Goal: Task Accomplishment & Management: Complete application form

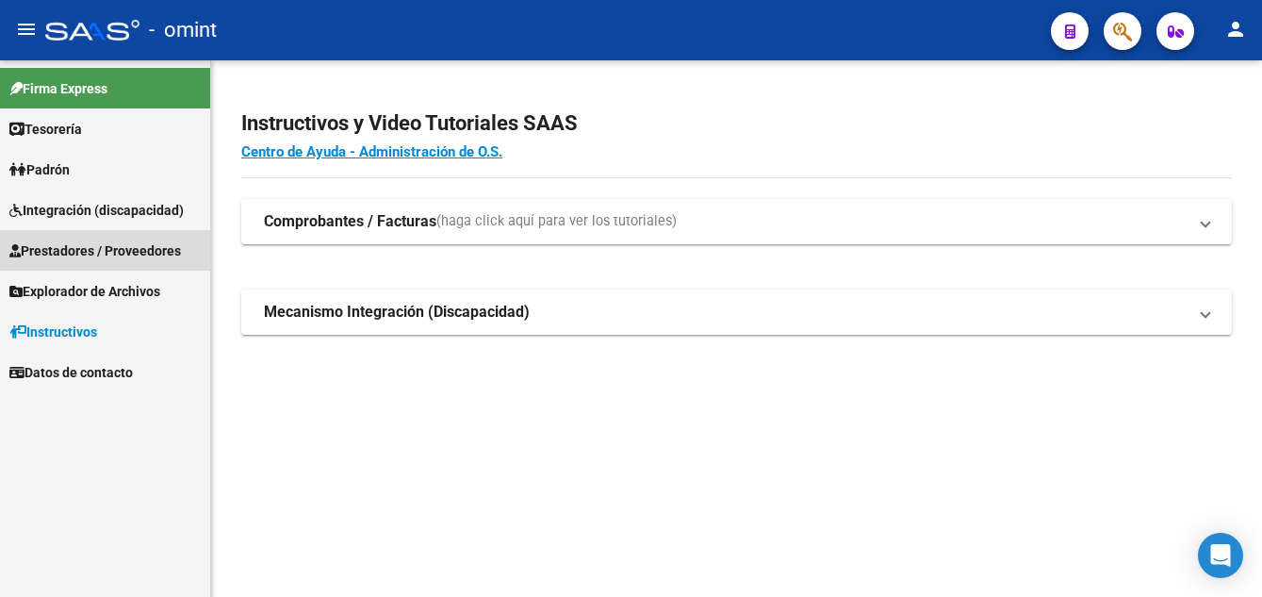
click at [106, 248] on span "Prestadores / Proveedores" at bounding box center [95, 250] width 172 height 21
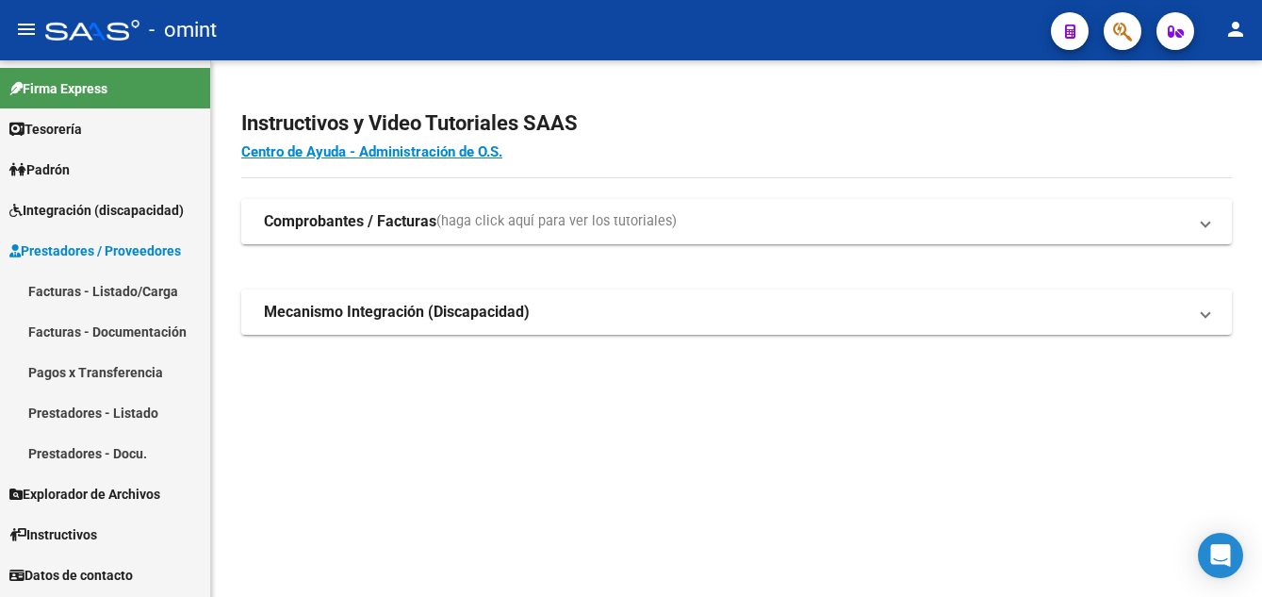
click at [121, 287] on link "Facturas - Listado/Carga" at bounding box center [105, 290] width 210 height 41
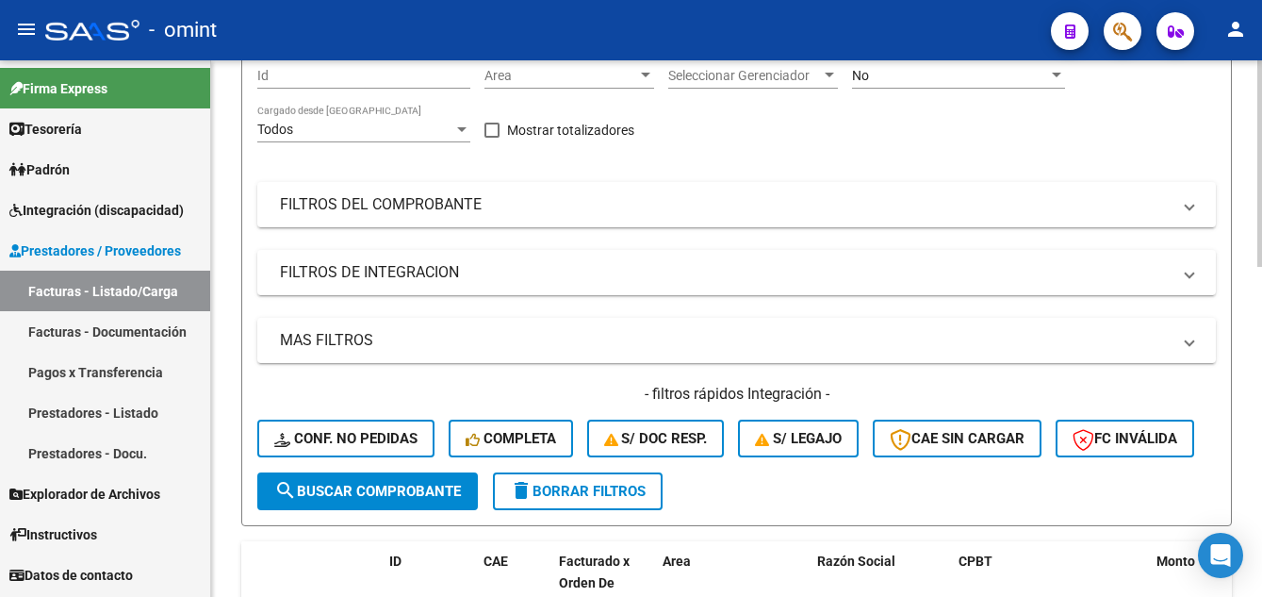
scroll to position [377, 0]
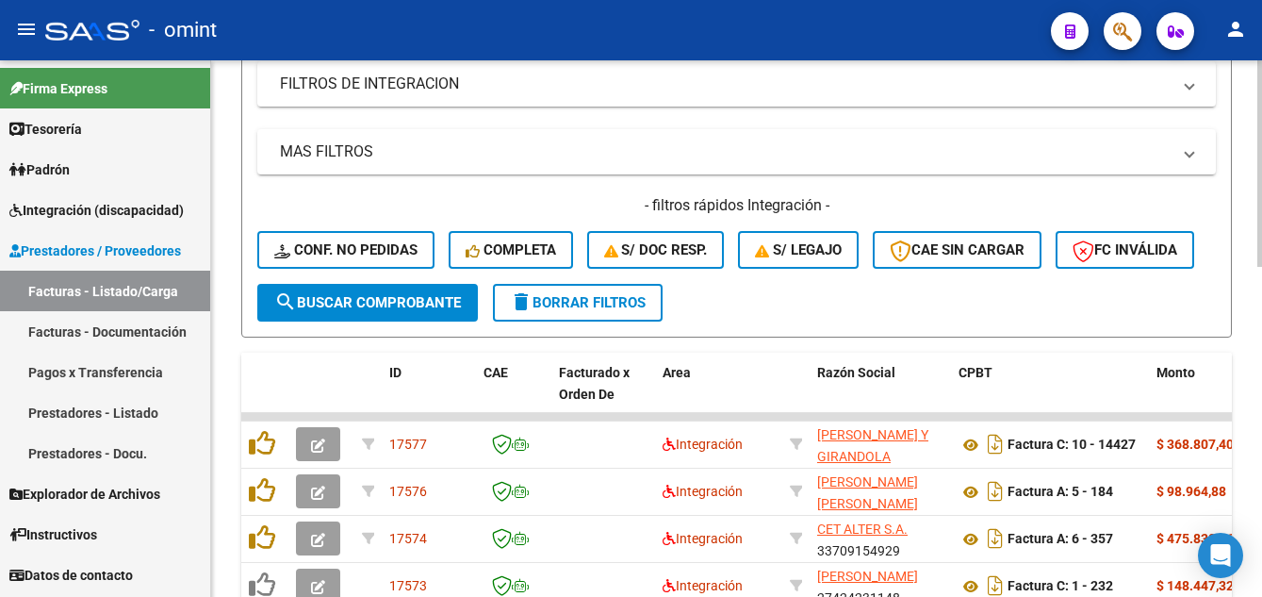
click at [578, 311] on span "delete Borrar Filtros" at bounding box center [578, 302] width 136 height 17
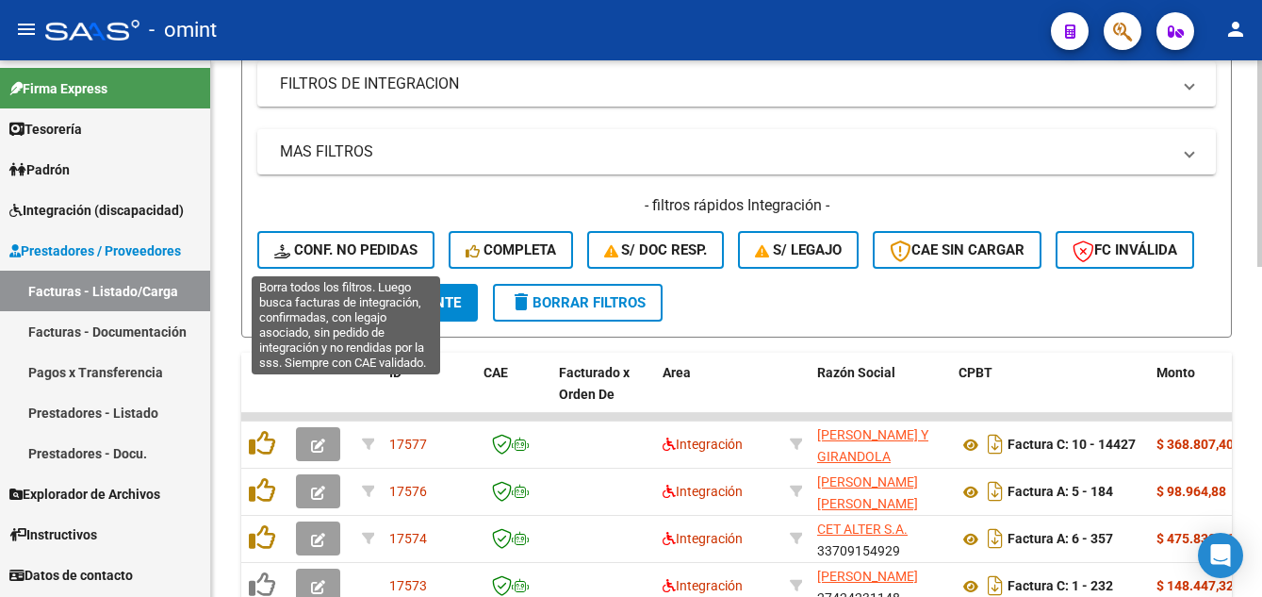
click at [368, 243] on span "Conf. no pedidas" at bounding box center [345, 249] width 143 height 17
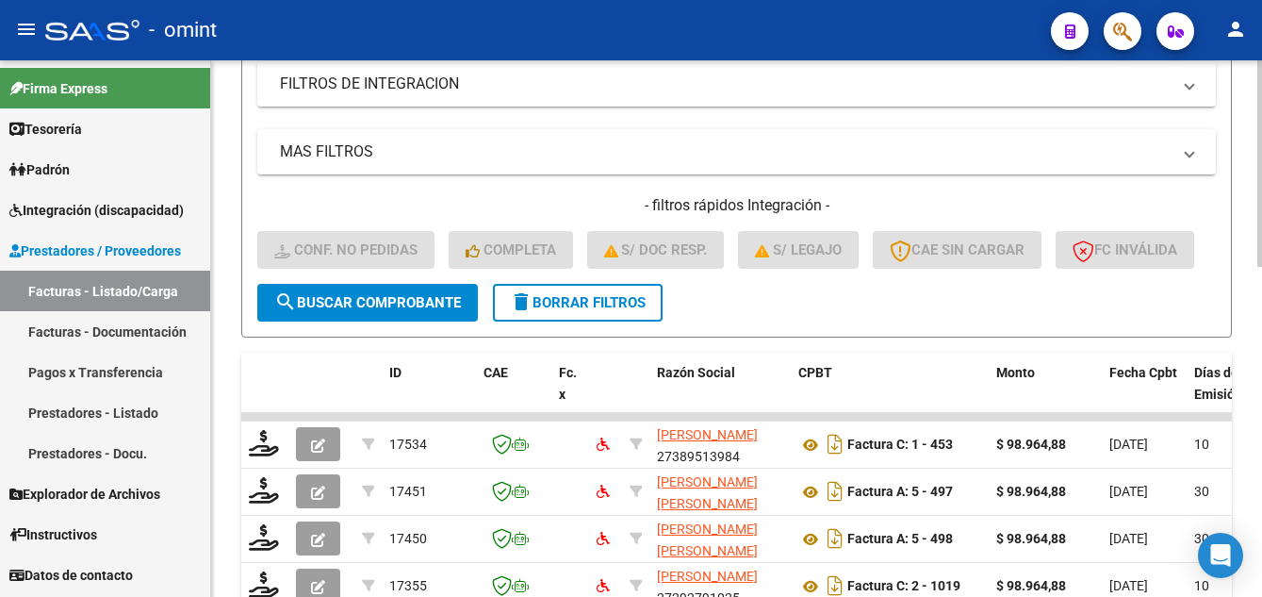
scroll to position [94, 0]
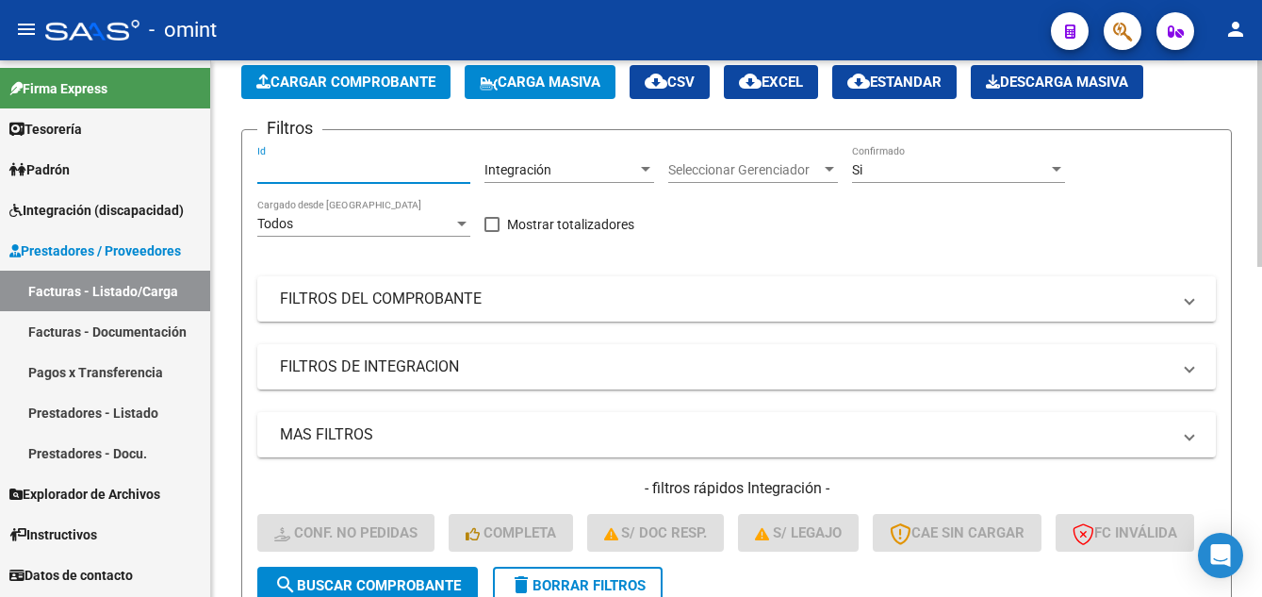
paste input "27401378354"
type input "27401378354"
drag, startPoint x: 345, startPoint y: 170, endPoint x: 238, endPoint y: 156, distance: 107.4
paste input "17101"
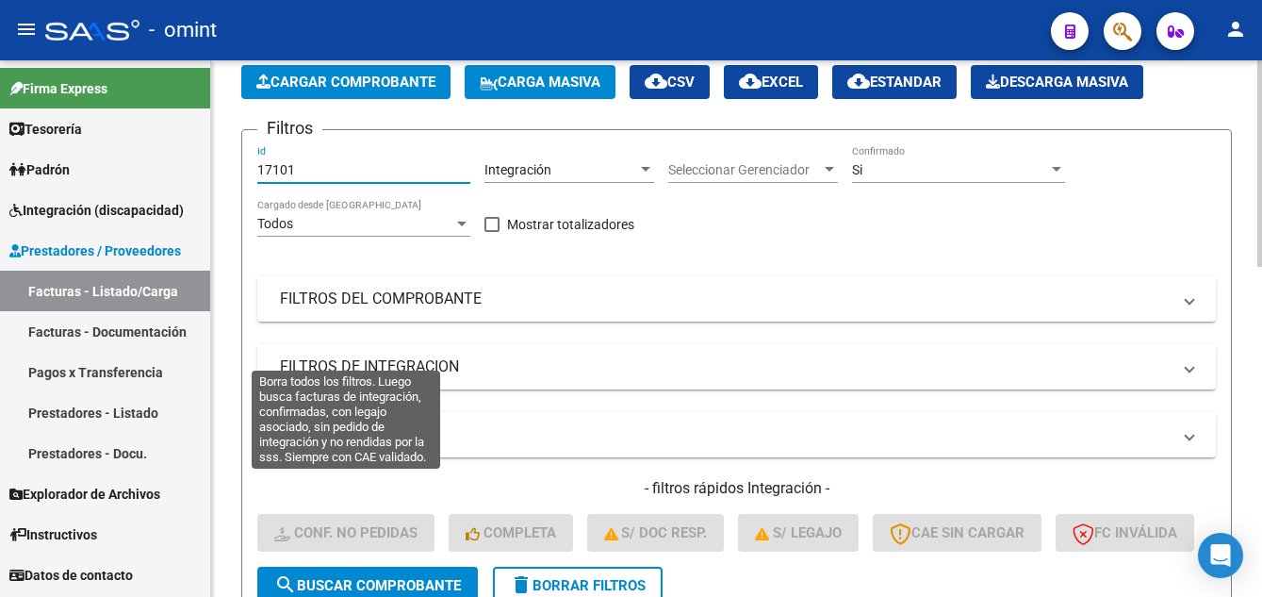
scroll to position [283, 0]
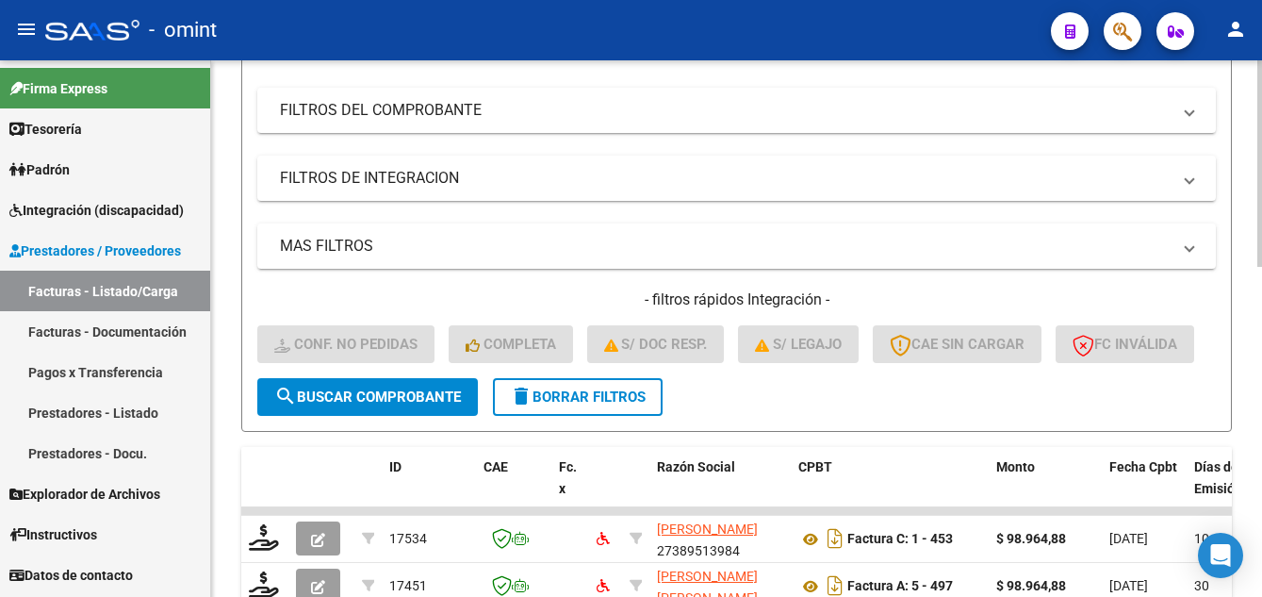
type input "17101"
click at [382, 405] on span "search Buscar Comprobante" at bounding box center [367, 396] width 187 height 17
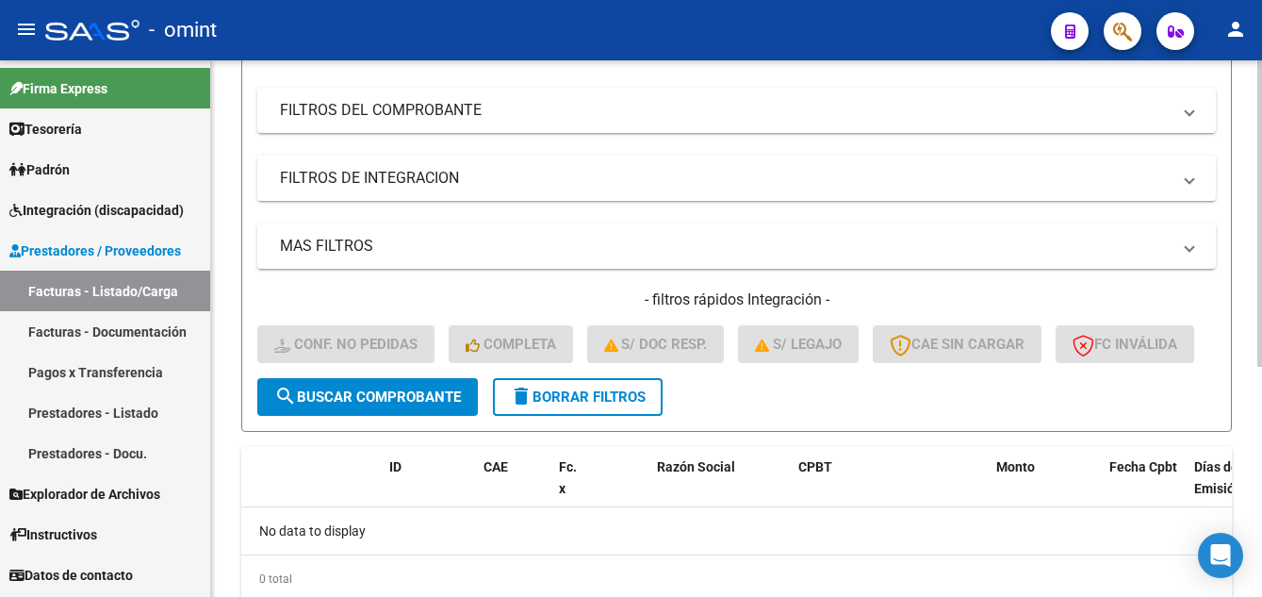
scroll to position [401, 0]
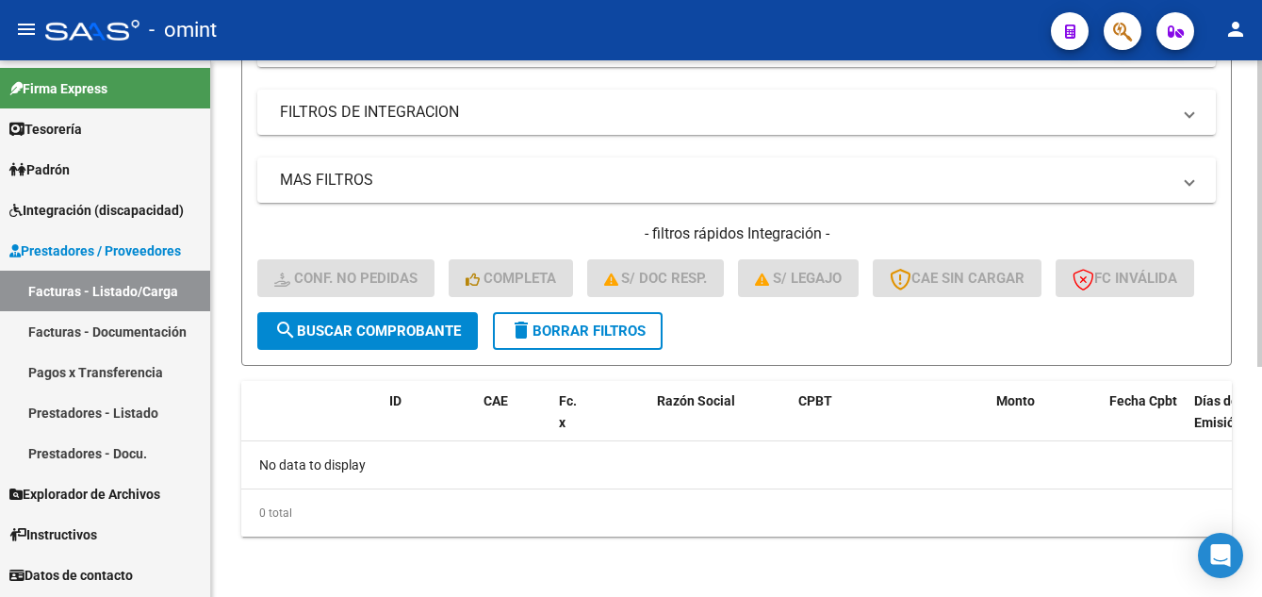
click at [568, 333] on span "delete Borrar Filtros" at bounding box center [578, 330] width 136 height 17
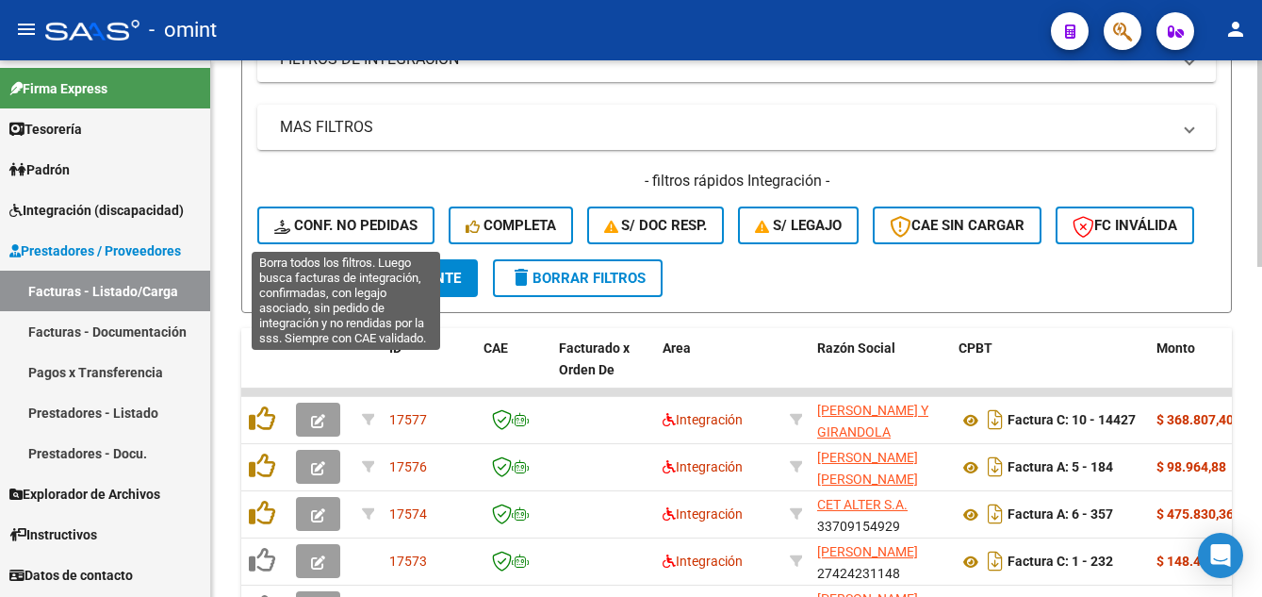
click at [357, 222] on span "Conf. no pedidas" at bounding box center [345, 225] width 143 height 17
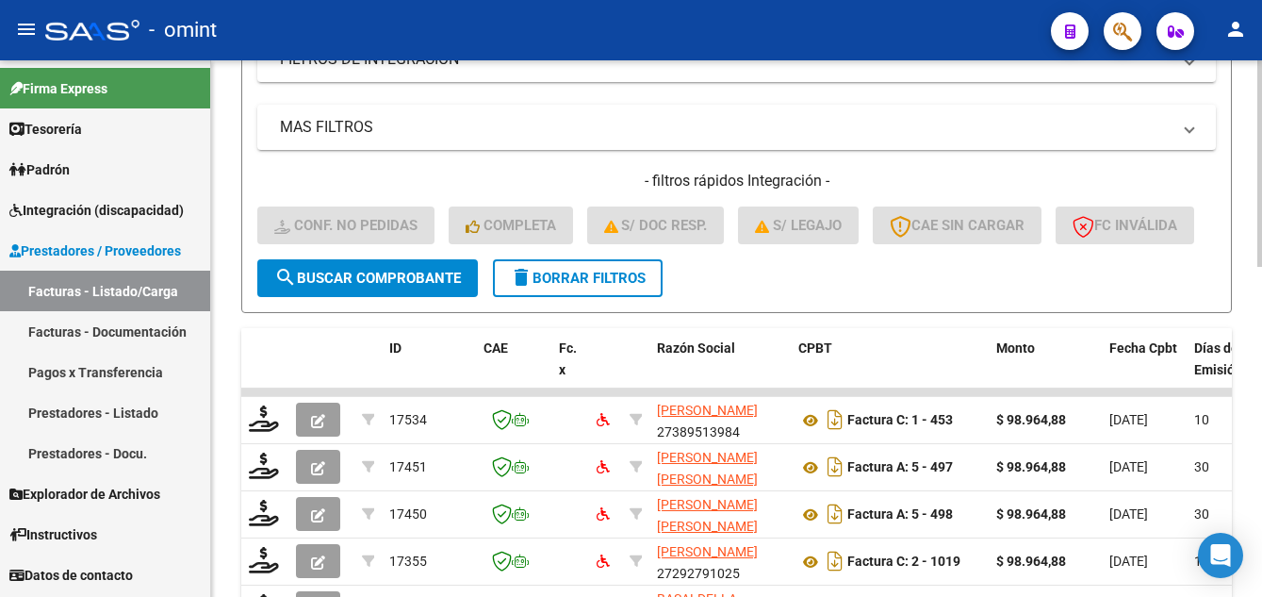
scroll to position [25, 0]
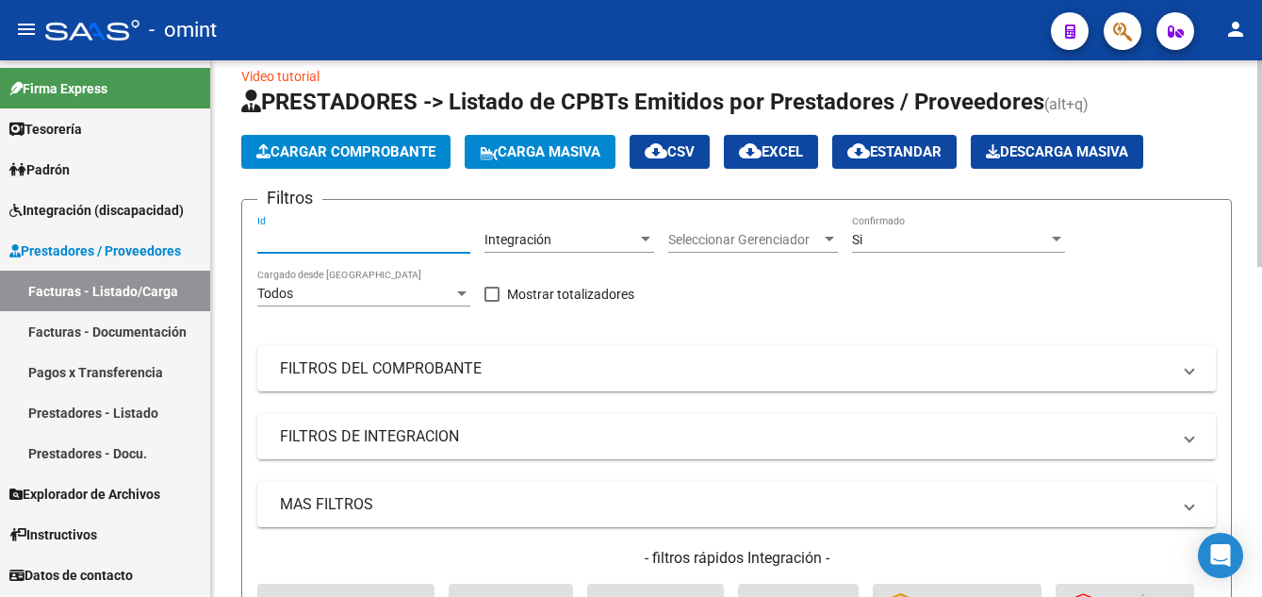
paste input "17101"
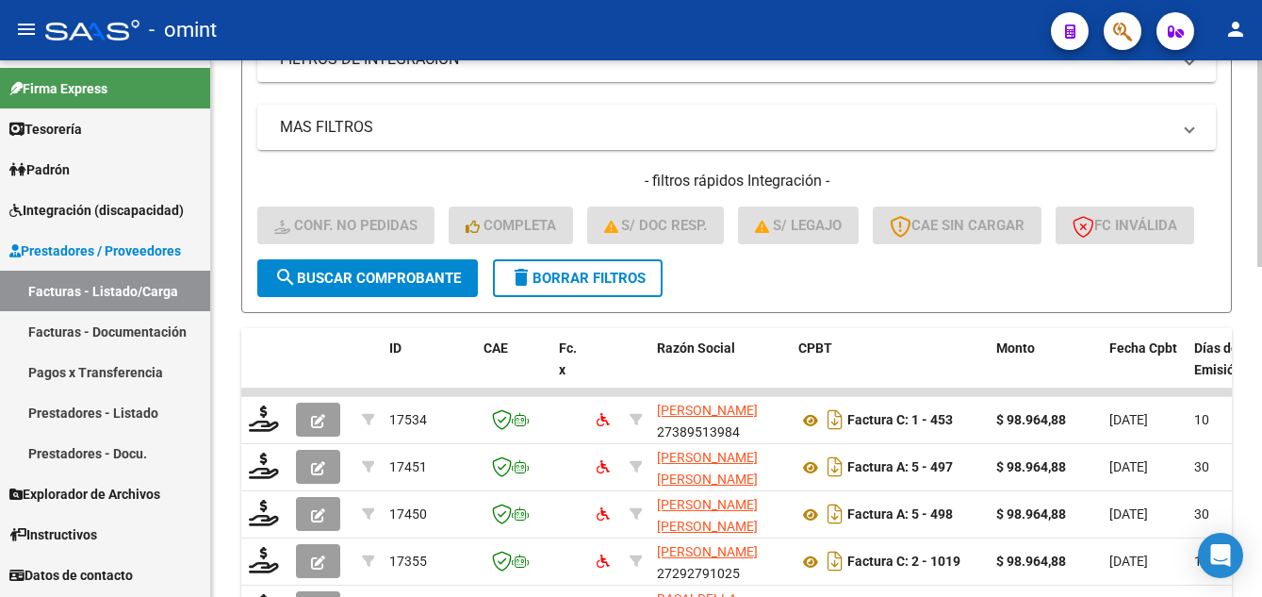
type input "17101"
click at [387, 287] on span "search Buscar Comprobante" at bounding box center [367, 278] width 187 height 17
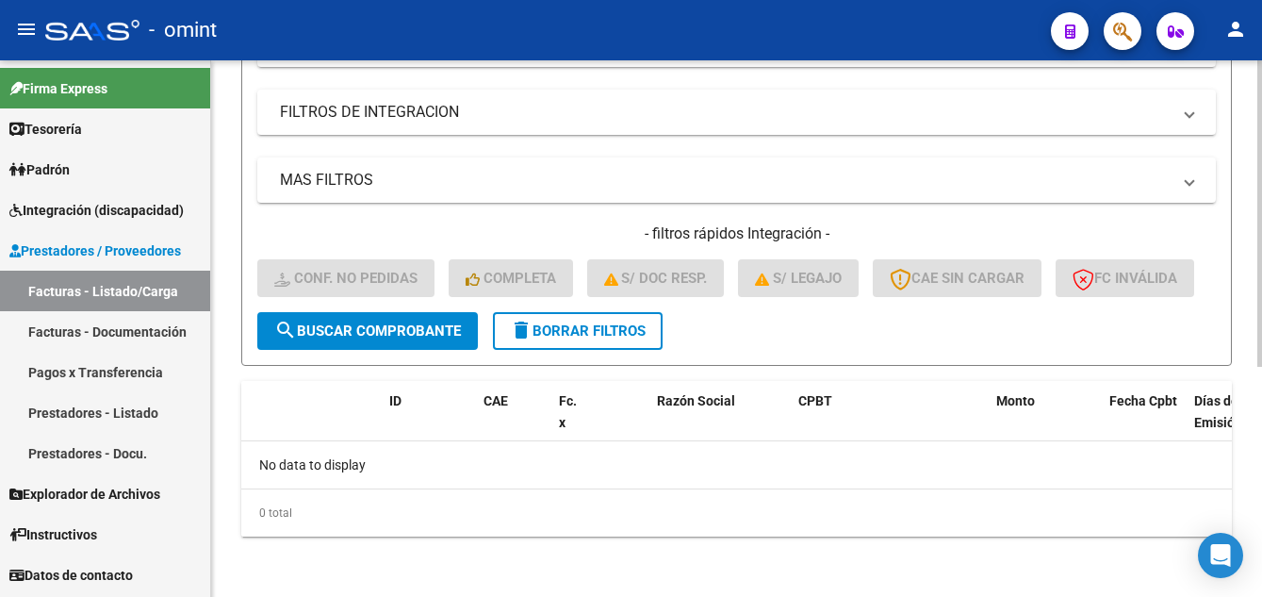
scroll to position [0, 0]
click at [630, 330] on span "delete Borrar Filtros" at bounding box center [578, 330] width 136 height 17
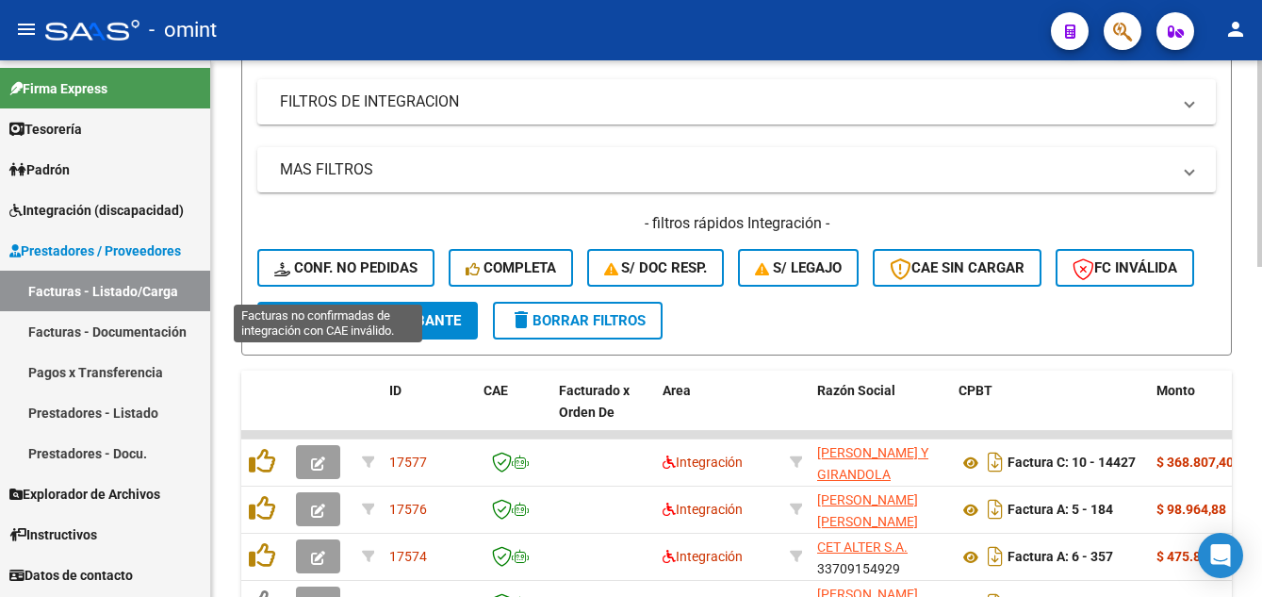
scroll to position [401, 0]
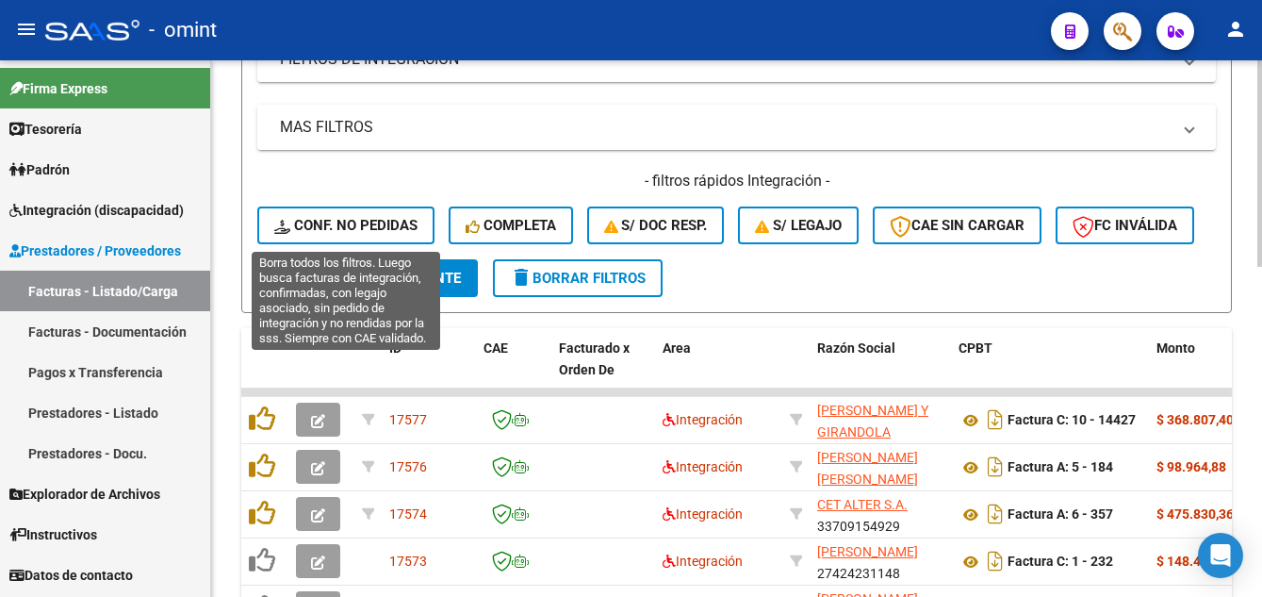
click at [341, 227] on span "Conf. no pedidas" at bounding box center [345, 225] width 143 height 17
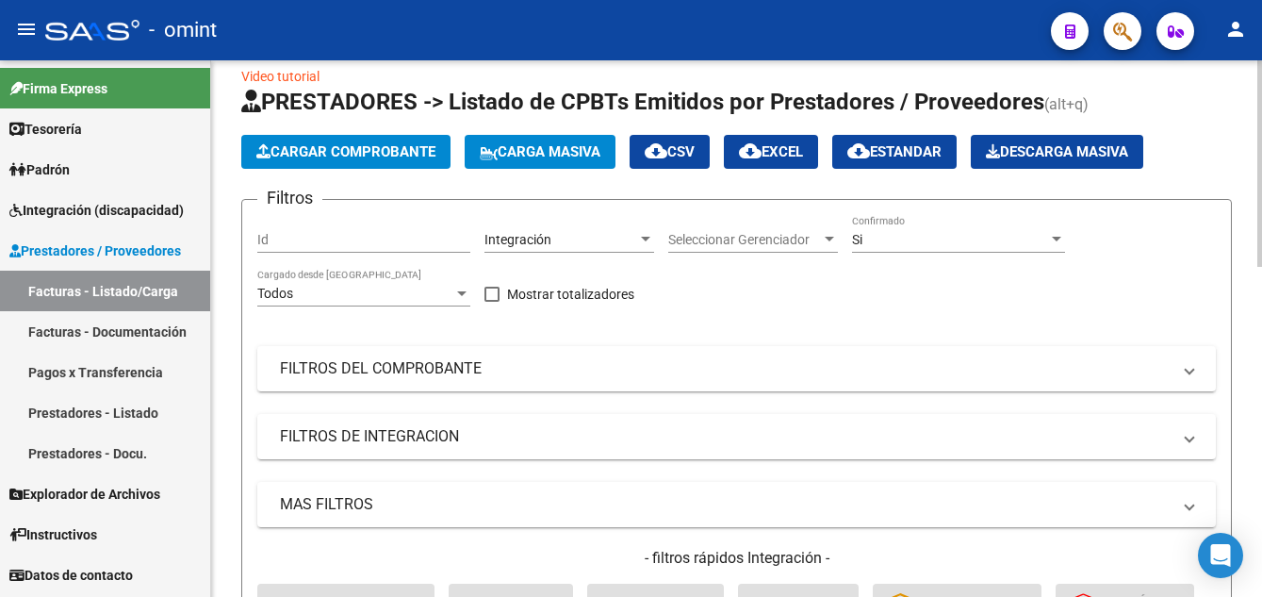
scroll to position [0, 0]
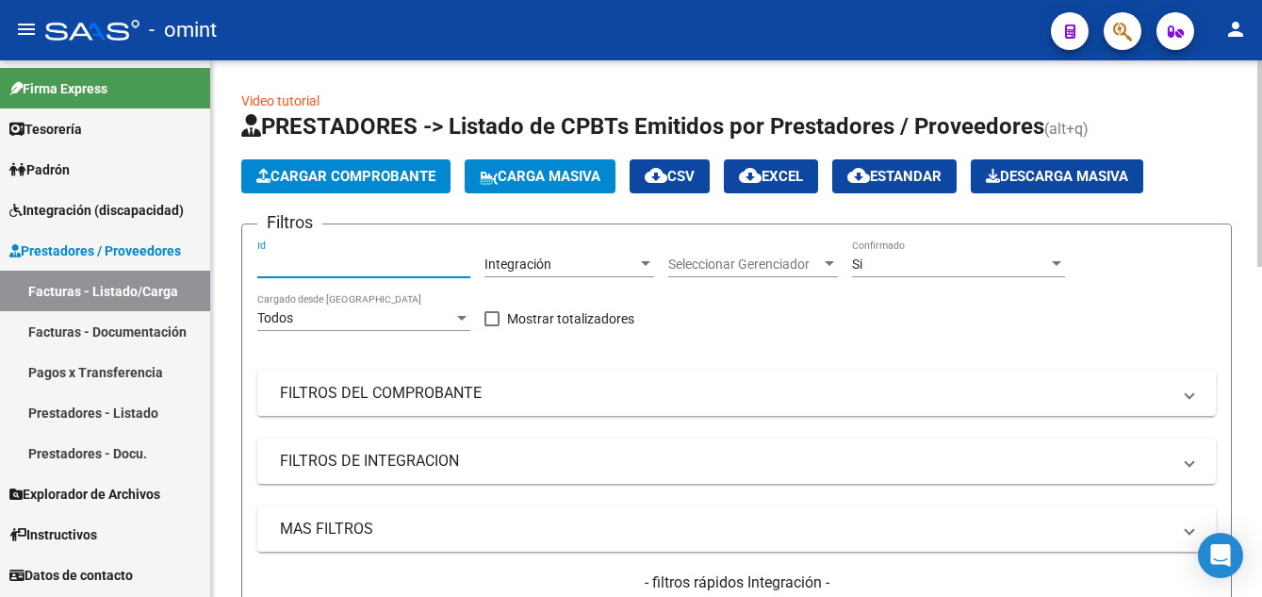
paste input "17101"
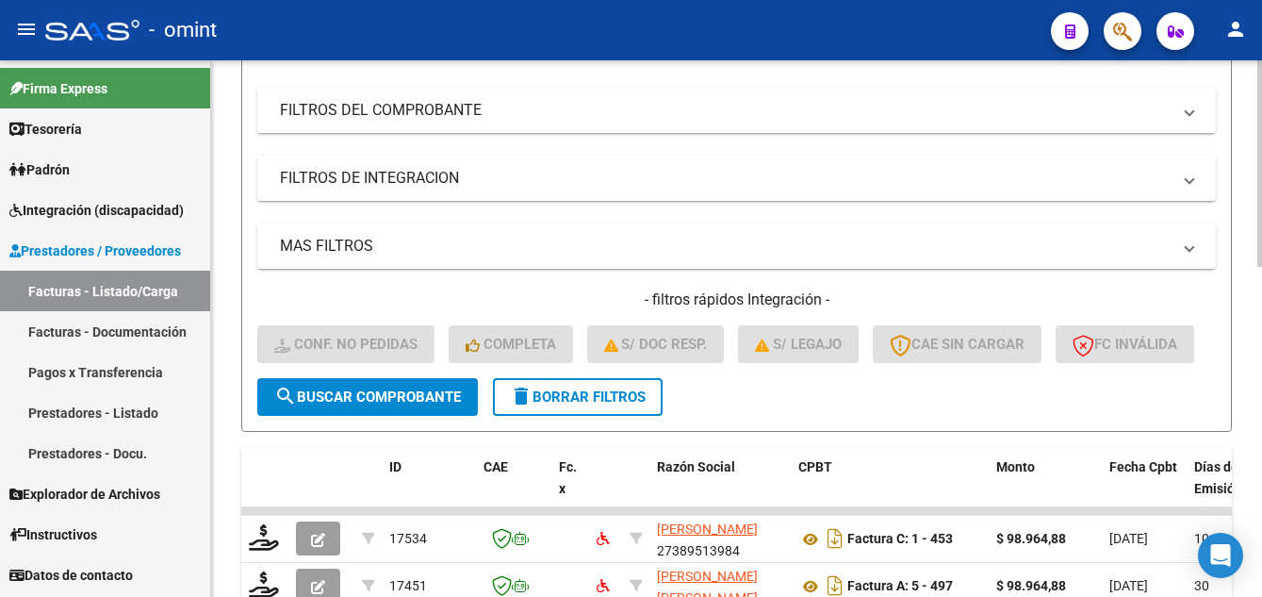
scroll to position [377, 0]
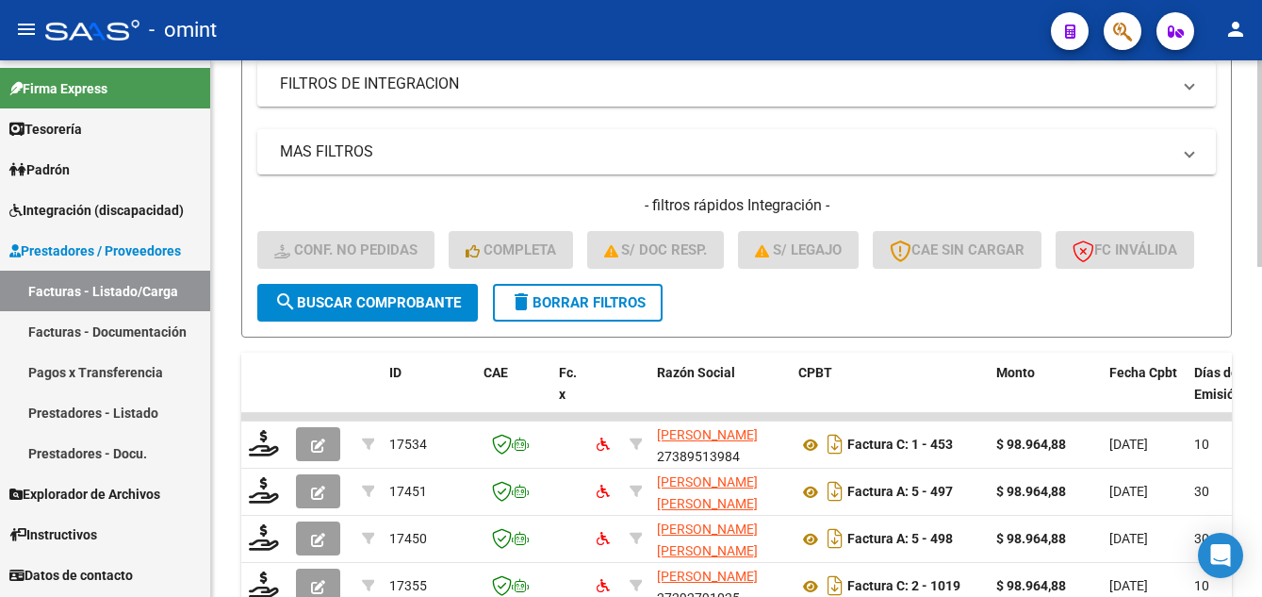
type input "17101"
click at [370, 311] on span "search Buscar Comprobante" at bounding box center [367, 302] width 187 height 17
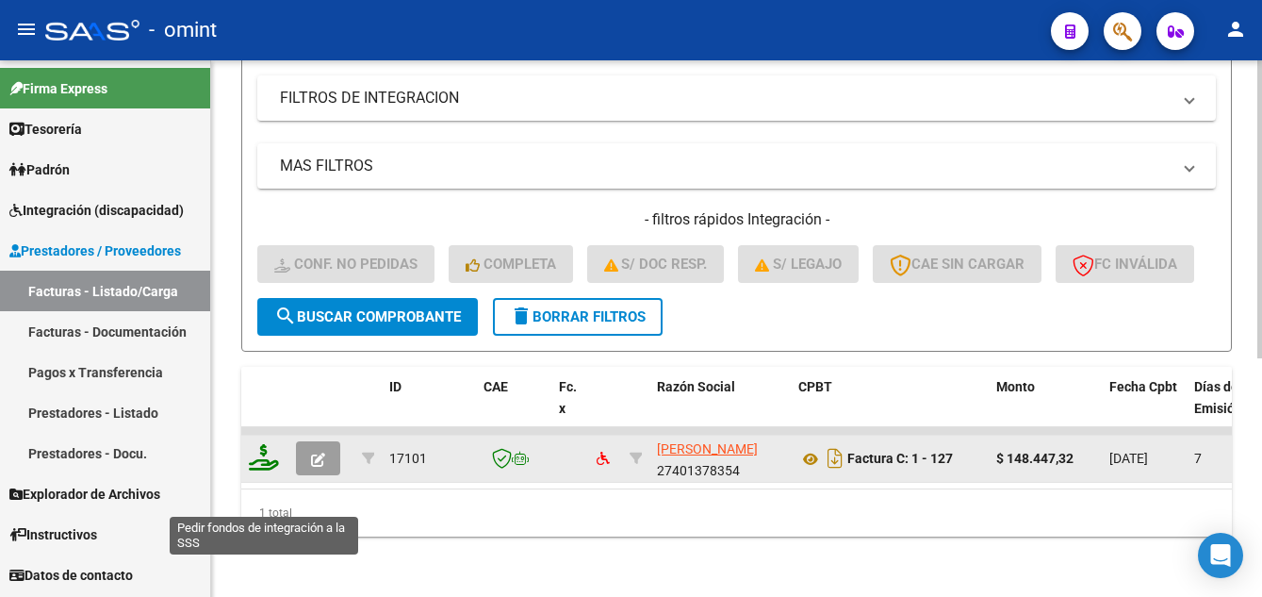
click at [262, 470] on icon at bounding box center [264, 457] width 30 height 26
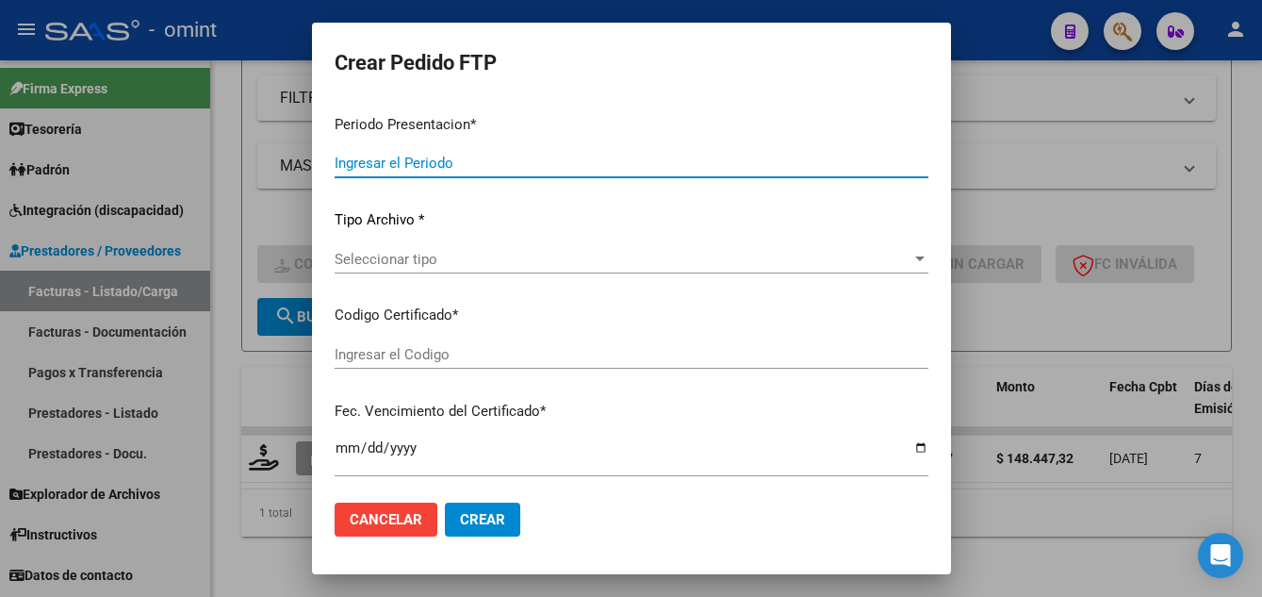
type input "202507"
type input "$ 148.447,32"
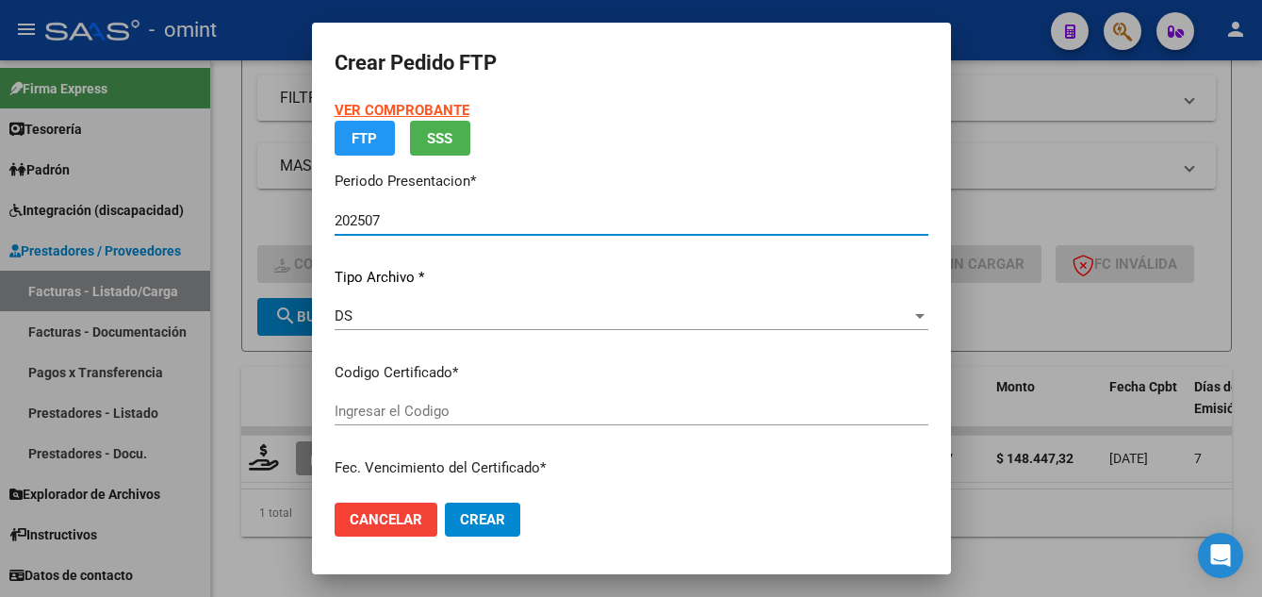
type input "3582055518"
type input "2026-07-23"
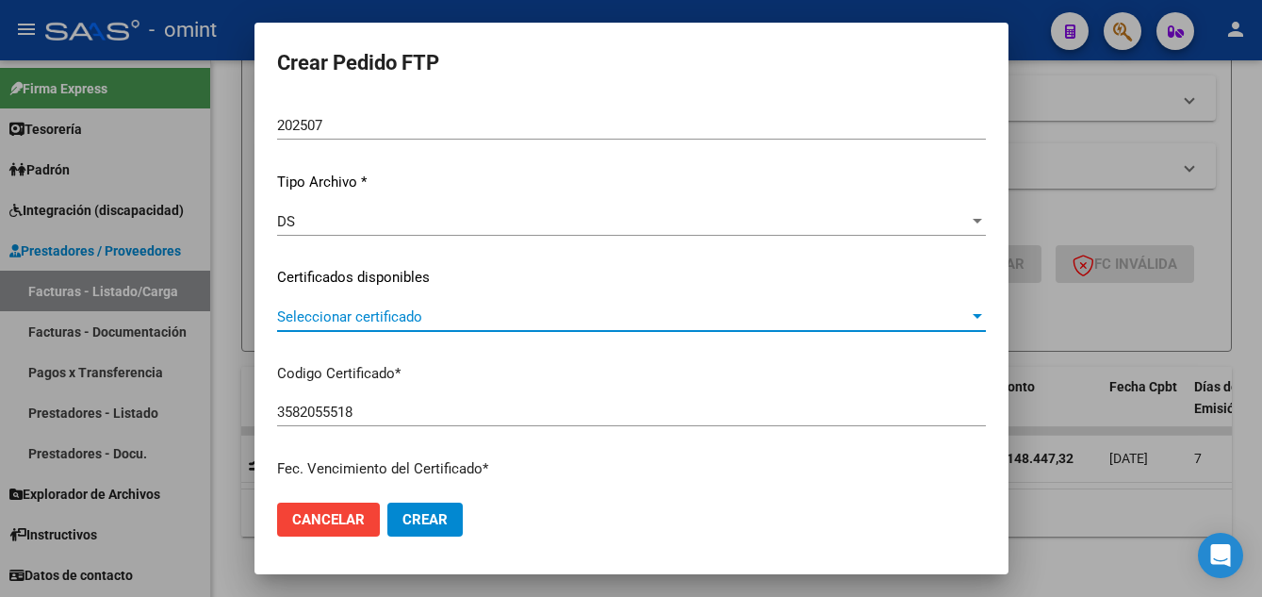
click at [433, 319] on span "Seleccionar certificado" at bounding box center [623, 316] width 692 height 17
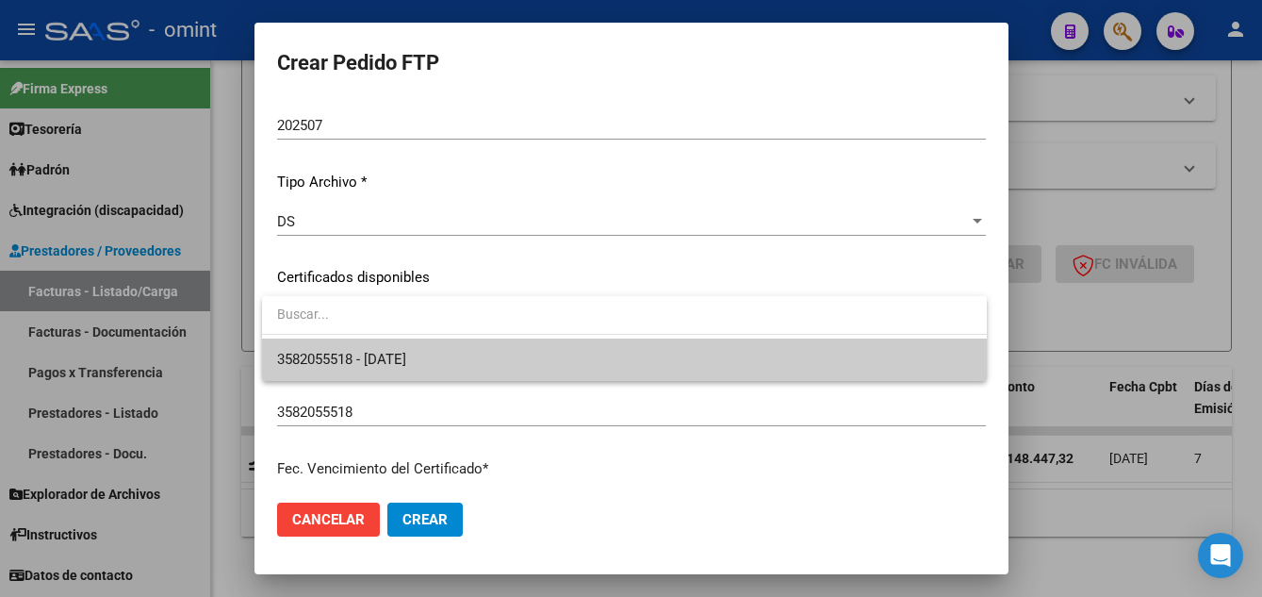
click at [441, 367] on span "3582055518 - 2026-07-23" at bounding box center [624, 359] width 695 height 42
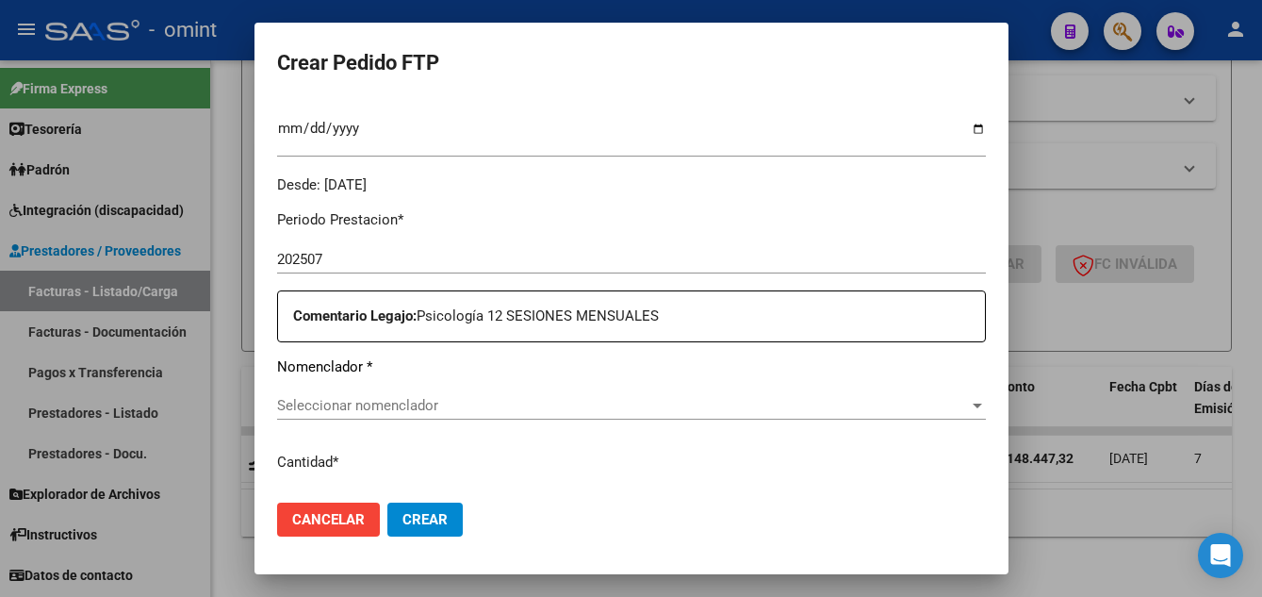
scroll to position [615, 0]
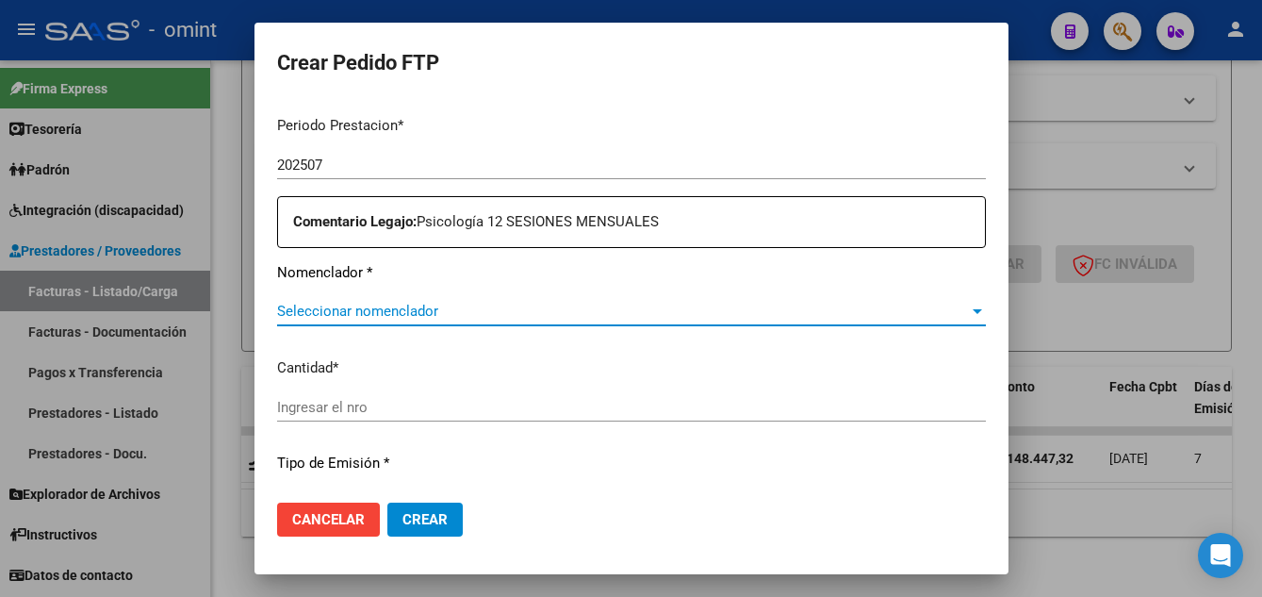
click at [439, 305] on span "Seleccionar nomenclador" at bounding box center [623, 311] width 692 height 17
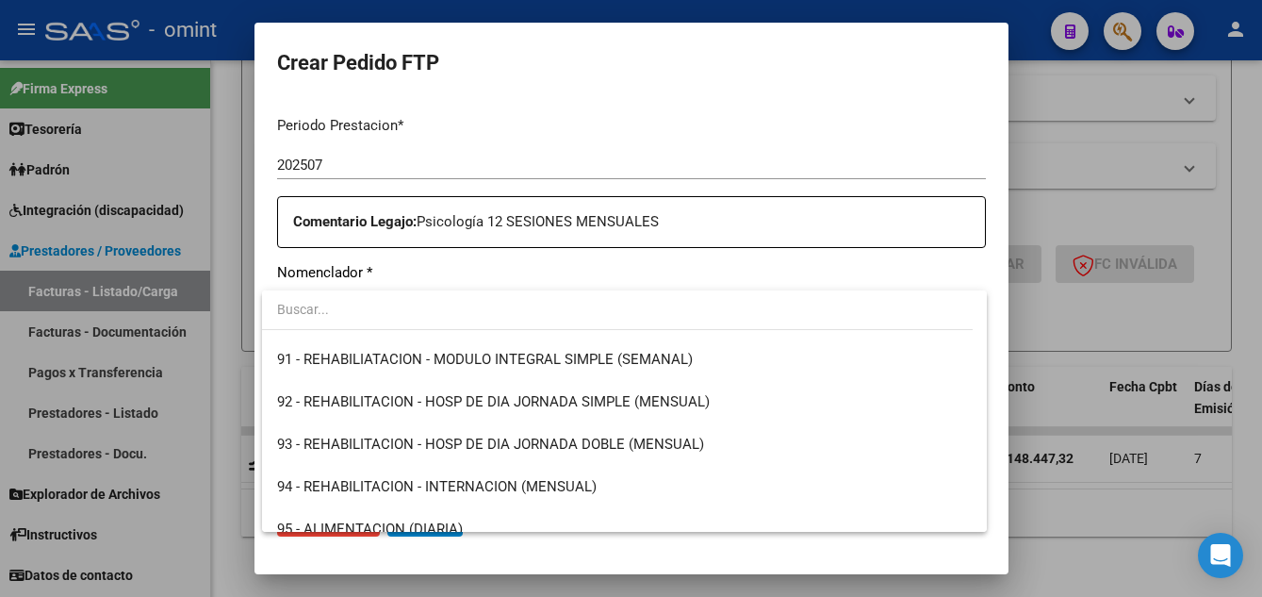
scroll to position [3717, 0]
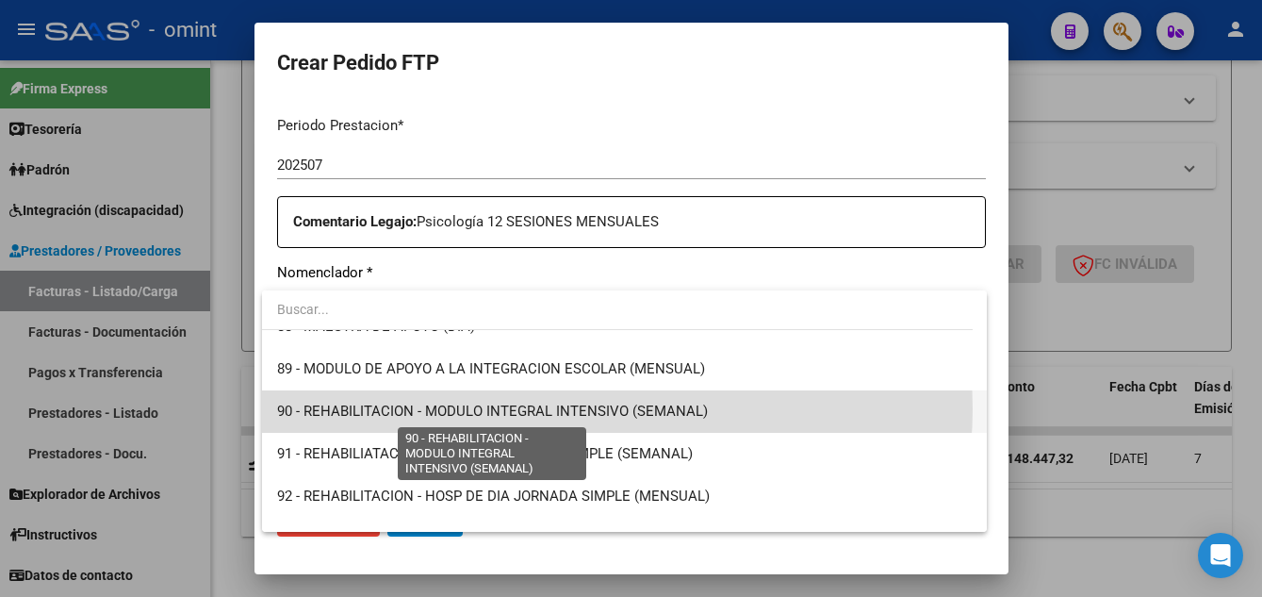
click at [606, 409] on span "90 - REHABILITACION - MODULO INTEGRAL INTENSIVO (SEMANAL)" at bounding box center [492, 410] width 431 height 17
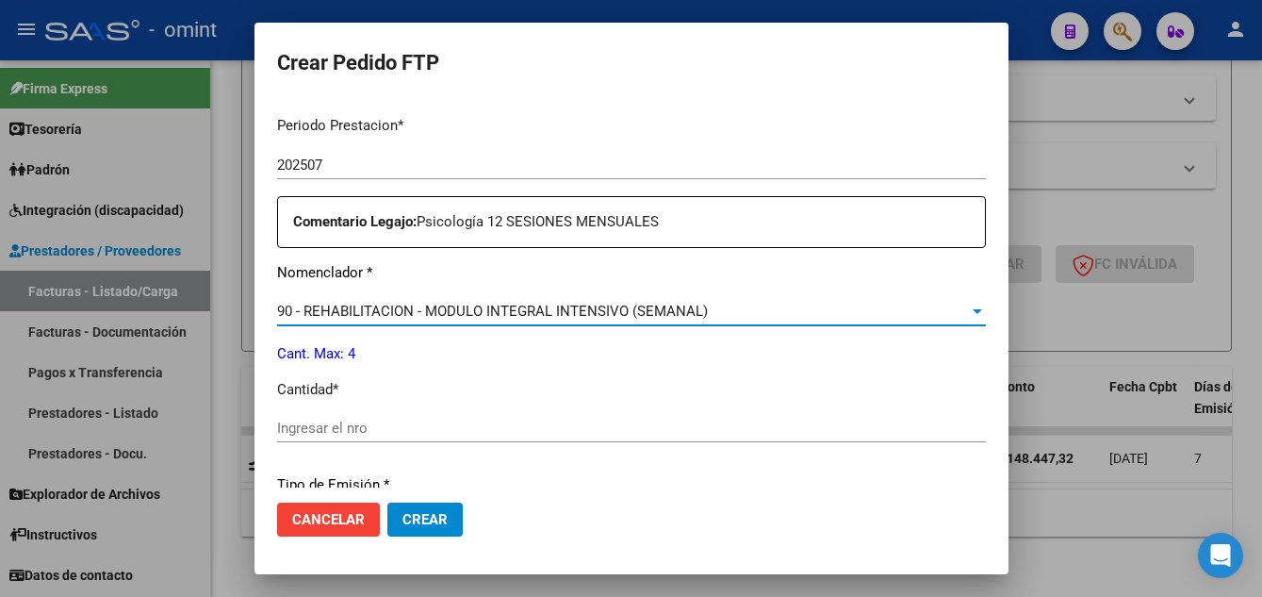
click at [335, 434] on input "Ingresar el nro" at bounding box center [631, 427] width 709 height 17
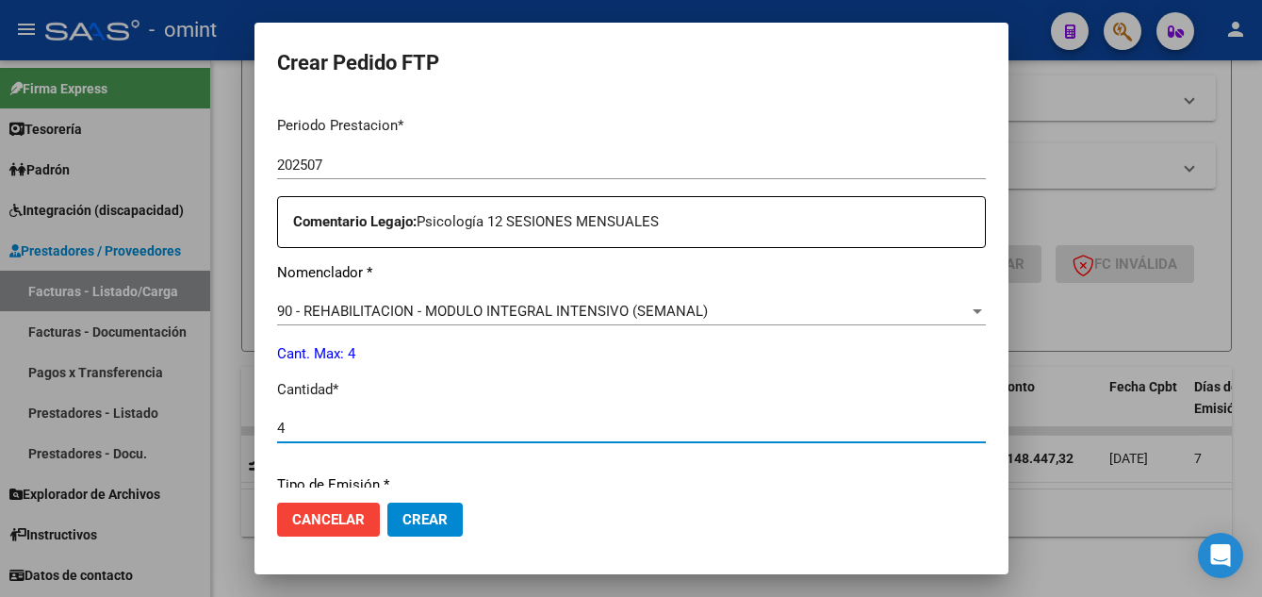
type input "4"
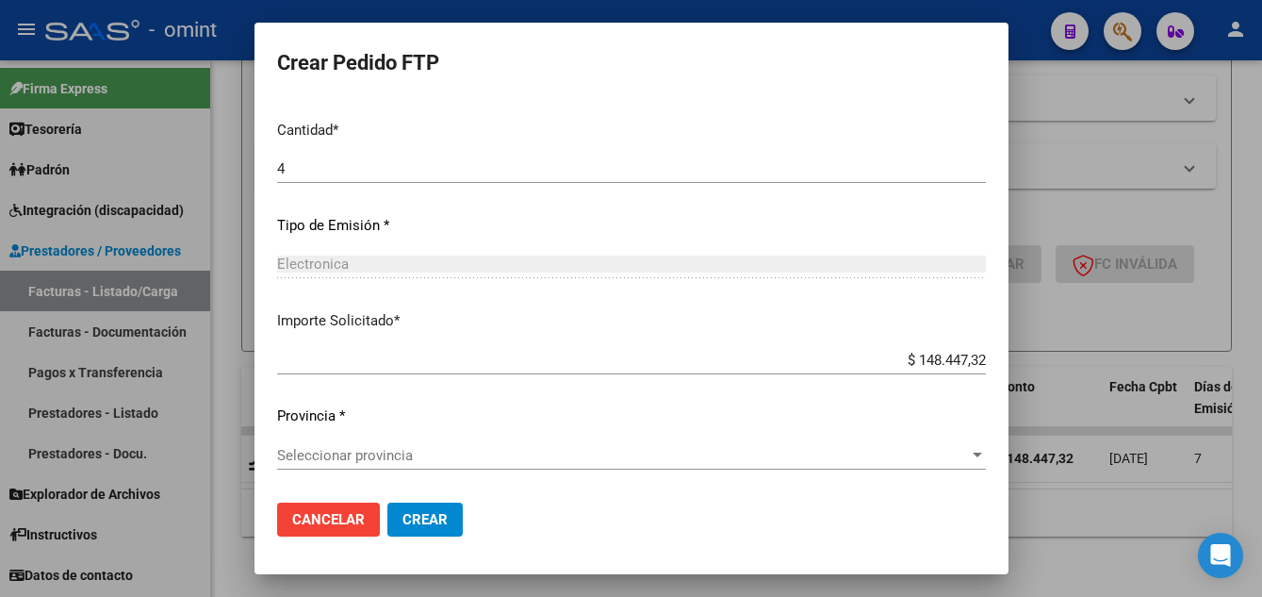
click at [400, 464] on div "Seleccionar provincia Seleccionar provincia" at bounding box center [631, 455] width 709 height 28
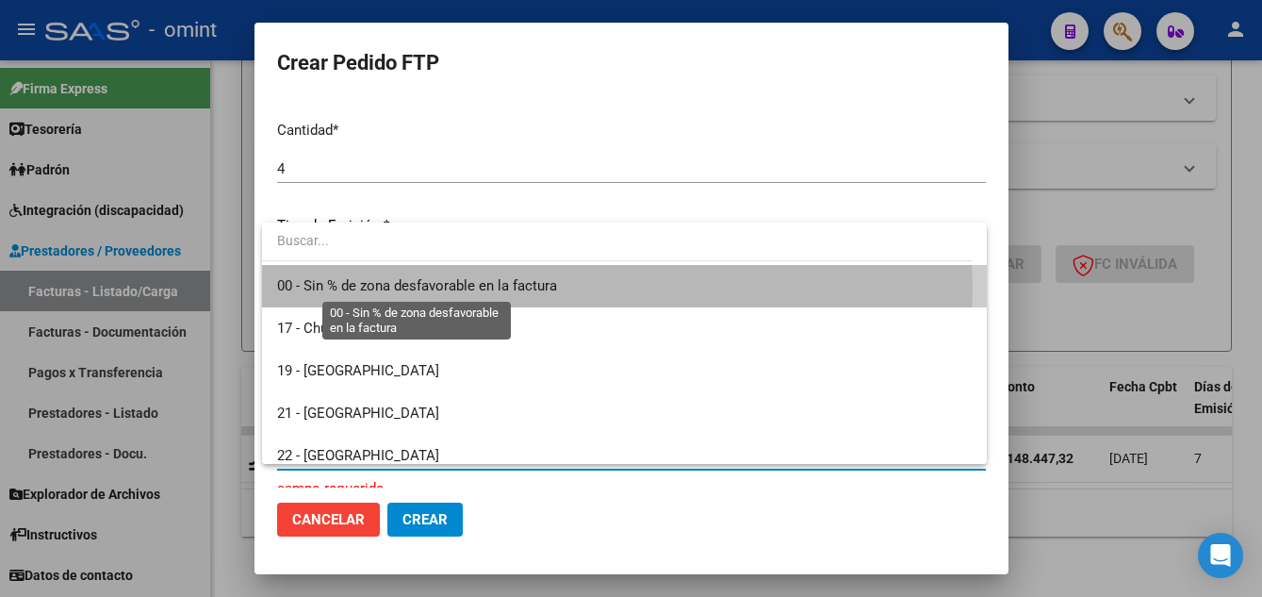
click at [429, 289] on span "00 - Sin % de zona desfavorable en la factura" at bounding box center [417, 285] width 280 height 17
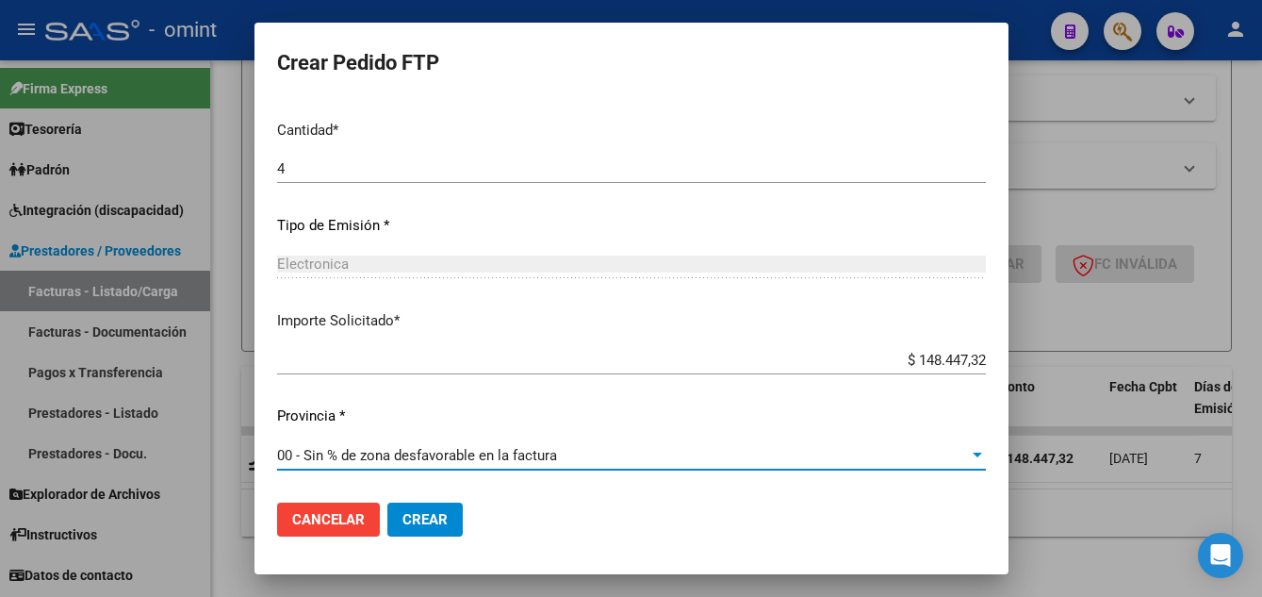
click at [437, 517] on span "Crear" at bounding box center [424, 519] width 45 height 17
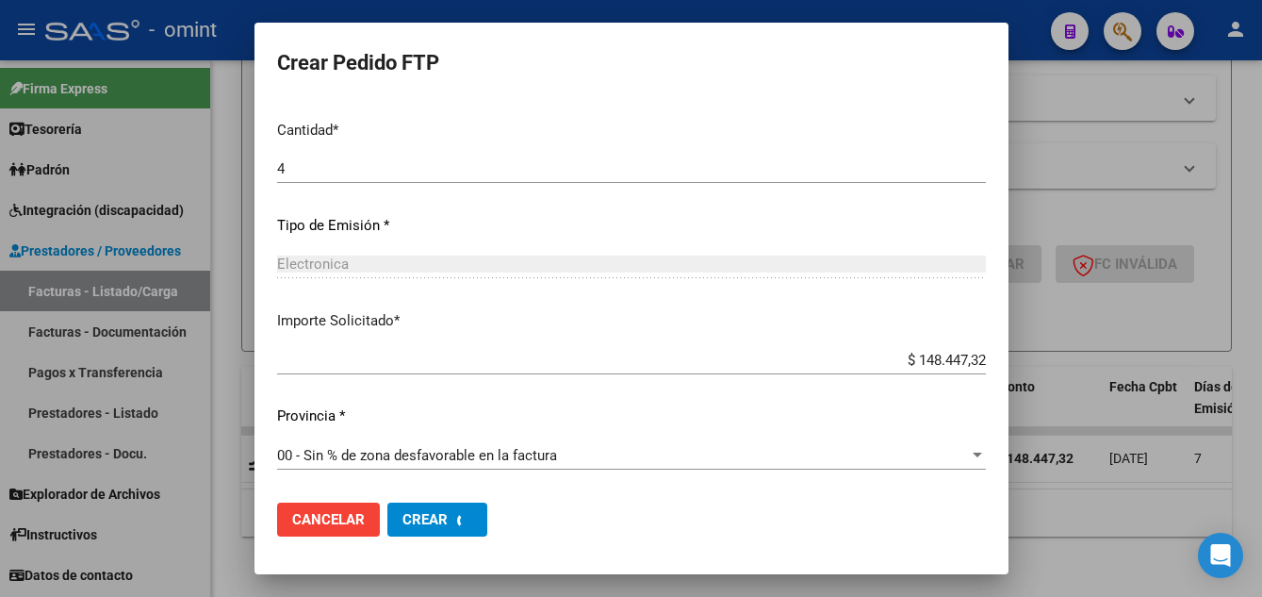
scroll to position [0, 0]
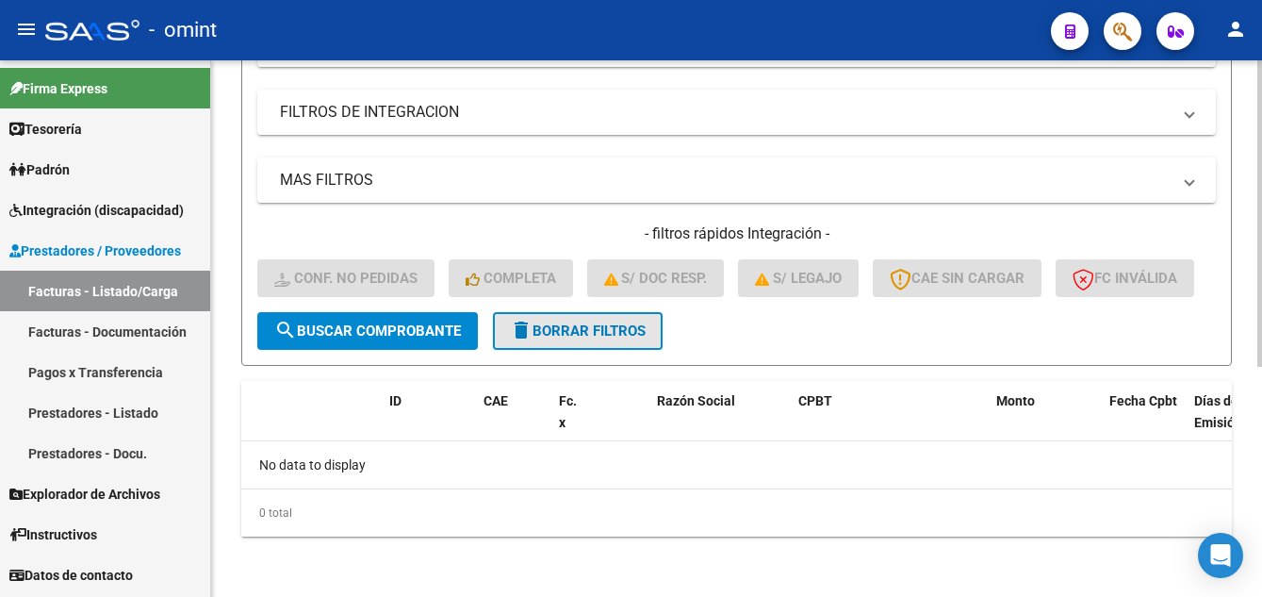
click at [589, 339] on span "delete Borrar Filtros" at bounding box center [578, 330] width 136 height 17
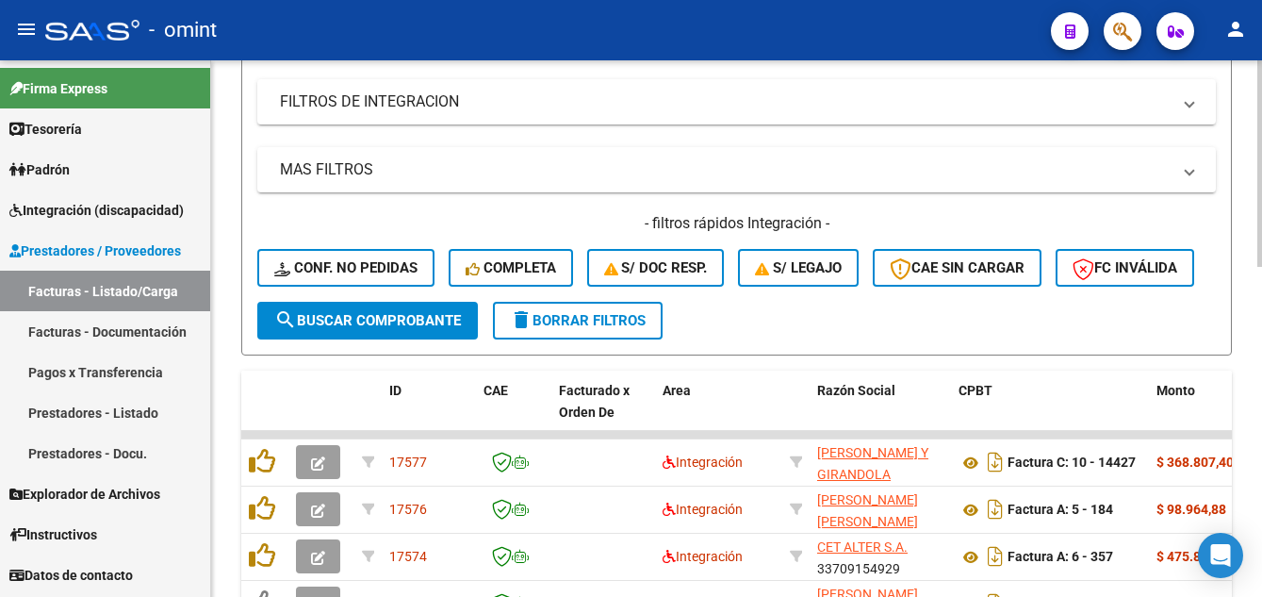
scroll to position [377, 0]
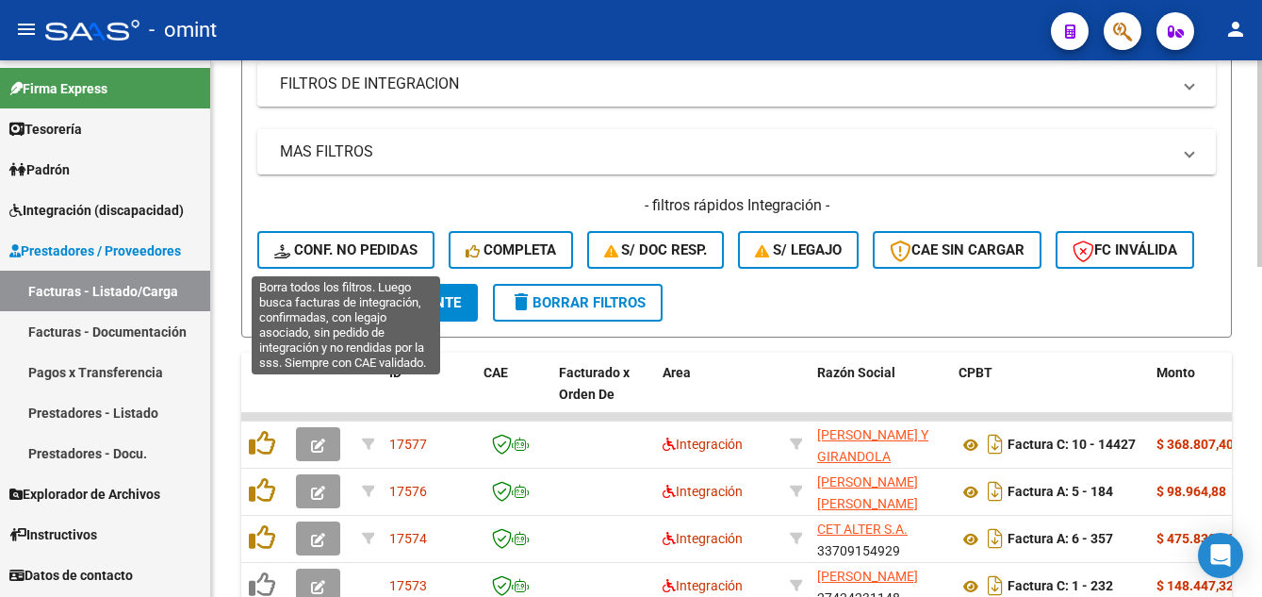
click at [366, 239] on button "Conf. no pedidas" at bounding box center [345, 250] width 177 height 38
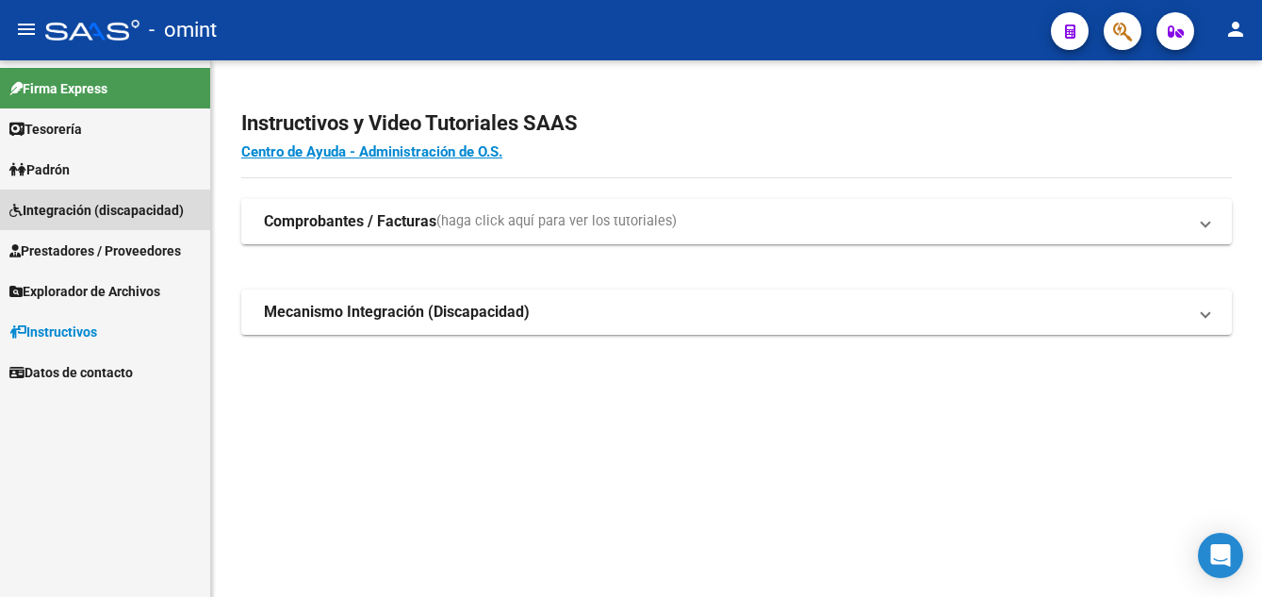
click at [89, 213] on span "Integración (discapacidad)" at bounding box center [96, 210] width 174 height 21
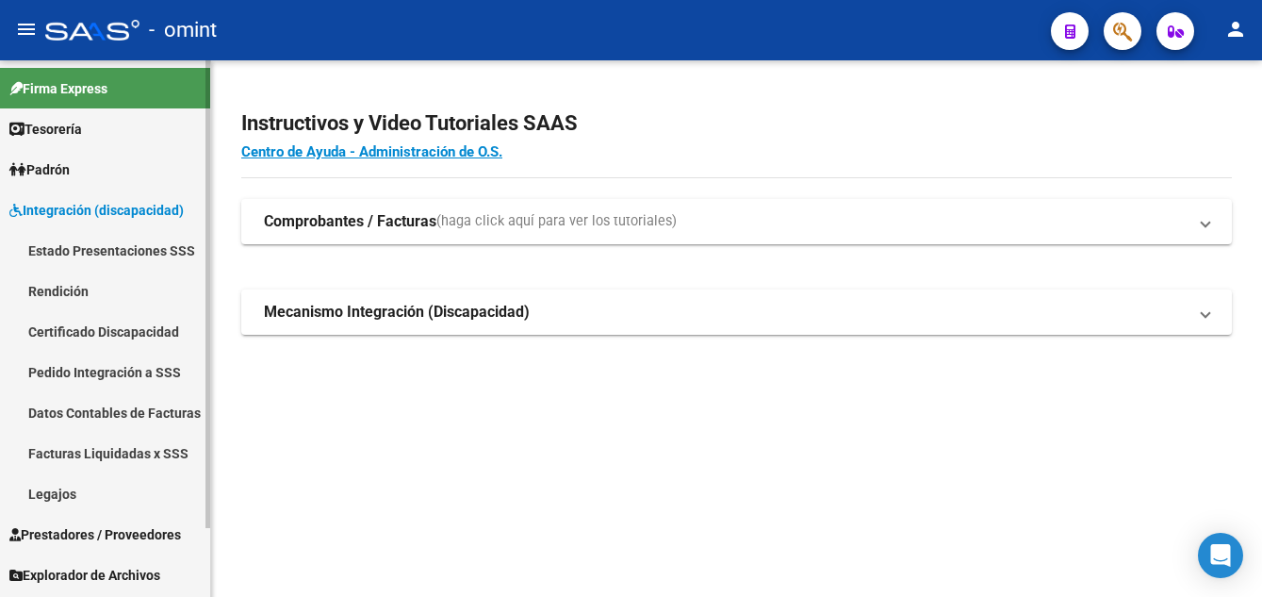
click at [59, 492] on link "Legajos" at bounding box center [105, 493] width 210 height 41
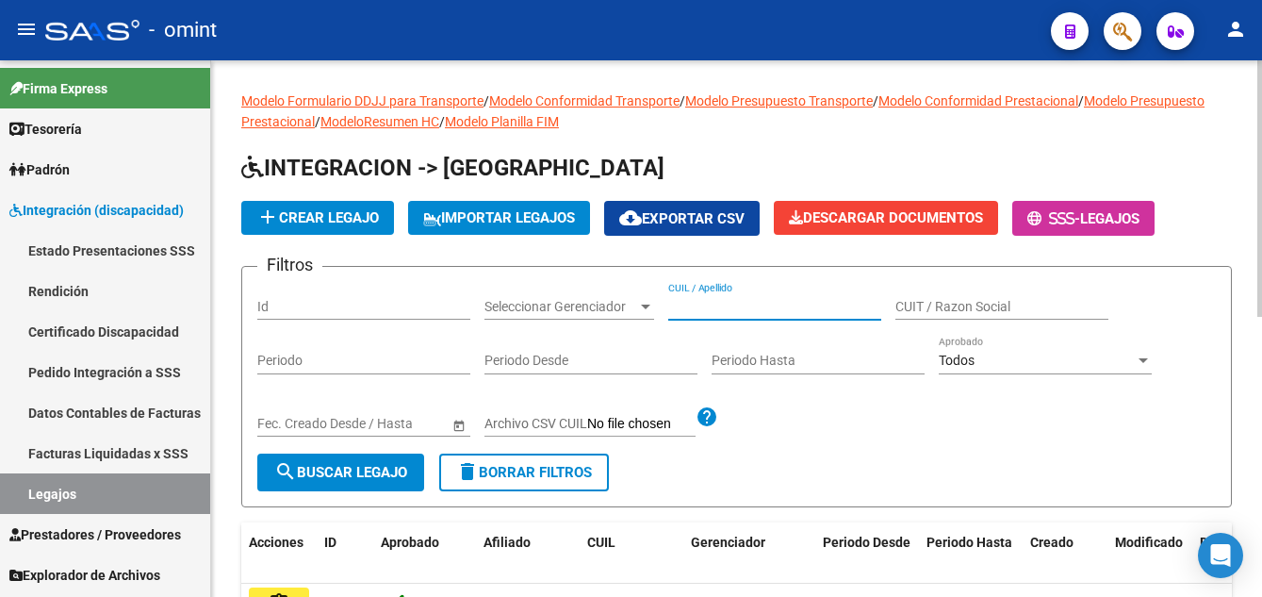
paste input "[PERSON_NAME]"
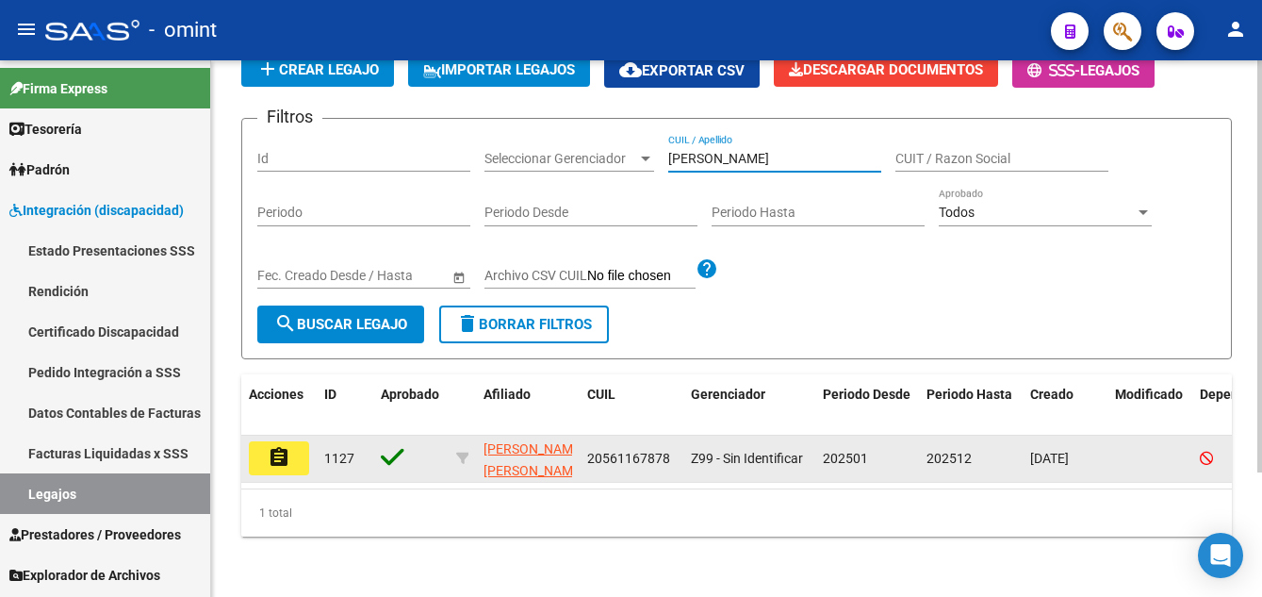
type input "[PERSON_NAME]"
click at [289, 446] on mat-icon "assignment" at bounding box center [279, 457] width 23 height 23
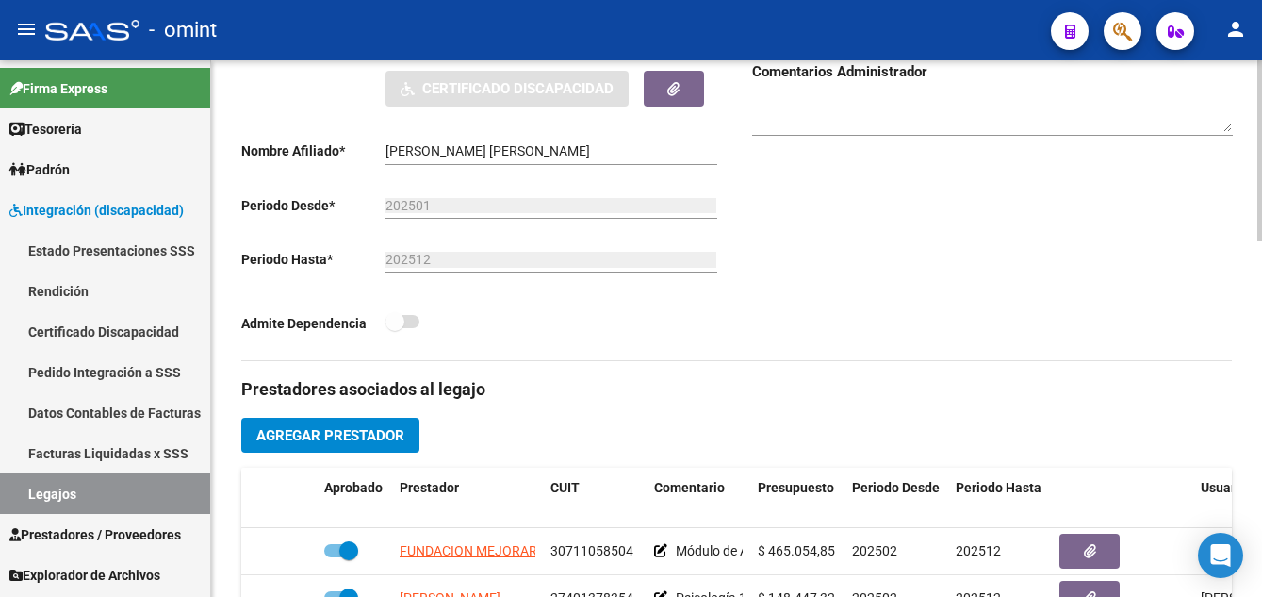
scroll to position [565, 0]
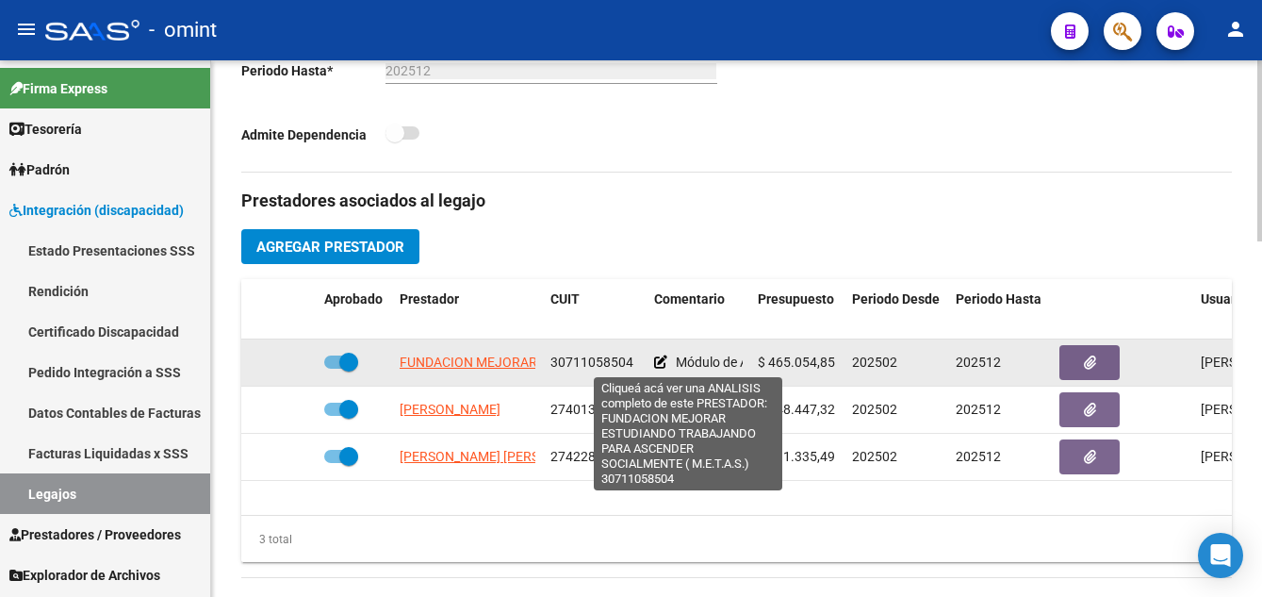
click at [447, 366] on span "FUNDACION MEJORAR ESTUDIANDO TRABAJANDO PARA ASCENDER SOCIALMENTE ( M.E.T.A.S.)" at bounding box center [689, 361] width 579 height 15
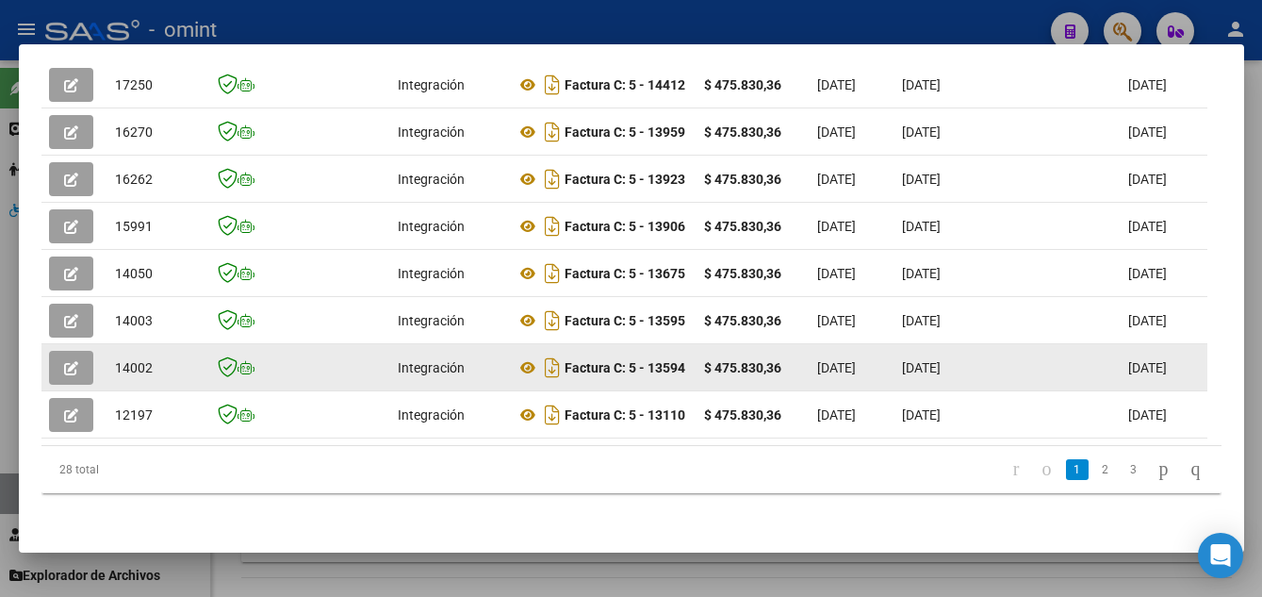
scroll to position [450, 0]
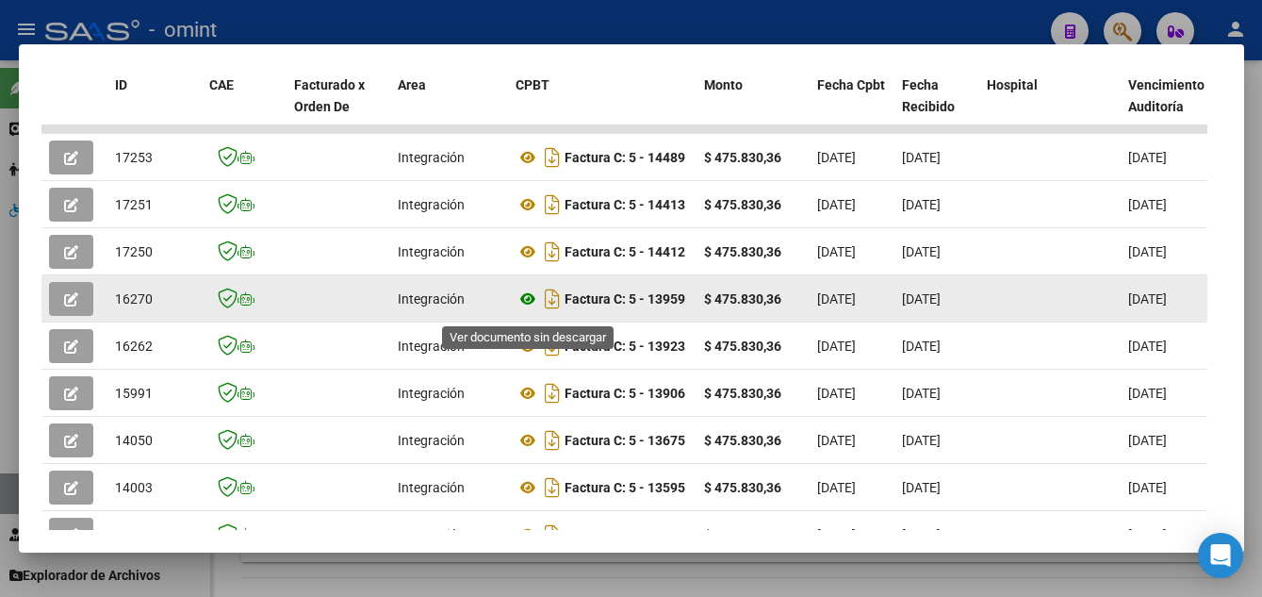
click at [528, 303] on icon at bounding box center [528, 298] width 25 height 23
click at [85, 306] on button "button" at bounding box center [71, 299] width 44 height 34
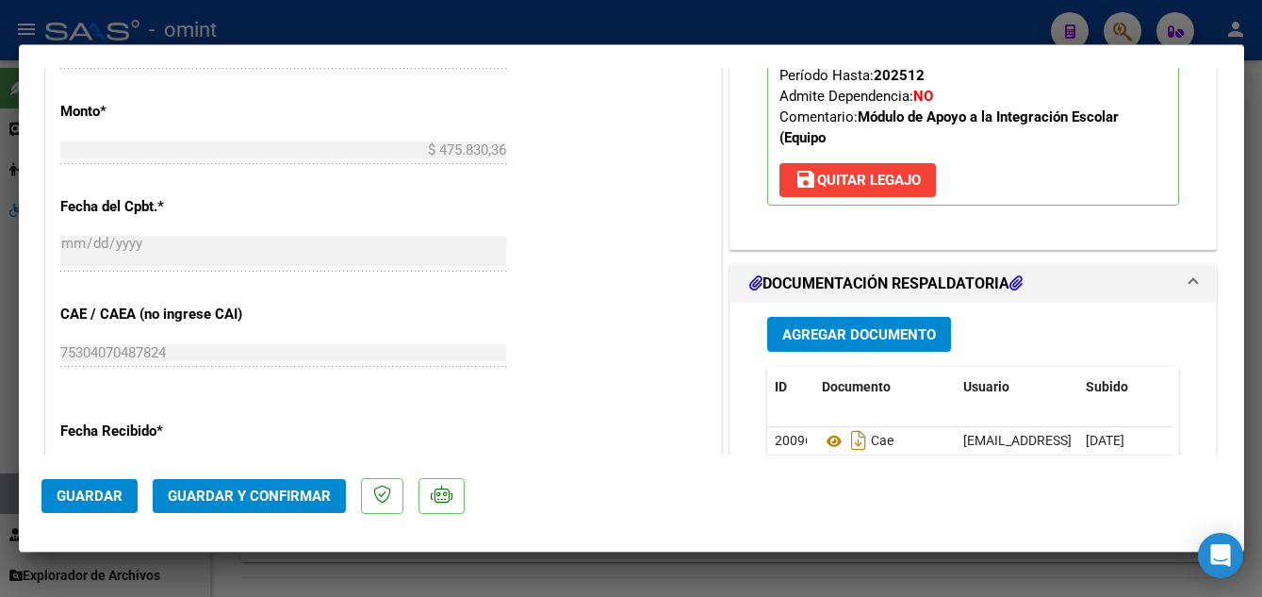
scroll to position [1225, 0]
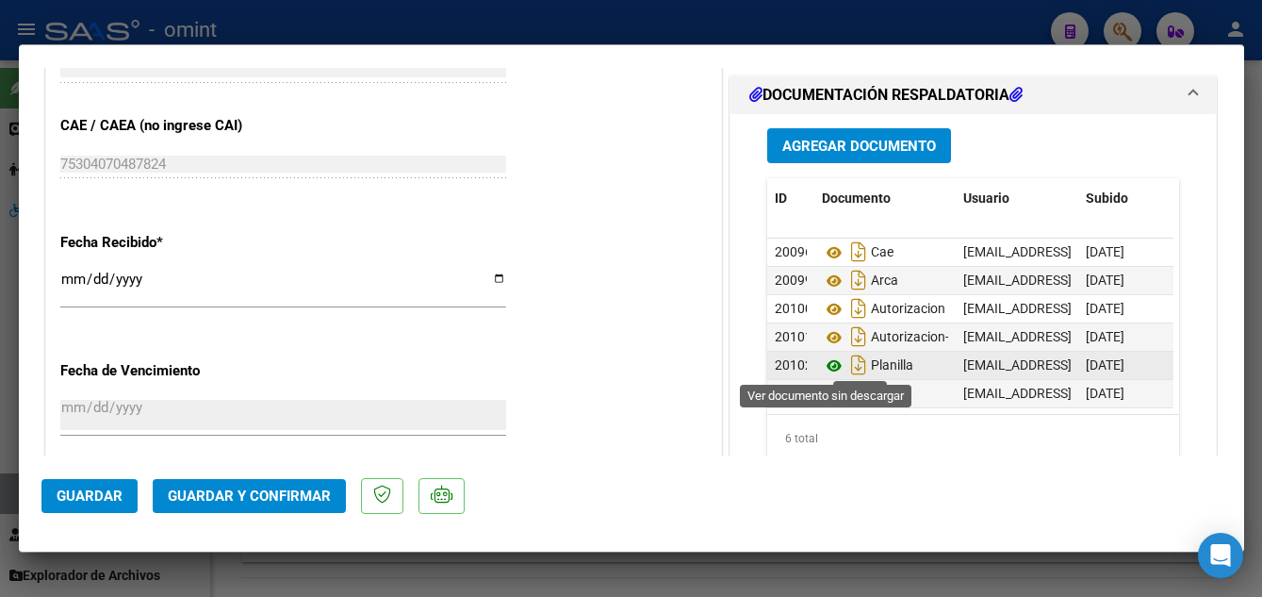
click at [827, 360] on icon at bounding box center [834, 365] width 25 height 23
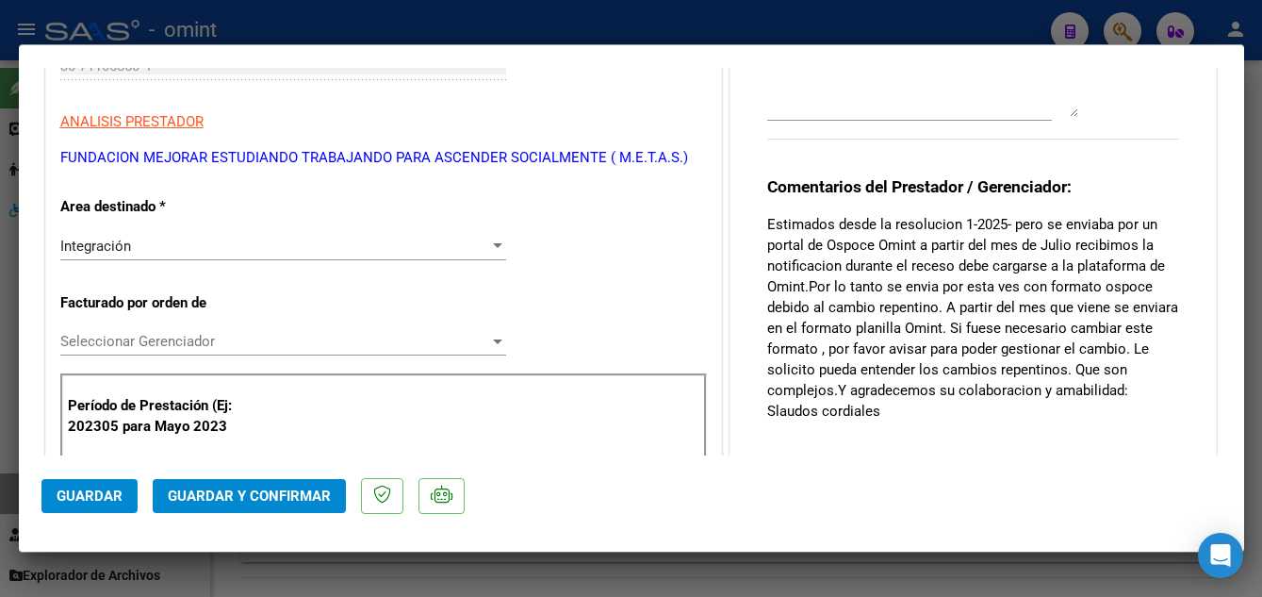
scroll to position [0, 0]
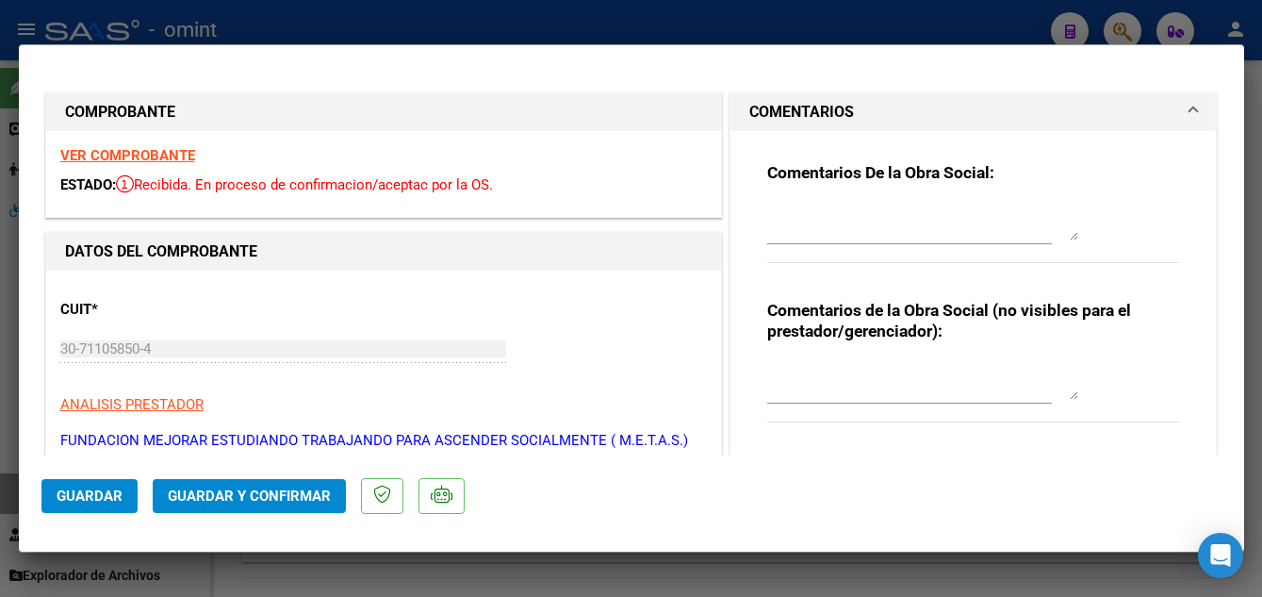
type input "$ 0,00"
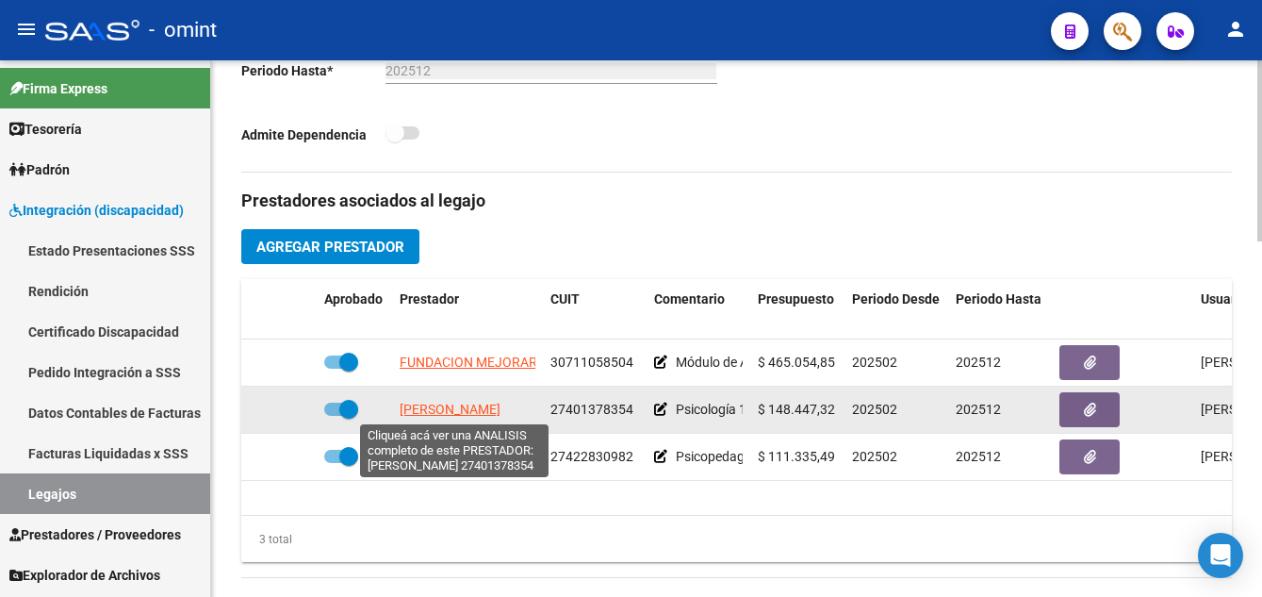
click at [493, 405] on span "[PERSON_NAME]" at bounding box center [450, 408] width 101 height 15
type textarea "27401378354"
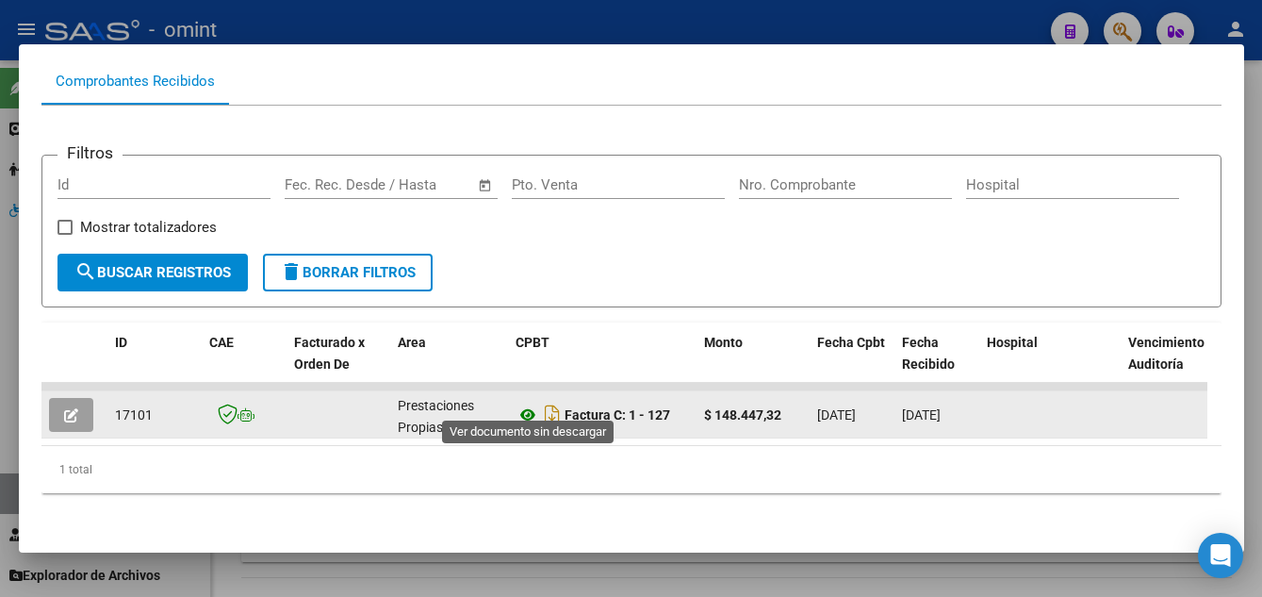
click at [526, 403] on icon at bounding box center [528, 414] width 25 height 23
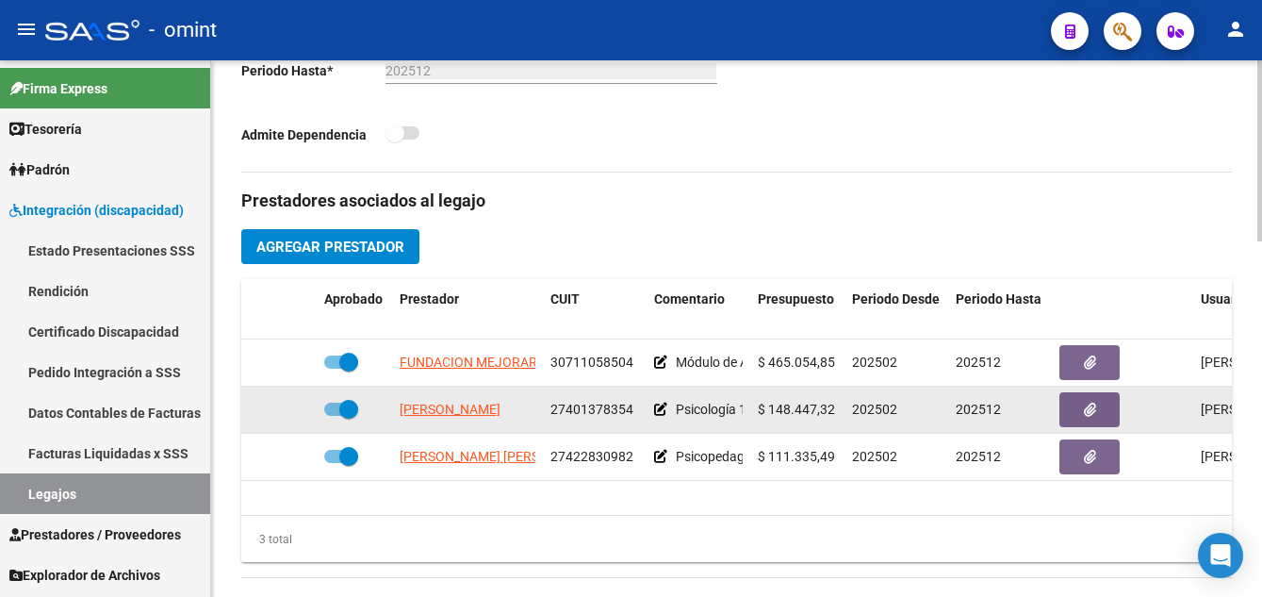
click at [342, 409] on span at bounding box center [348, 409] width 19 height 19
click at [334, 416] on input "checkbox" at bounding box center [333, 416] width 1 height 1
click at [286, 407] on icon at bounding box center [289, 408] width 13 height 13
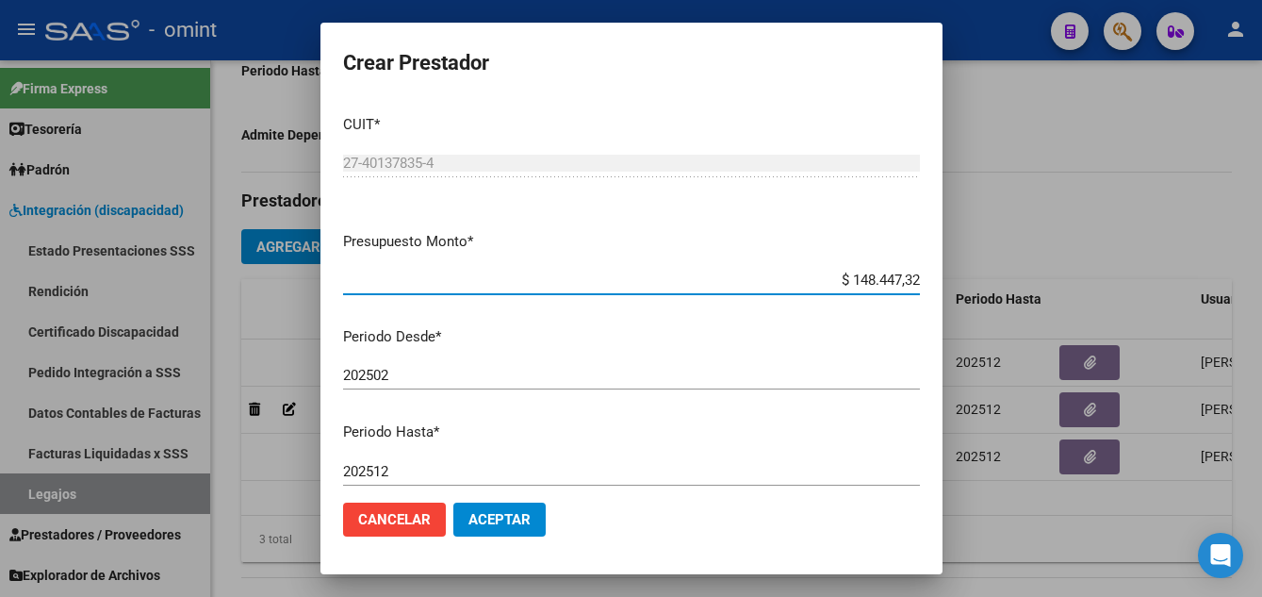
scroll to position [258, 0]
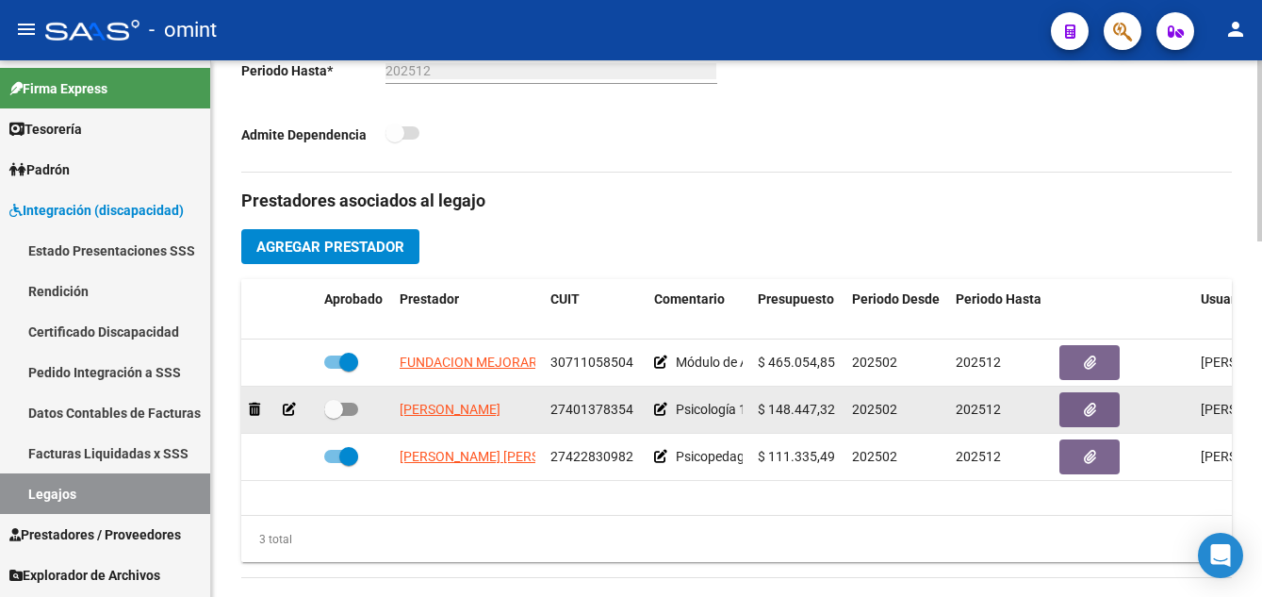
click at [335, 412] on span at bounding box center [333, 409] width 19 height 19
click at [334, 416] on input "checkbox" at bounding box center [333, 416] width 1 height 1
checkbox input "true"
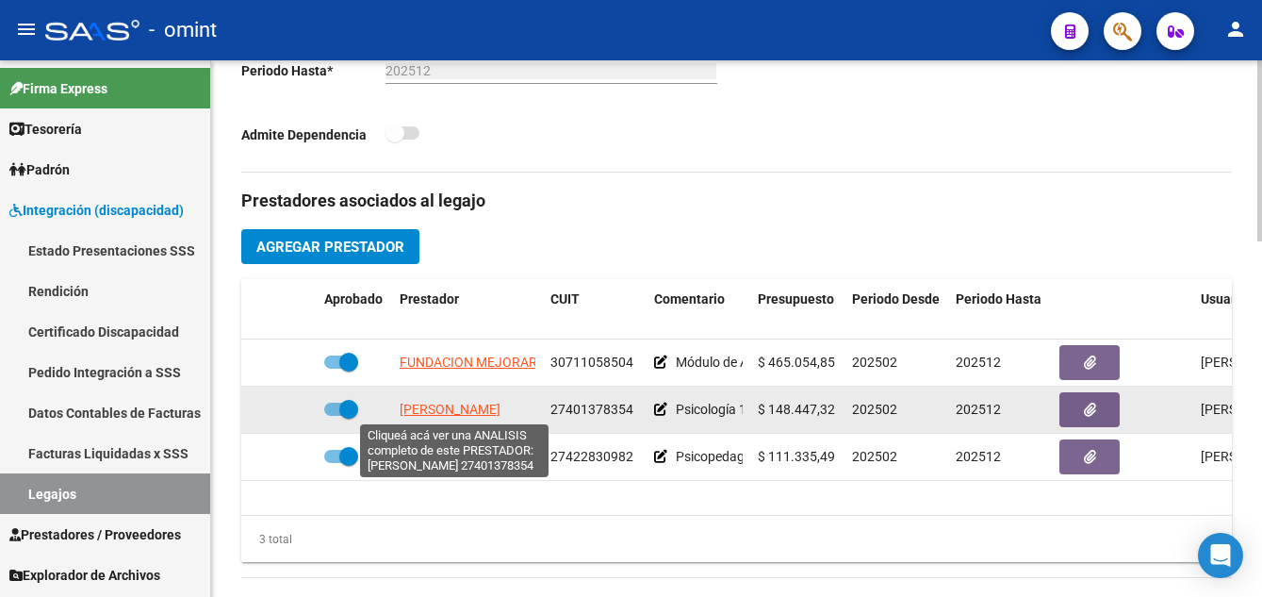
click at [454, 412] on span "[PERSON_NAME]" at bounding box center [450, 408] width 101 height 15
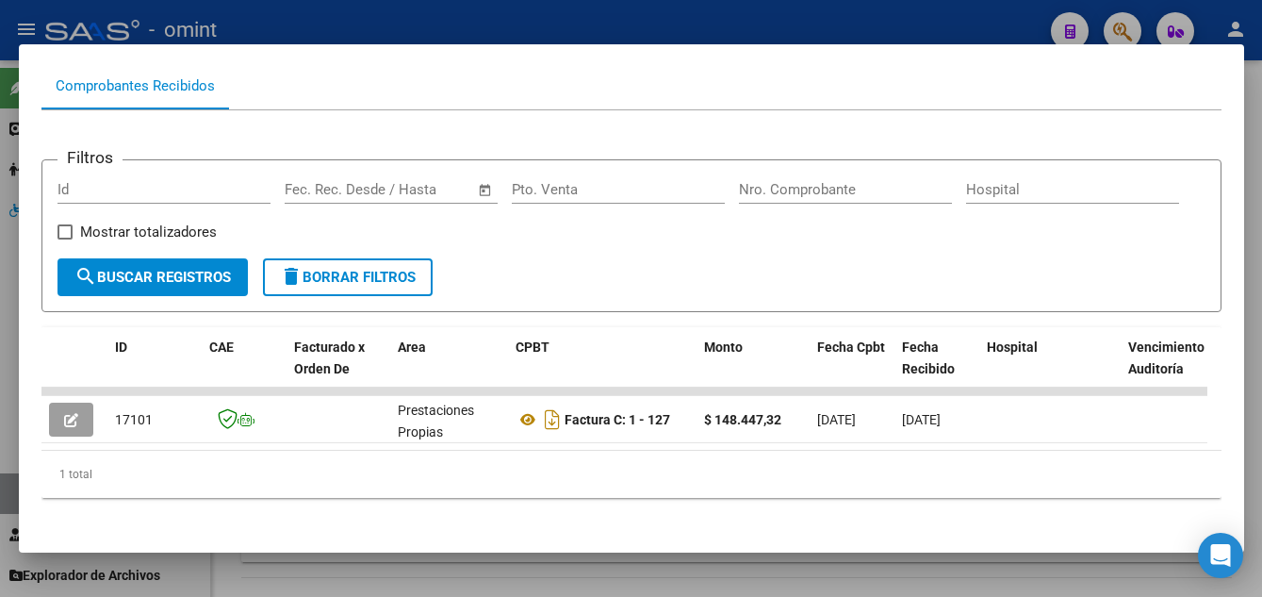
scroll to position [215, 0]
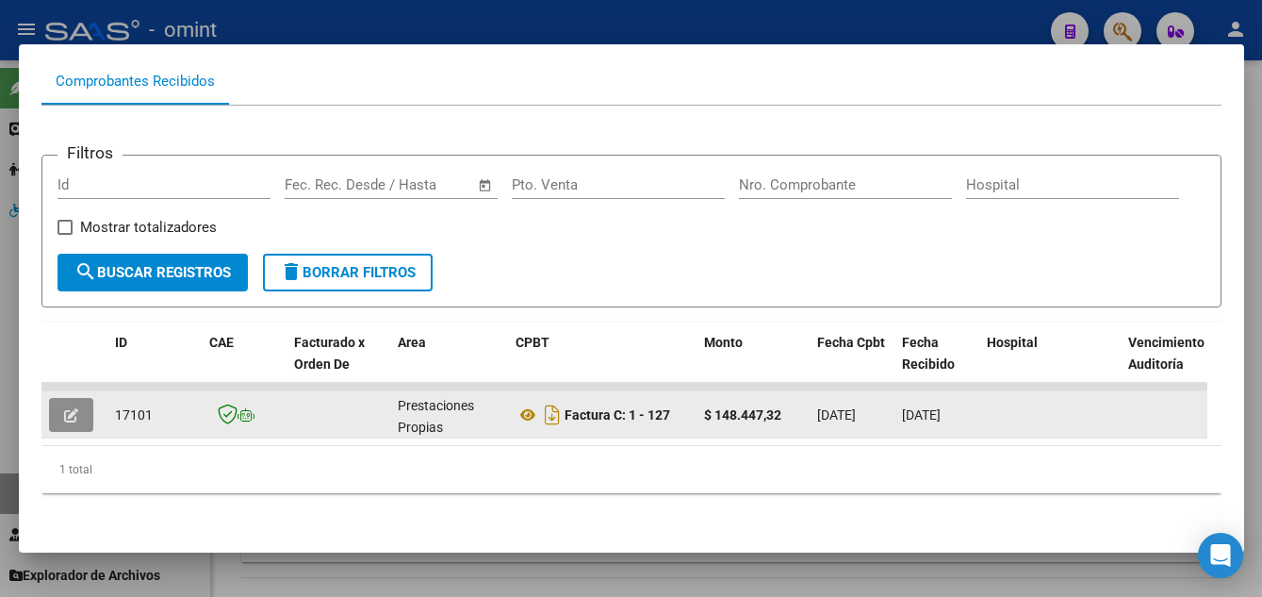
click at [84, 404] on button "button" at bounding box center [71, 415] width 44 height 34
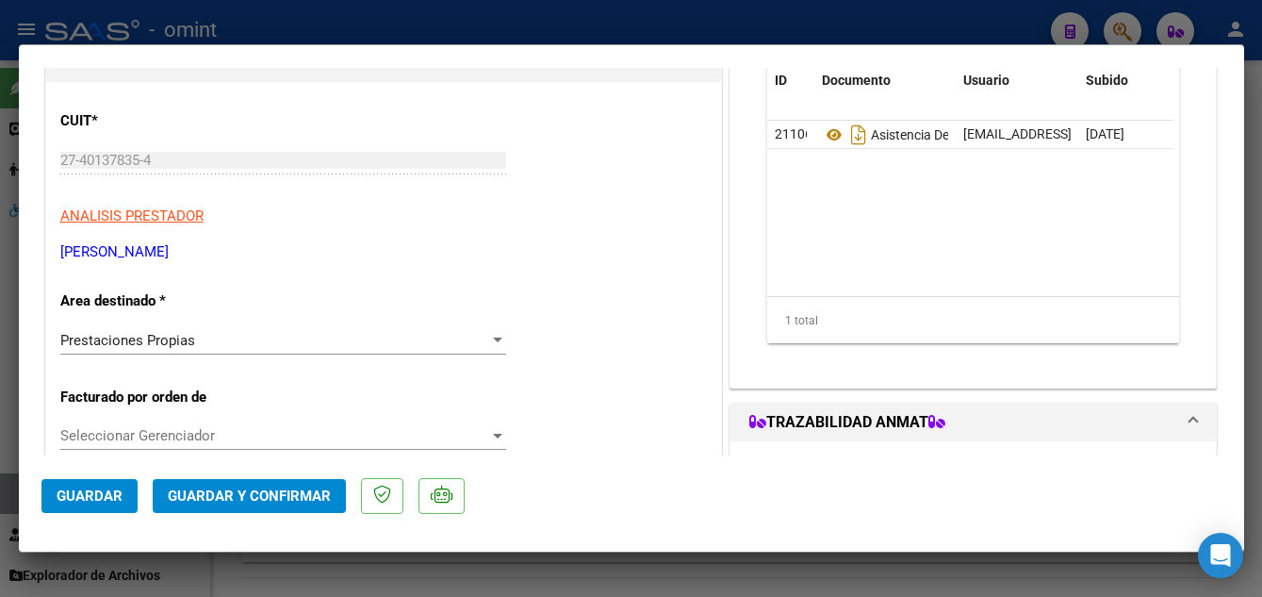
scroll to position [377, 0]
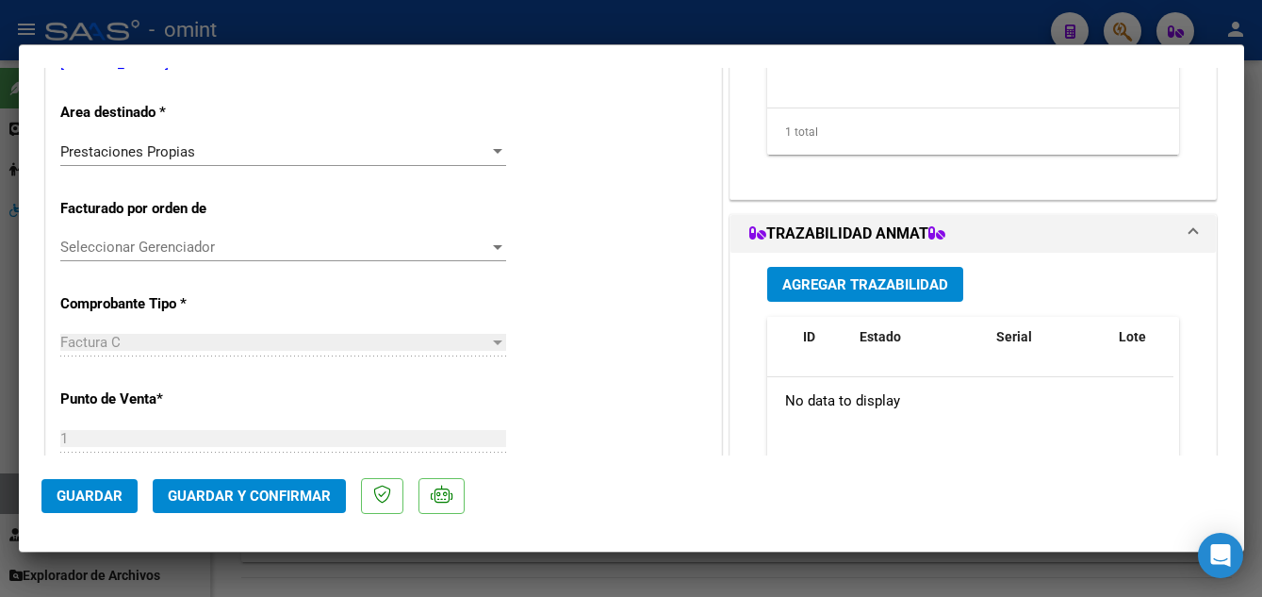
click at [321, 161] on div "Prestaciones Propias Seleccionar Area" at bounding box center [283, 152] width 446 height 28
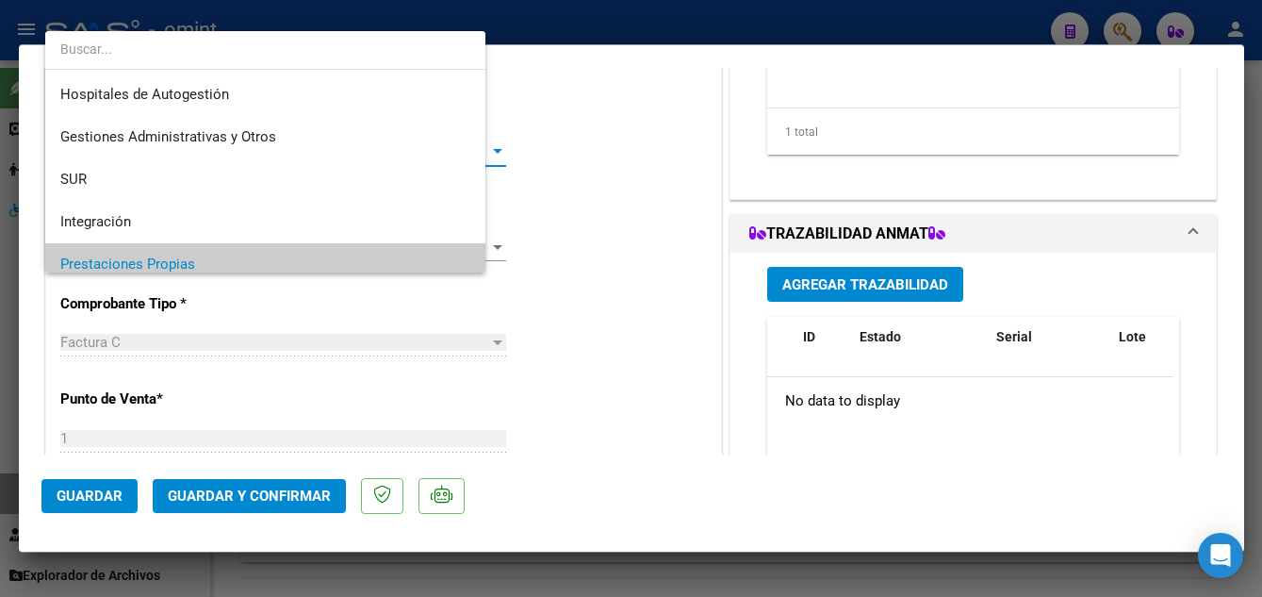
scroll to position [113, 0]
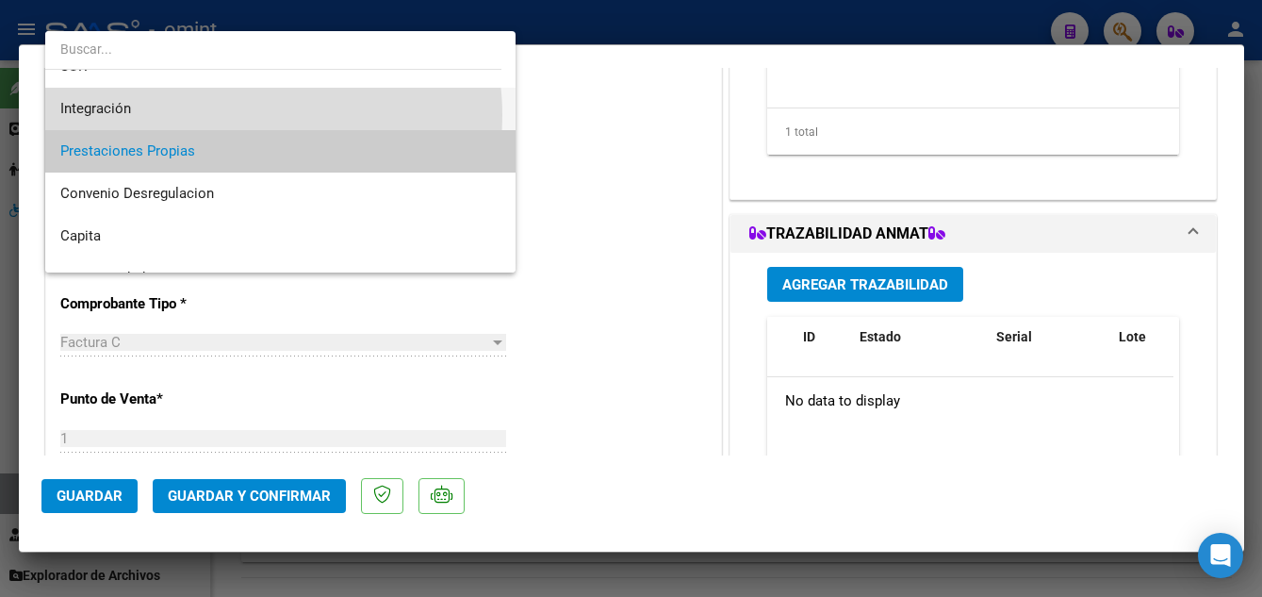
click at [242, 115] on span "Integración" at bounding box center [280, 109] width 440 height 42
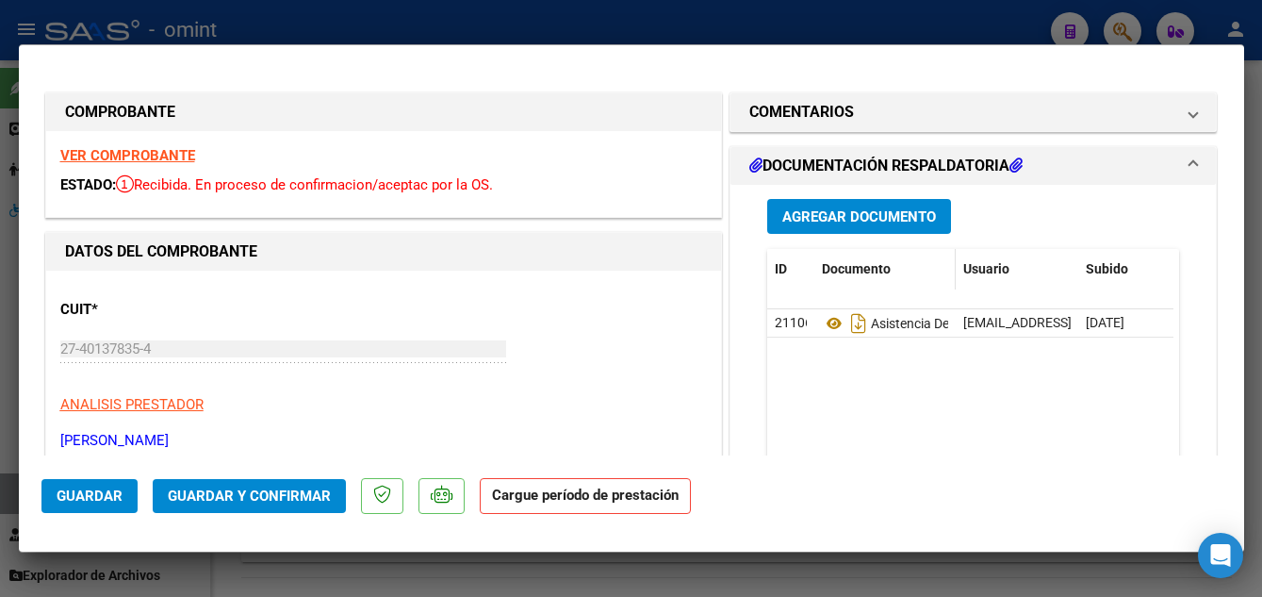
scroll to position [94, 0]
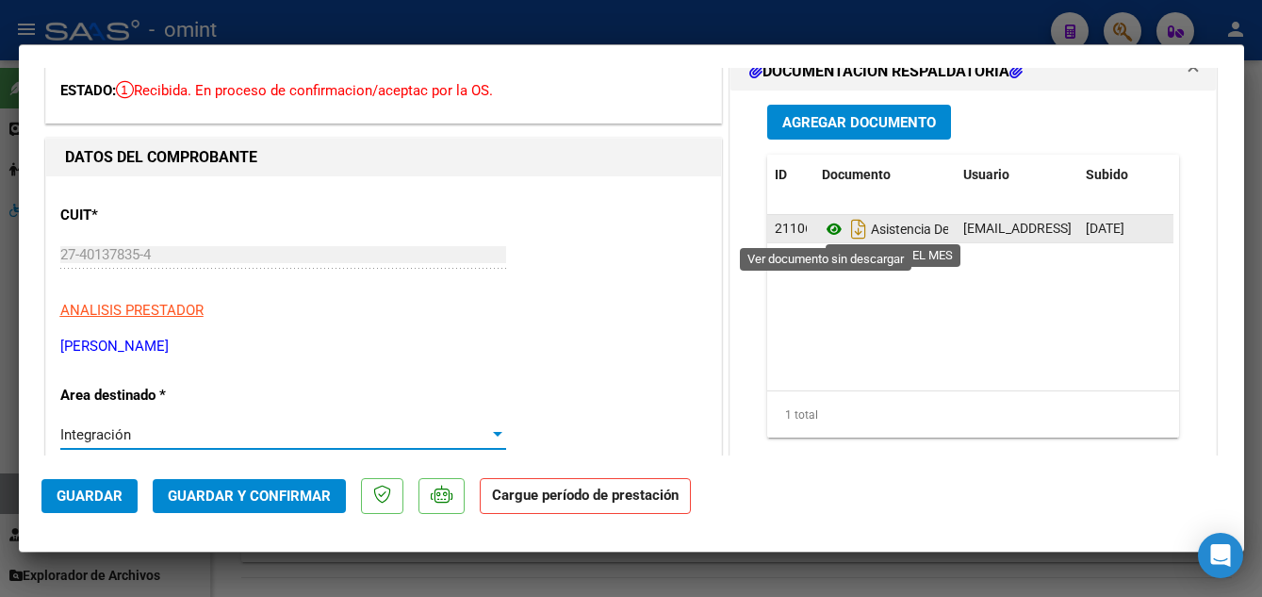
click at [822, 231] on icon at bounding box center [834, 229] width 25 height 23
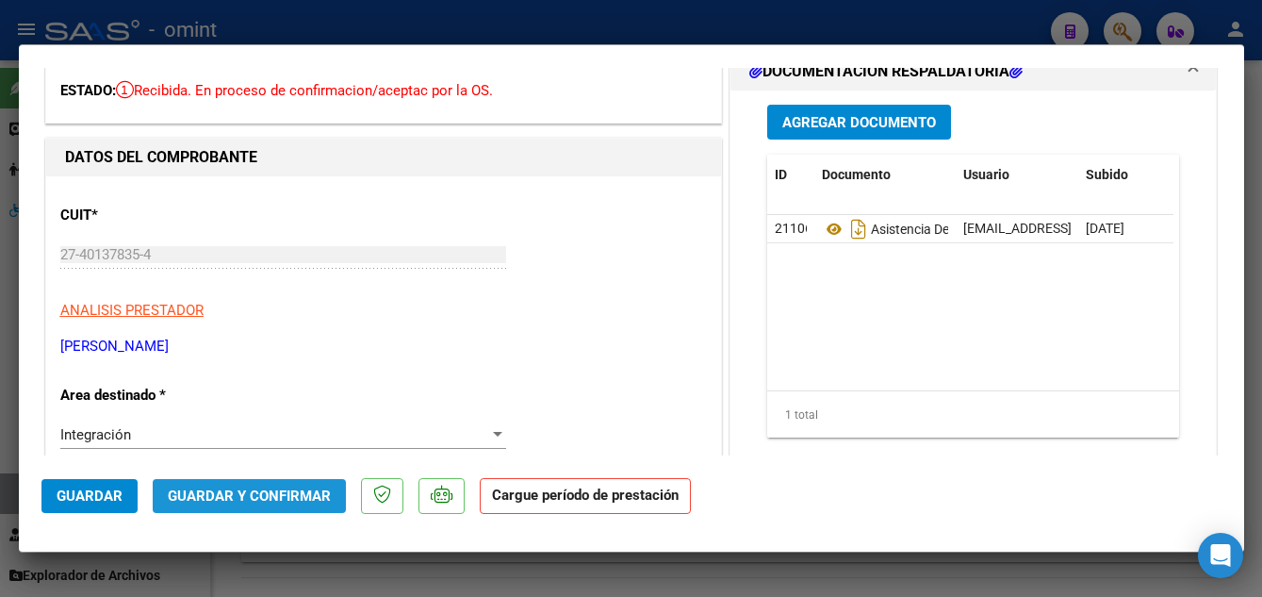
click at [252, 494] on span "Guardar y Confirmar" at bounding box center [249, 495] width 163 height 17
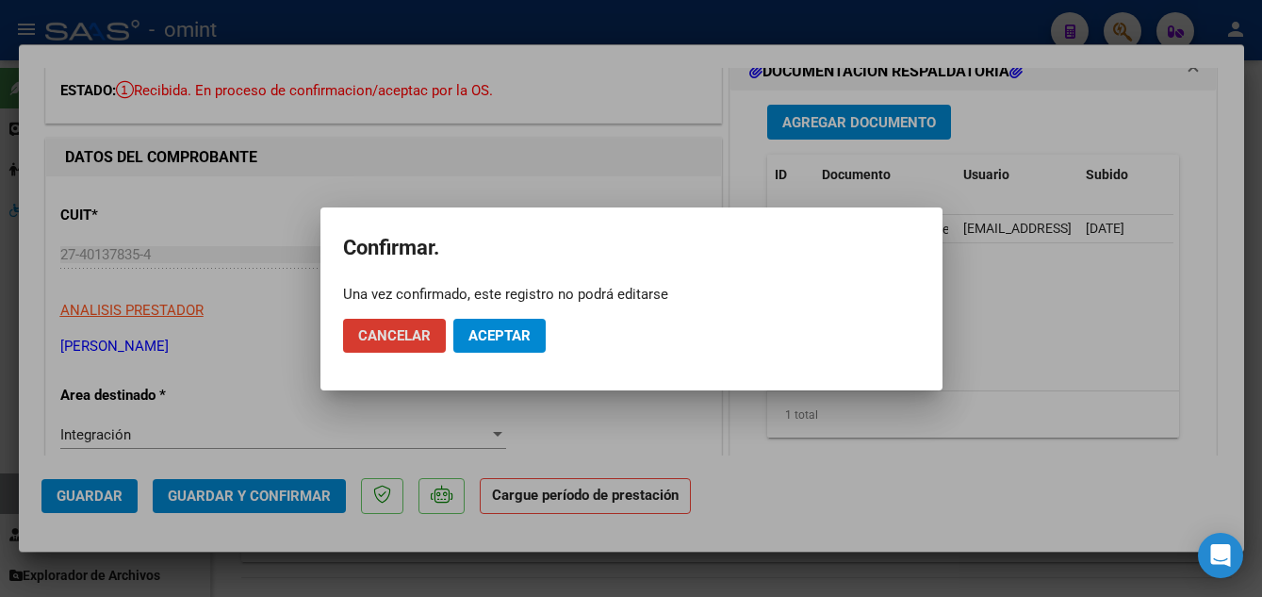
click at [517, 316] on mat-dialog-actions "Cancelar Aceptar" at bounding box center [631, 335] width 577 height 64
click at [514, 325] on button "Aceptar" at bounding box center [499, 336] width 92 height 34
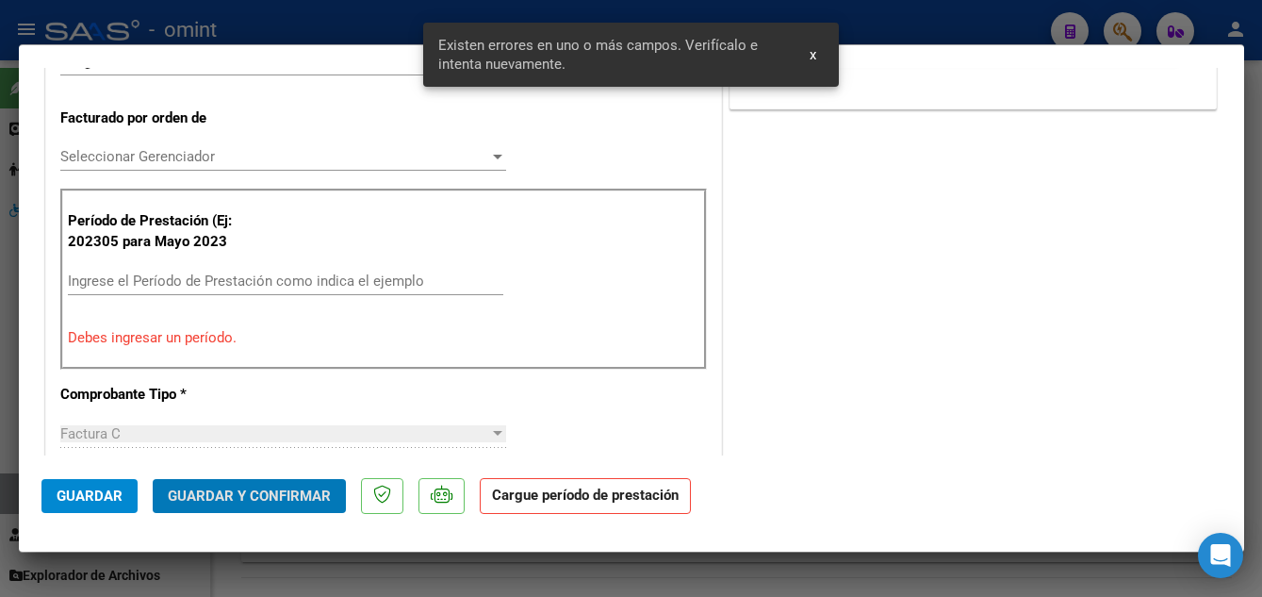
scroll to position [562, 0]
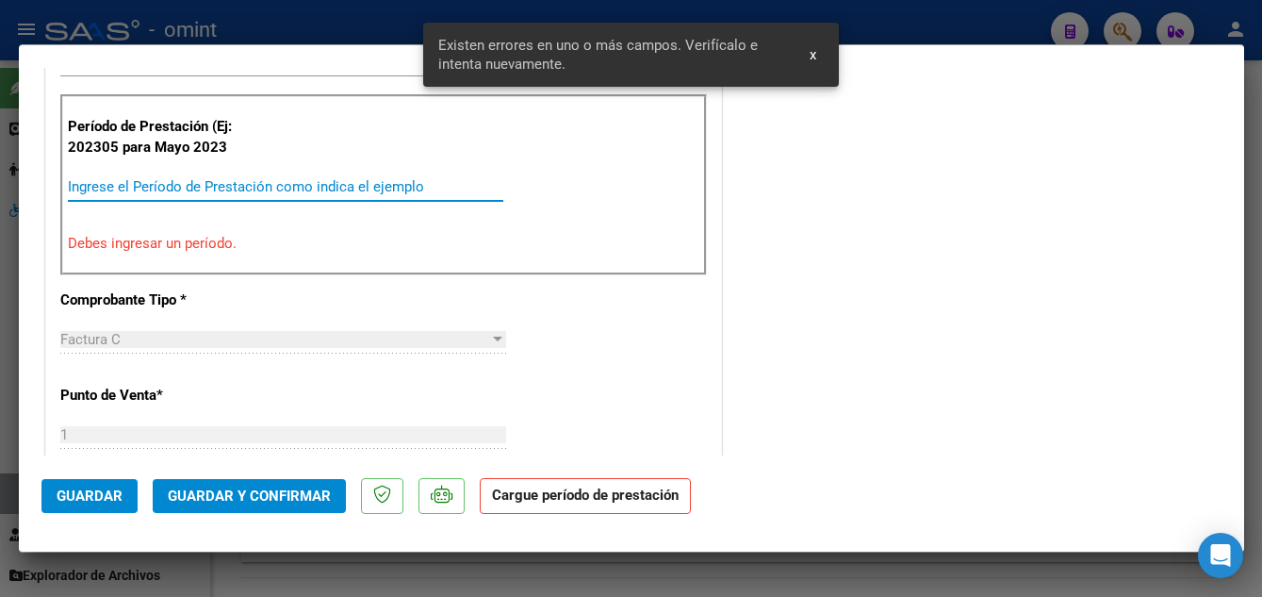
click at [119, 189] on input "Ingrese el Período de Prestación como indica el ejemplo" at bounding box center [285, 186] width 435 height 17
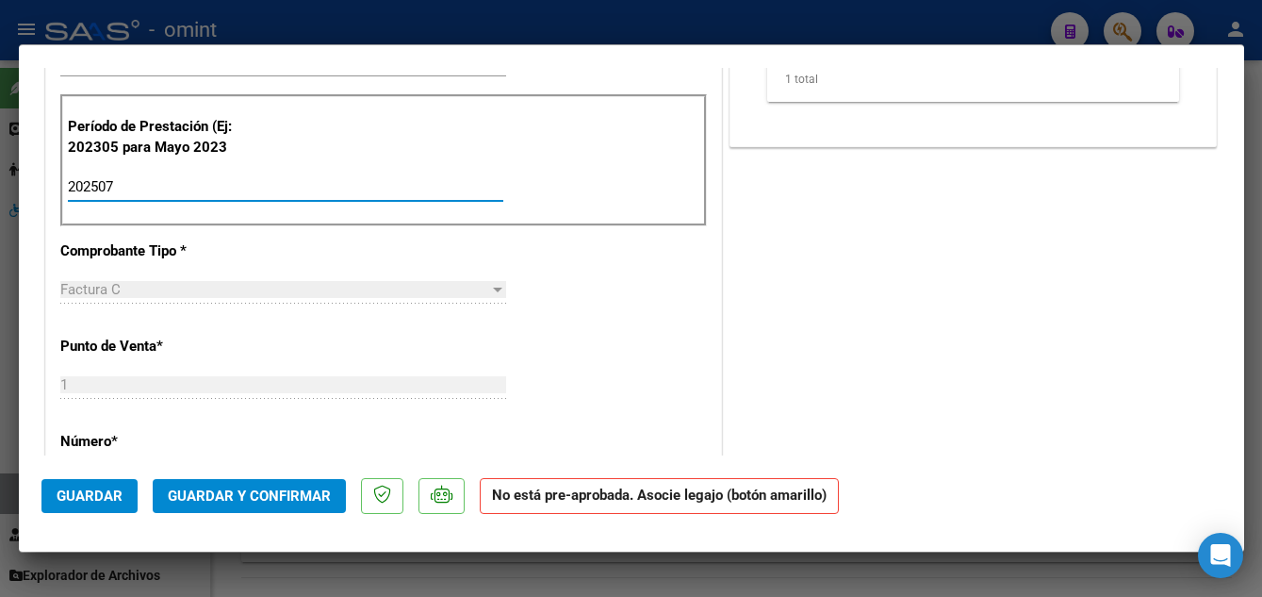
type input "202507"
click at [181, 173] on div "202507 Ingrese el Período de Prestación como indica el ejemplo" at bounding box center [285, 186] width 435 height 28
click at [113, 180] on input "202507" at bounding box center [285, 186] width 435 height 17
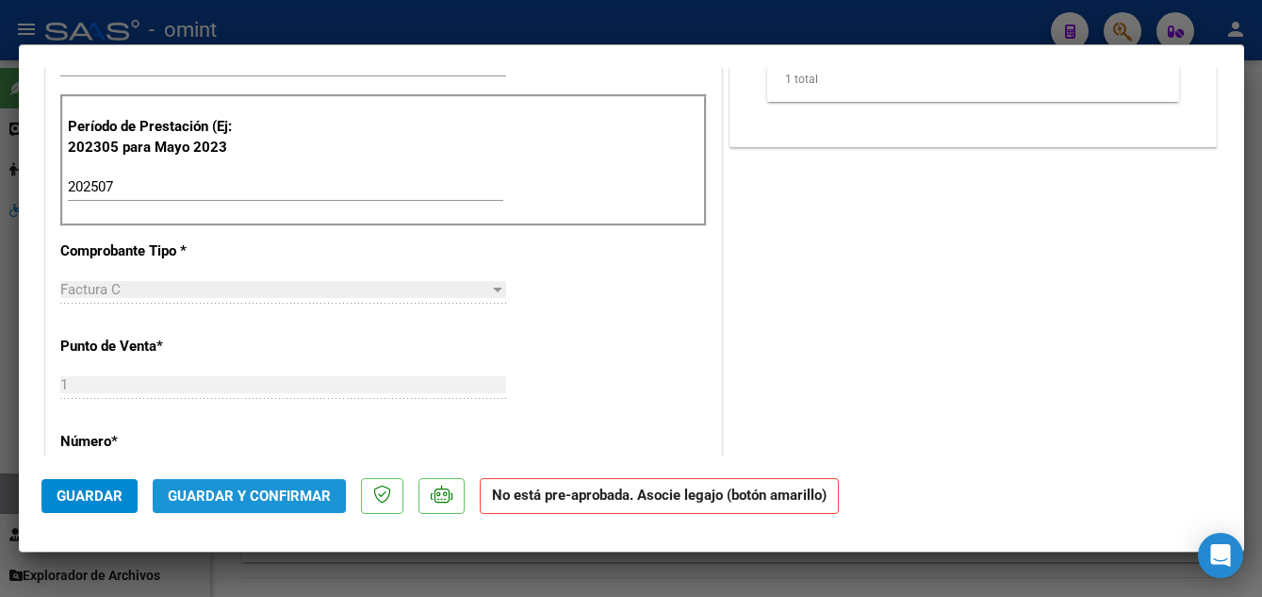
click at [233, 499] on span "Guardar y Confirmar" at bounding box center [249, 495] width 163 height 17
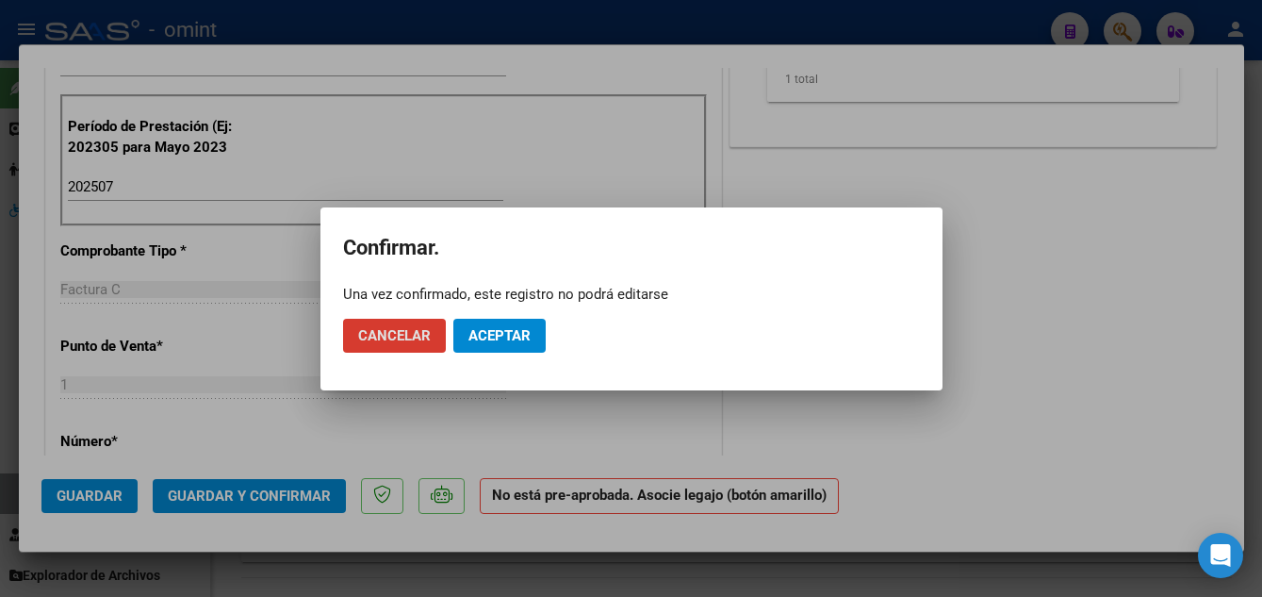
click at [515, 336] on span "Aceptar" at bounding box center [499, 335] width 62 height 17
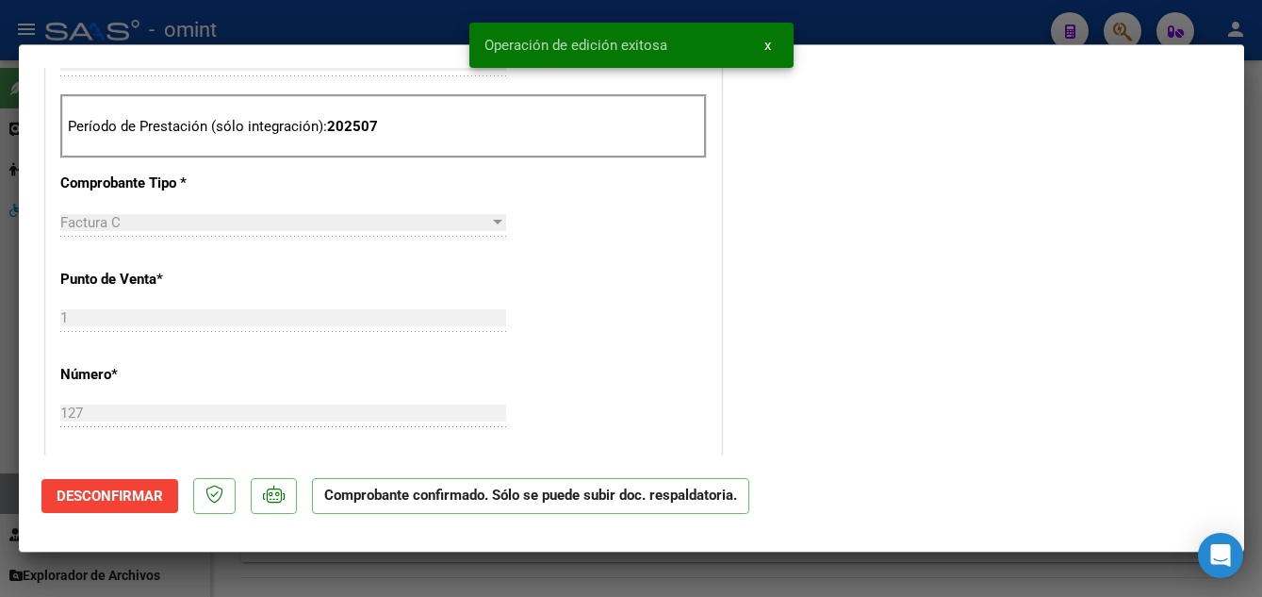
type input "$ 0,00"
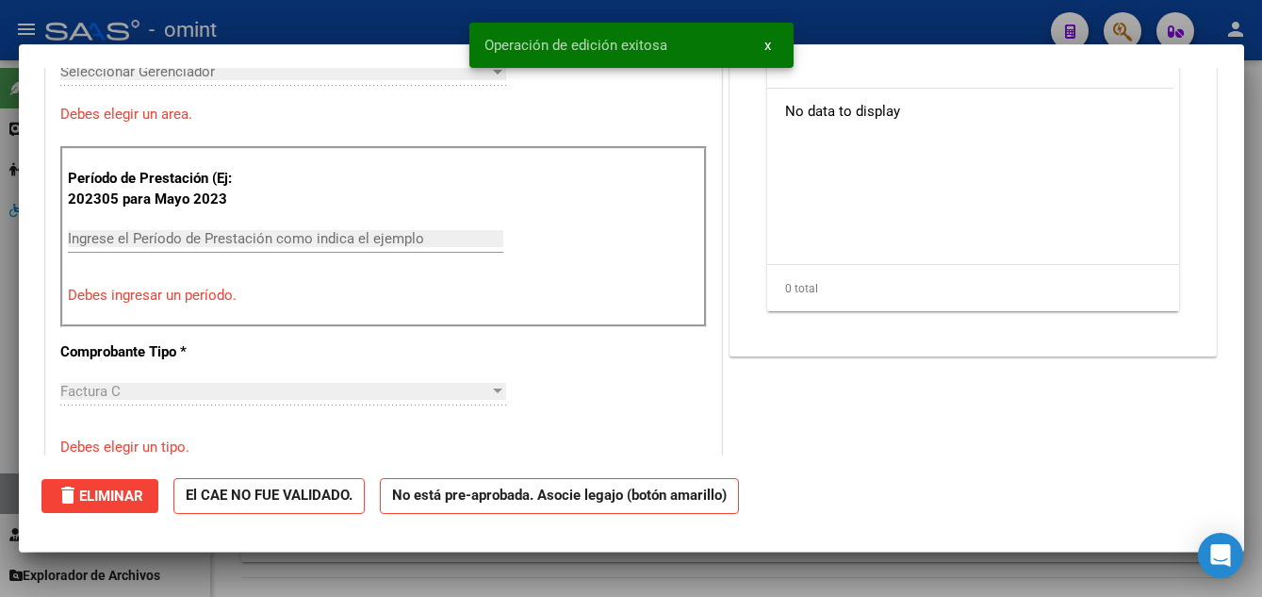
scroll to position [595, 0]
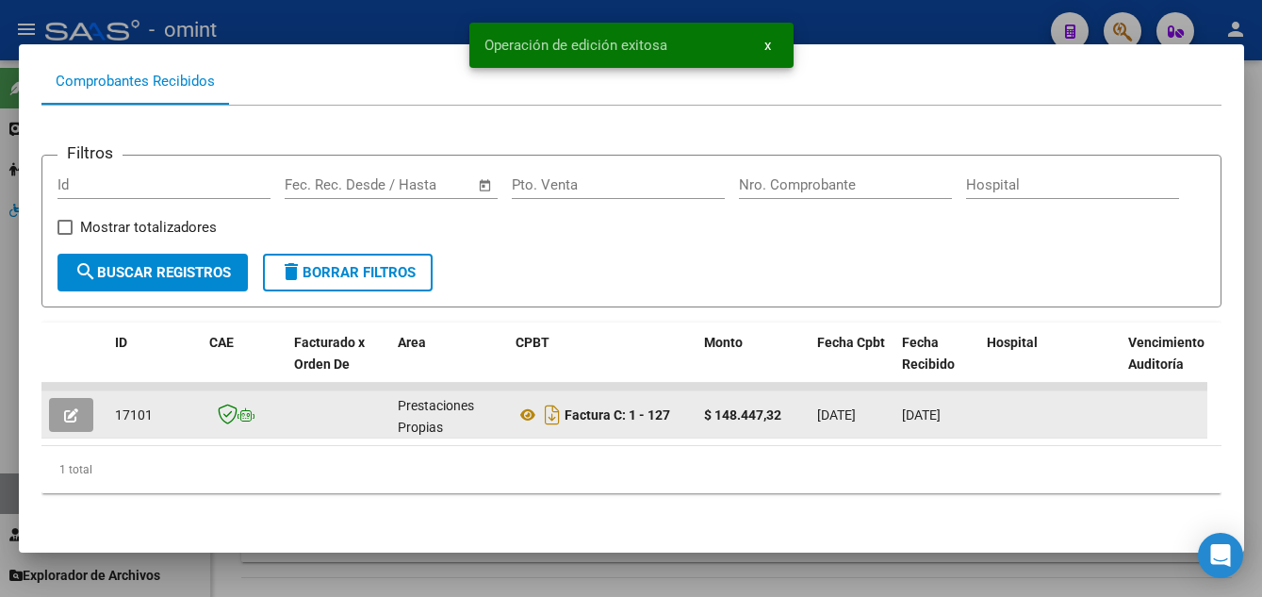
drag, startPoint x: 112, startPoint y: 401, endPoint x: 152, endPoint y: 405, distance: 39.9
click at [152, 405] on datatable-body-cell "17101" at bounding box center [154, 414] width 94 height 46
drag, startPoint x: 152, startPoint y: 405, endPoint x: 132, endPoint y: 398, distance: 21.2
copy span "17101"
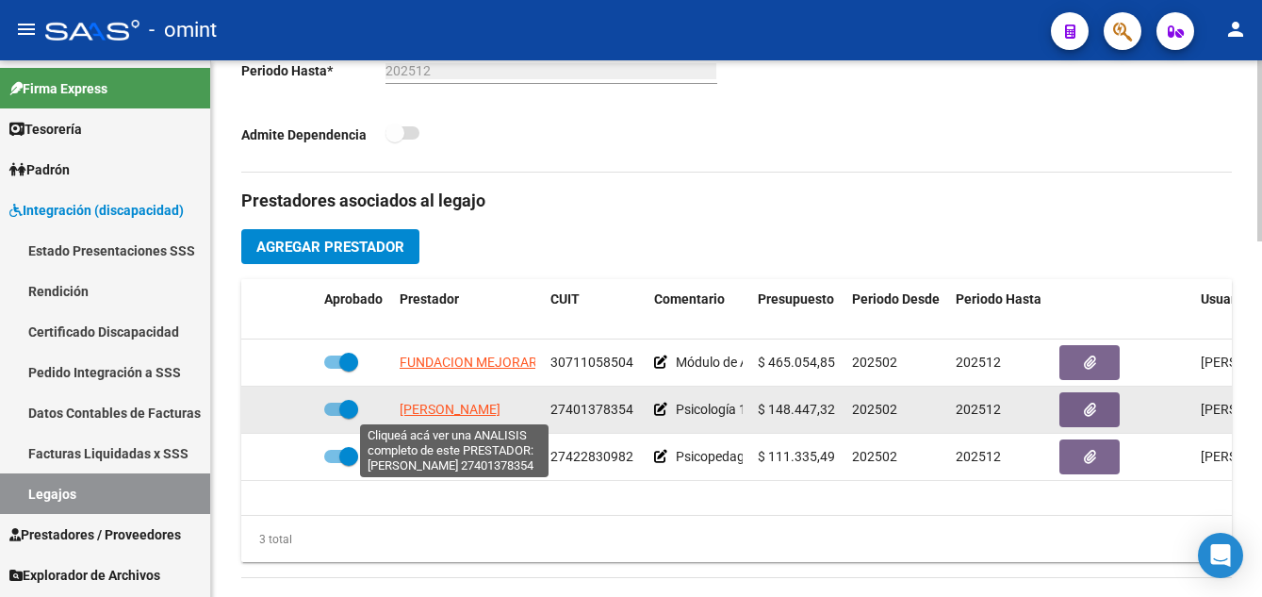
click at [461, 413] on span "[PERSON_NAME]" at bounding box center [450, 408] width 101 height 15
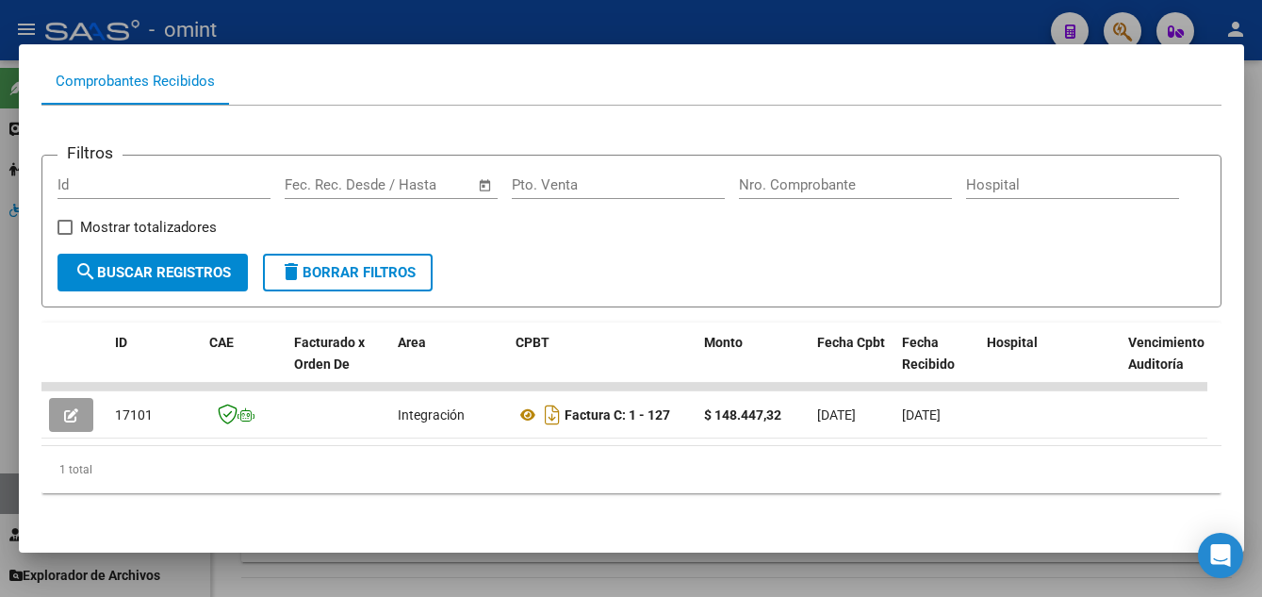
scroll to position [0, 0]
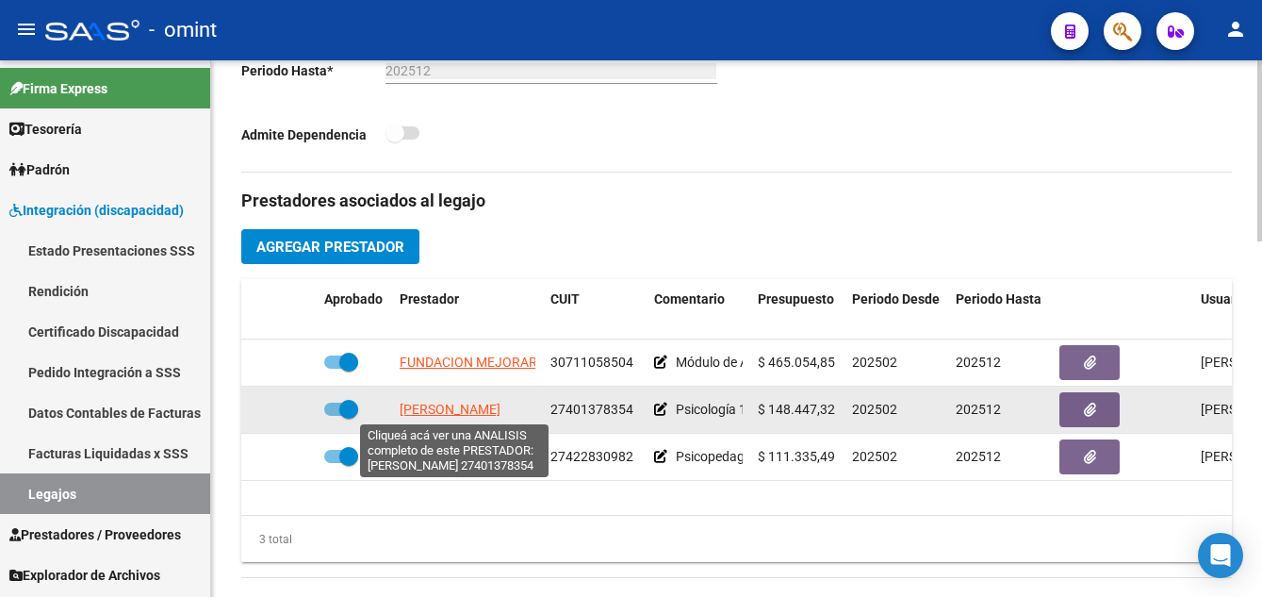
click at [437, 408] on span "[PERSON_NAME]" at bounding box center [450, 408] width 101 height 15
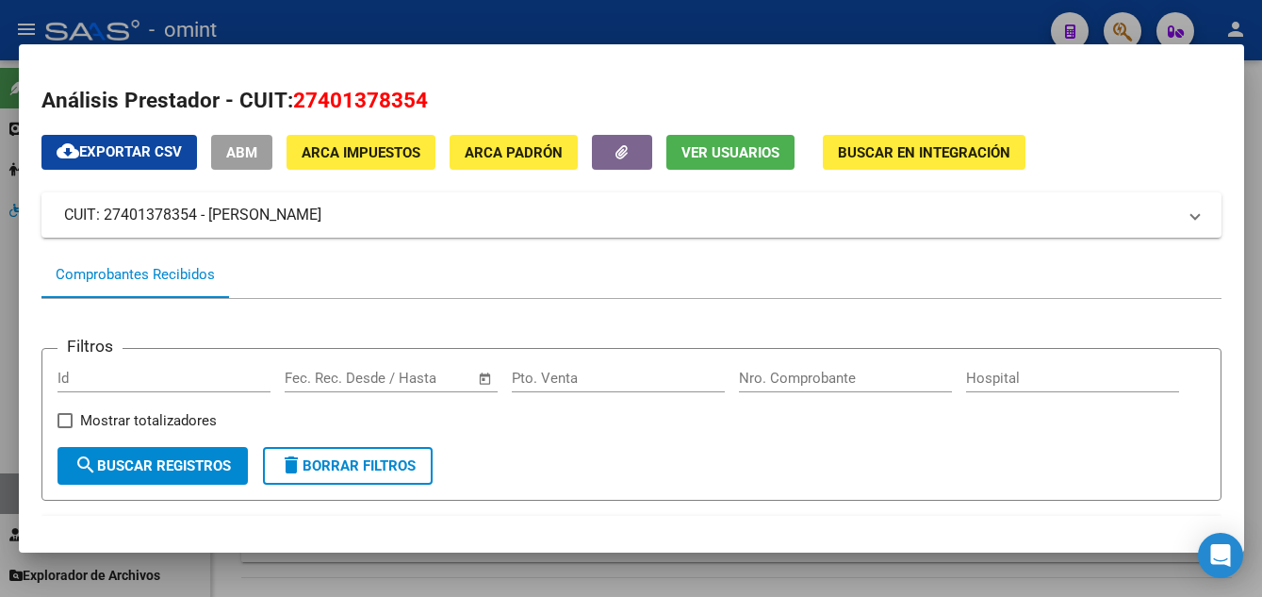
scroll to position [210, 0]
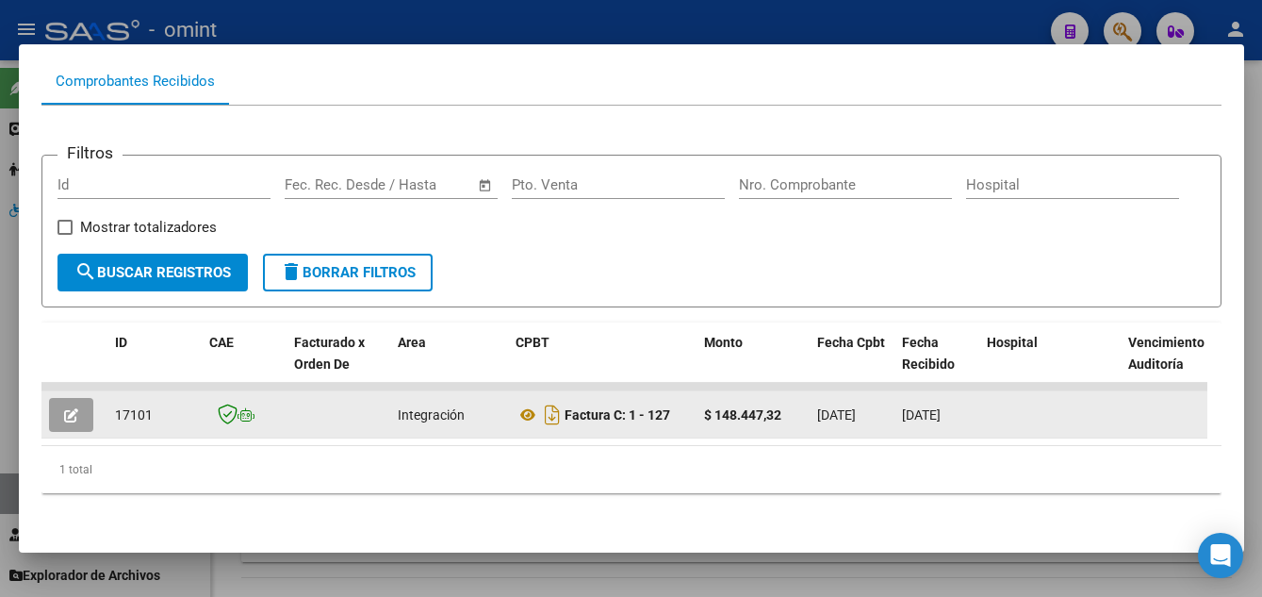
drag, startPoint x: 118, startPoint y: 404, endPoint x: 156, endPoint y: 410, distance: 38.1
click at [156, 410] on div "17101" at bounding box center [154, 415] width 79 height 22
click at [69, 408] on icon "button" at bounding box center [71, 415] width 14 height 14
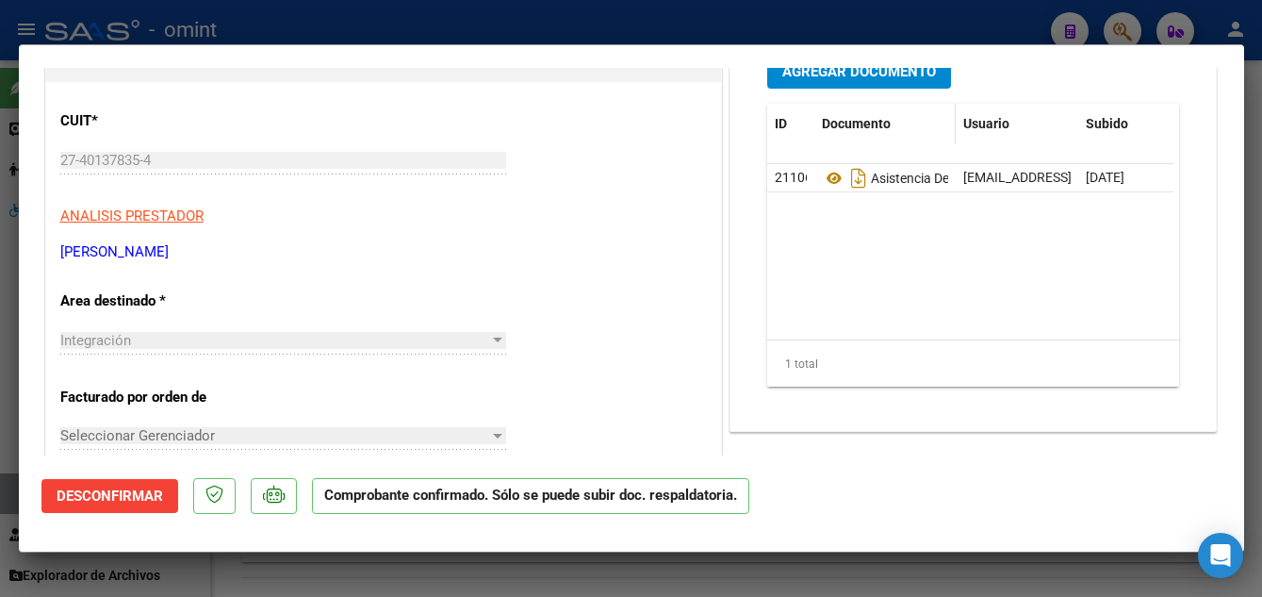
scroll to position [0, 0]
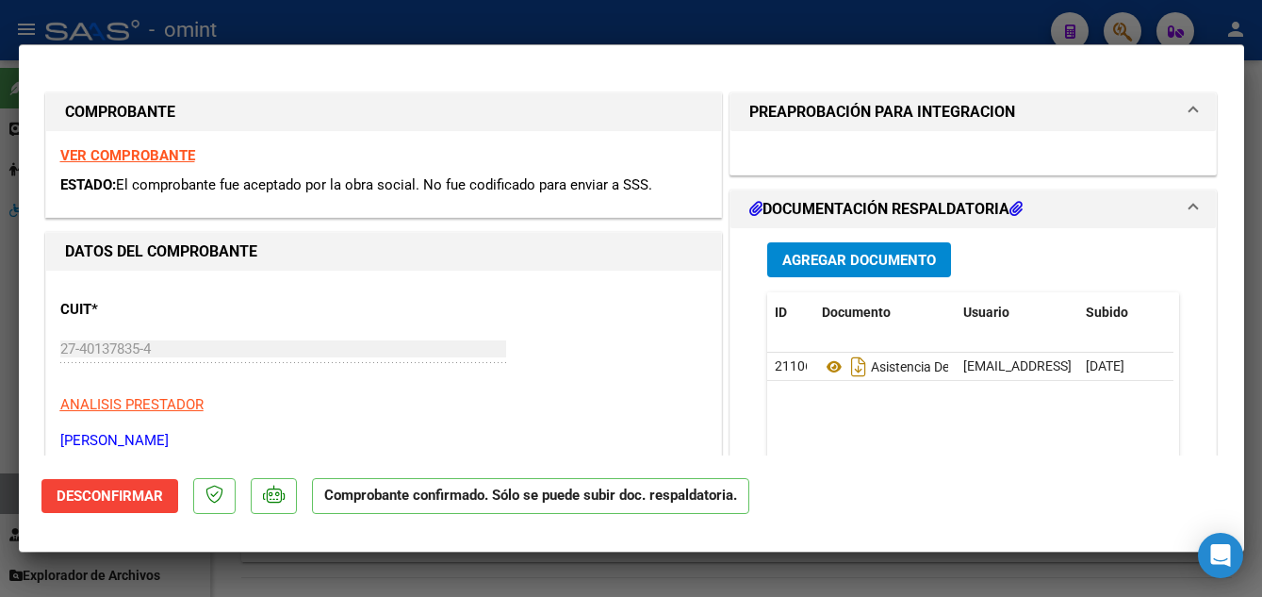
type input "$ 0,00"
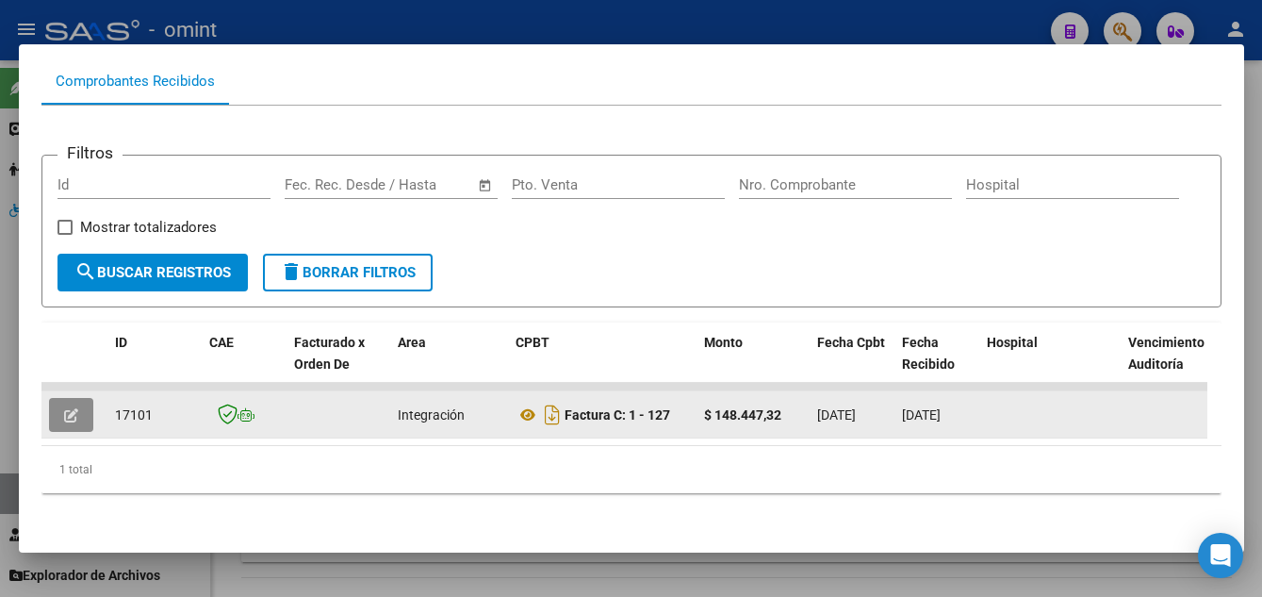
click at [307, 409] on datatable-body-cell at bounding box center [339, 414] width 104 height 46
click at [71, 408] on icon "button" at bounding box center [71, 415] width 14 height 14
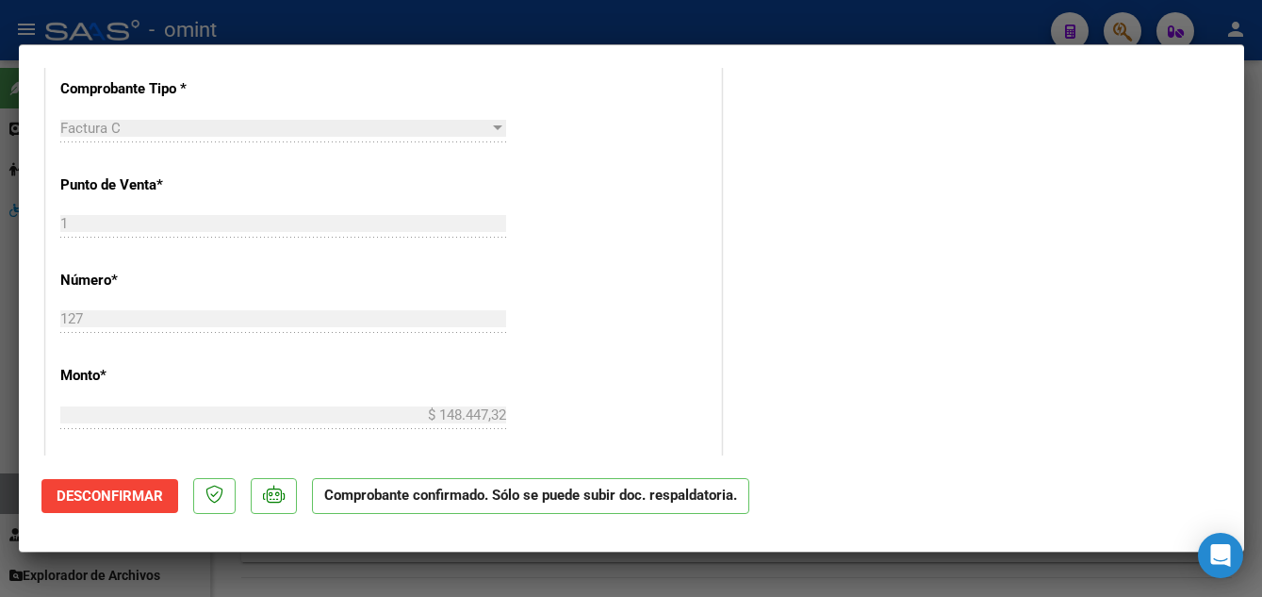
scroll to position [373, 0]
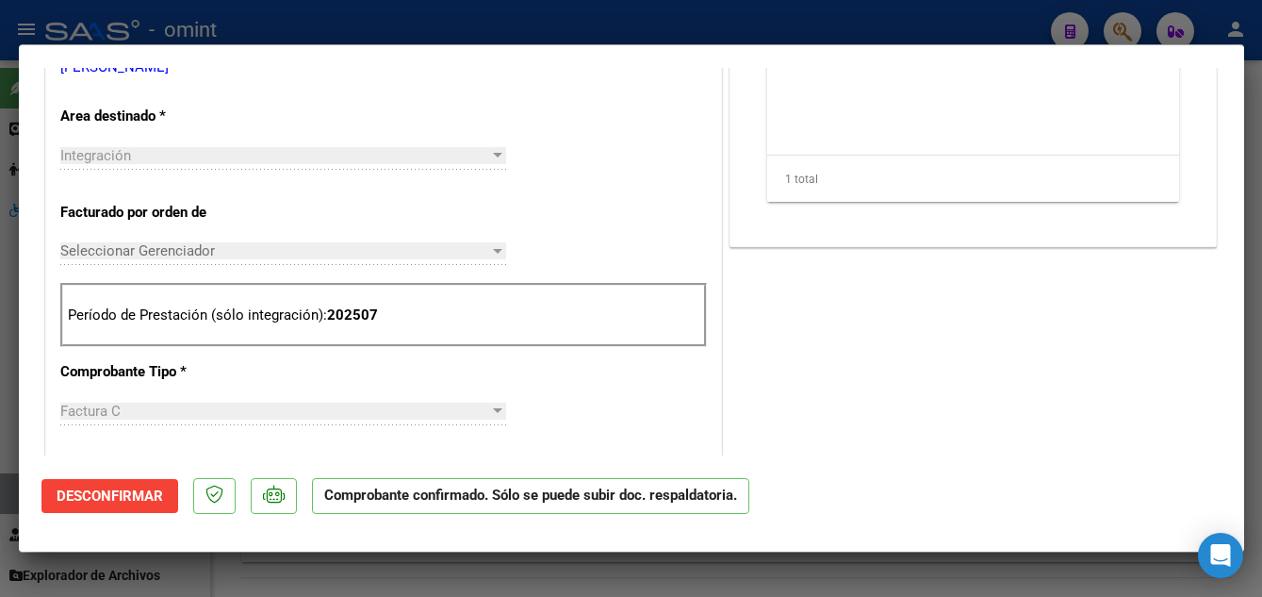
click at [124, 497] on span "Desconfirmar" at bounding box center [110, 495] width 106 height 17
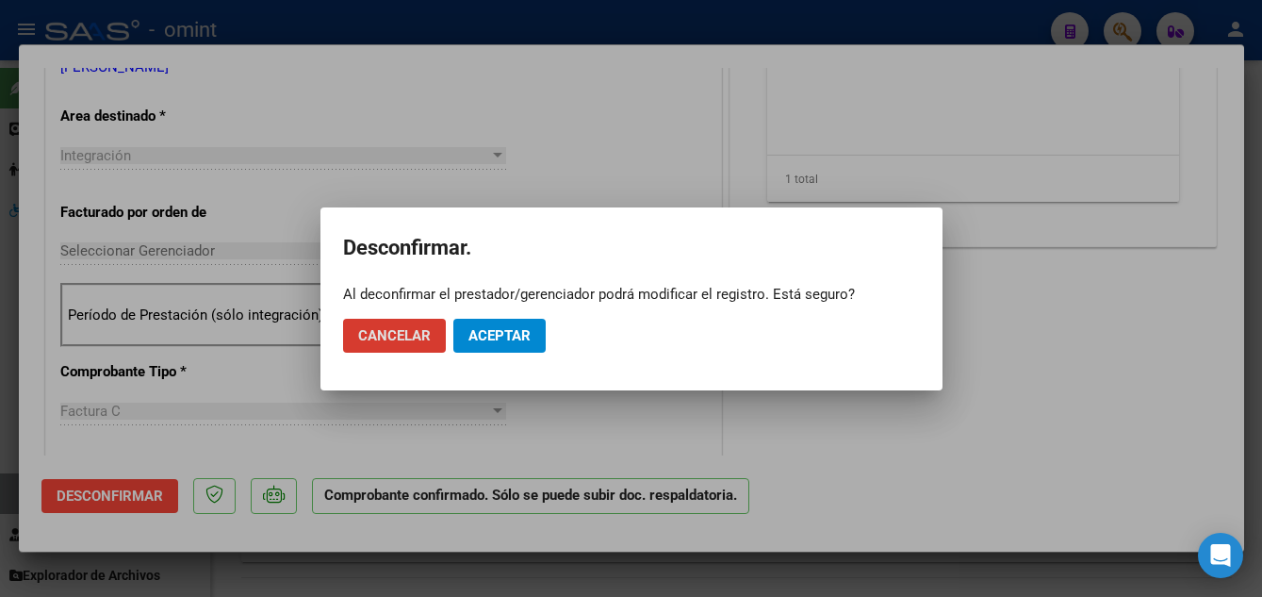
click at [526, 333] on span "Aceptar" at bounding box center [499, 335] width 62 height 17
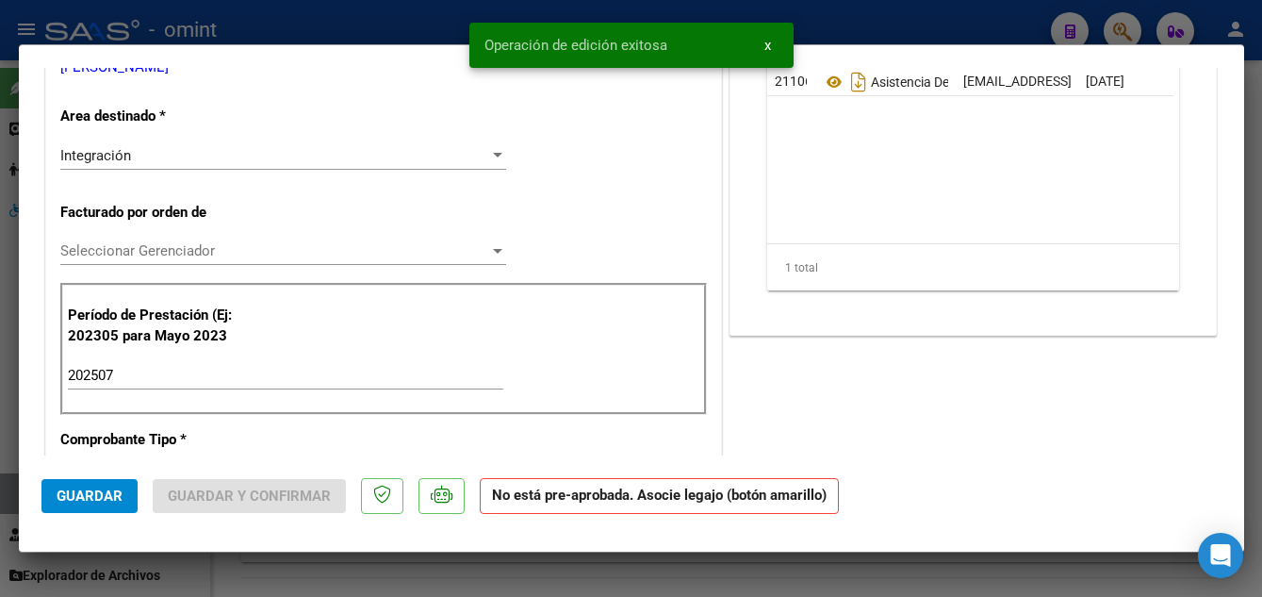
type input "$ 0,00"
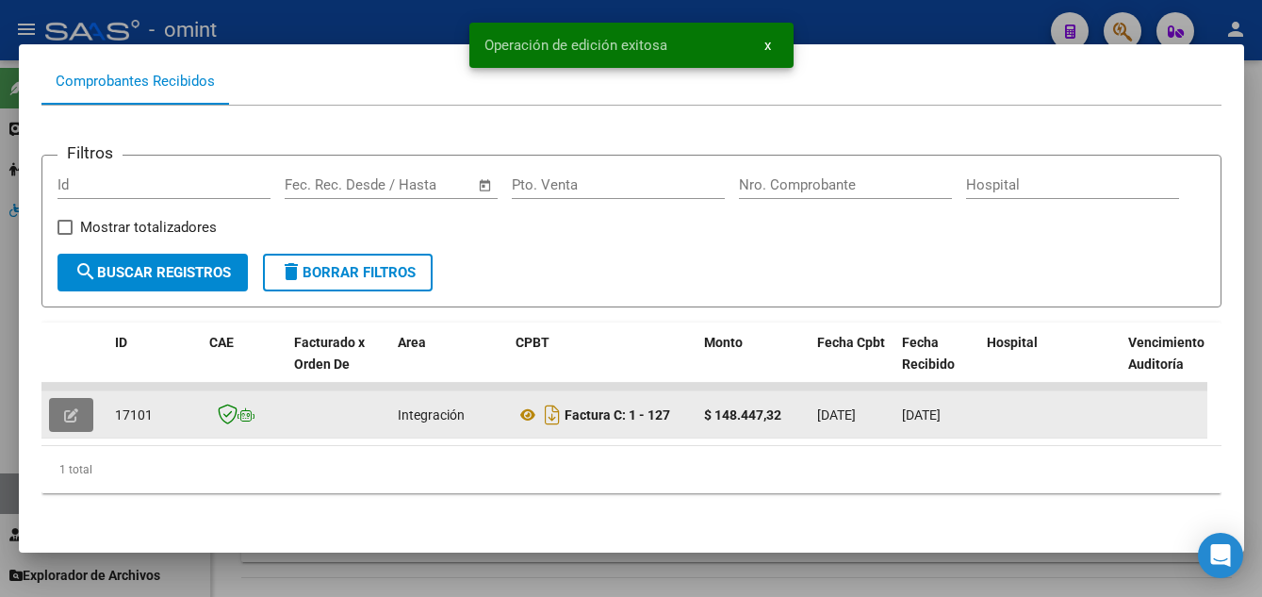
click at [70, 408] on icon "button" at bounding box center [71, 415] width 14 height 14
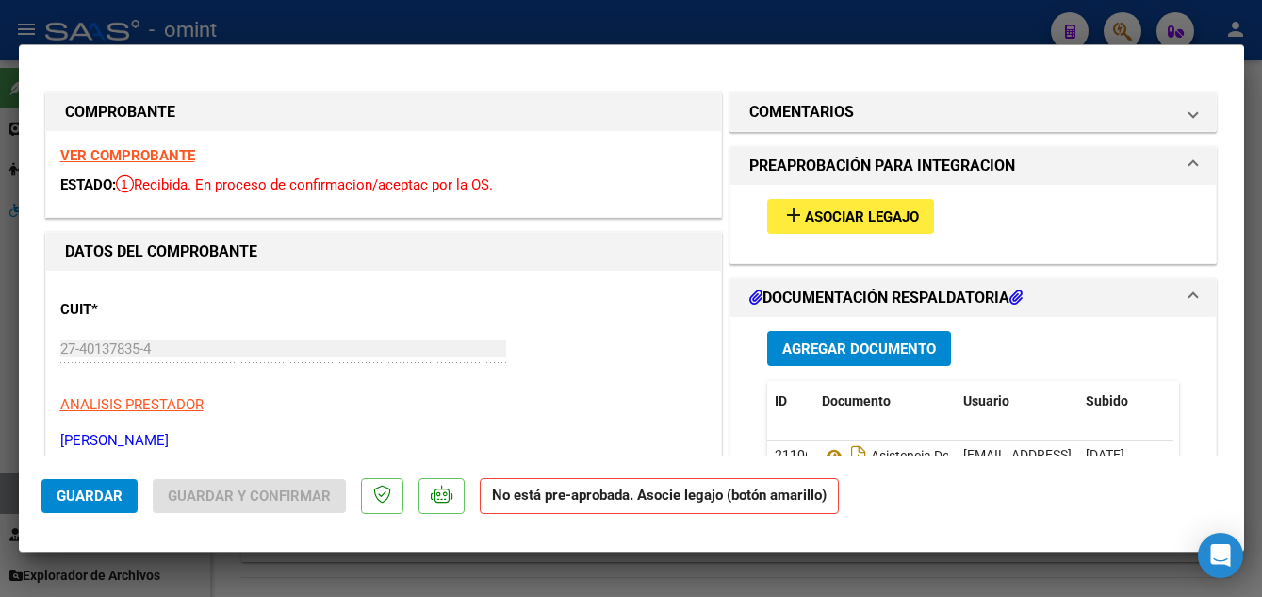
scroll to position [94, 0]
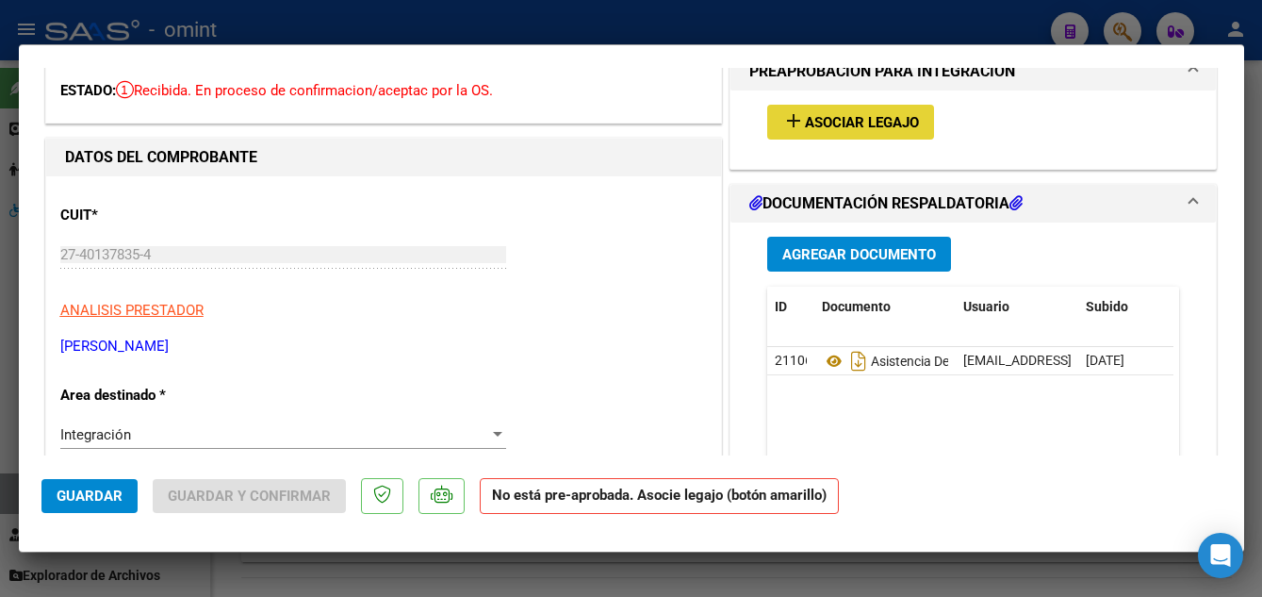
click at [855, 111] on button "add Asociar Legajo" at bounding box center [850, 122] width 167 height 35
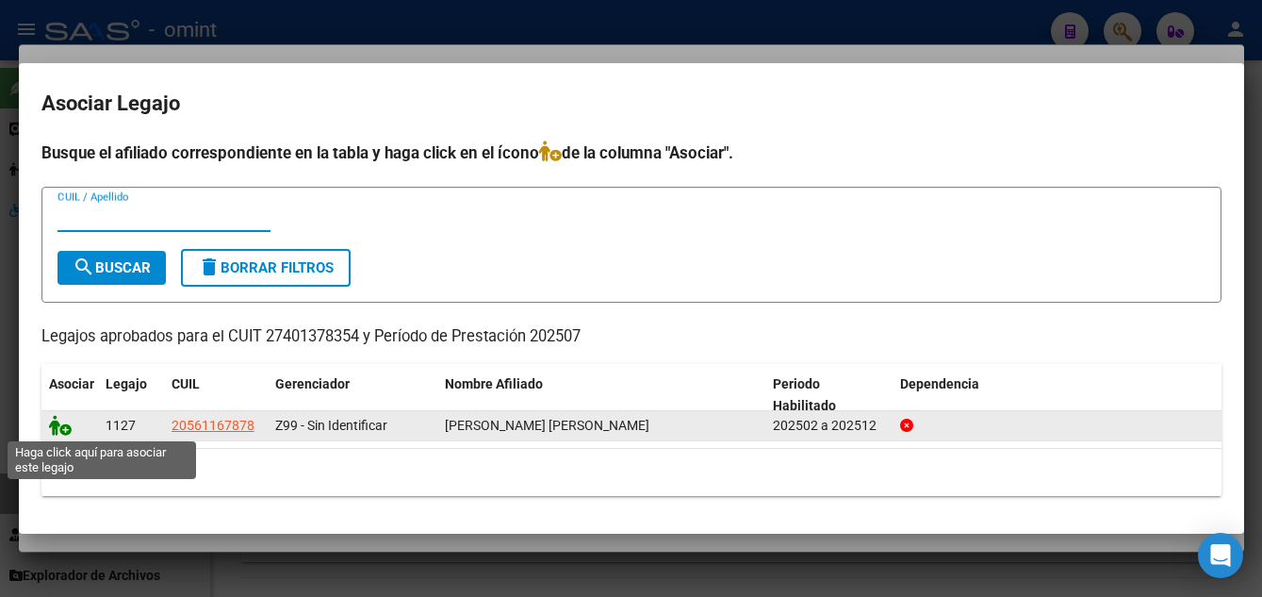
click at [58, 424] on icon at bounding box center [60, 425] width 23 height 21
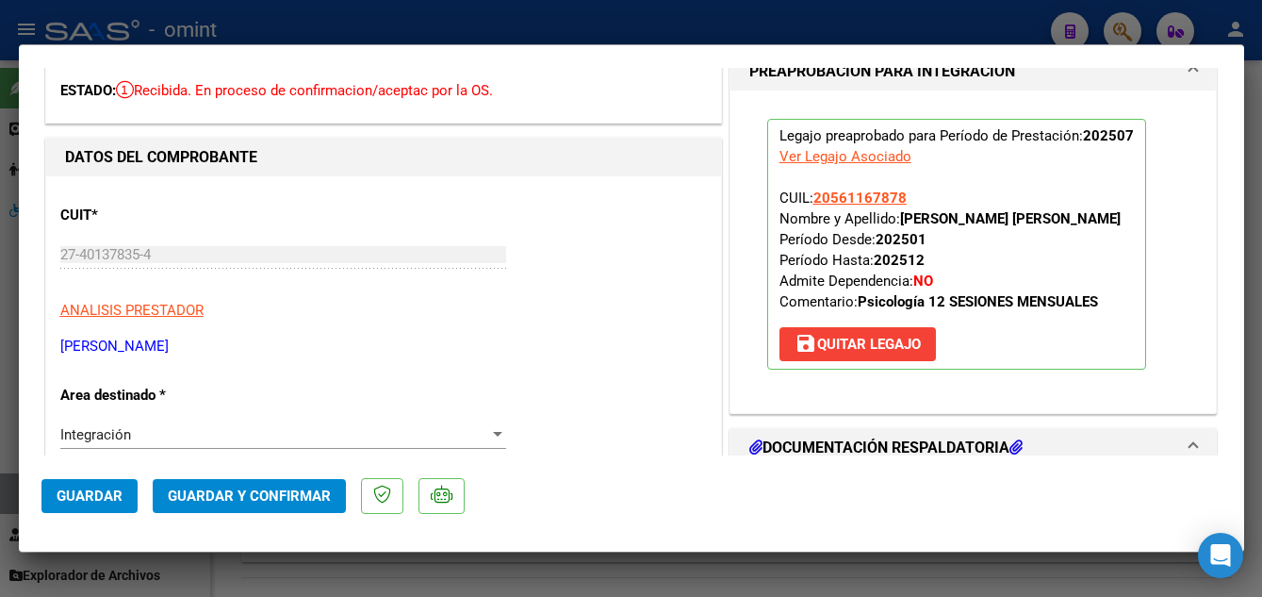
click at [280, 499] on span "Guardar y Confirmar" at bounding box center [249, 495] width 163 height 17
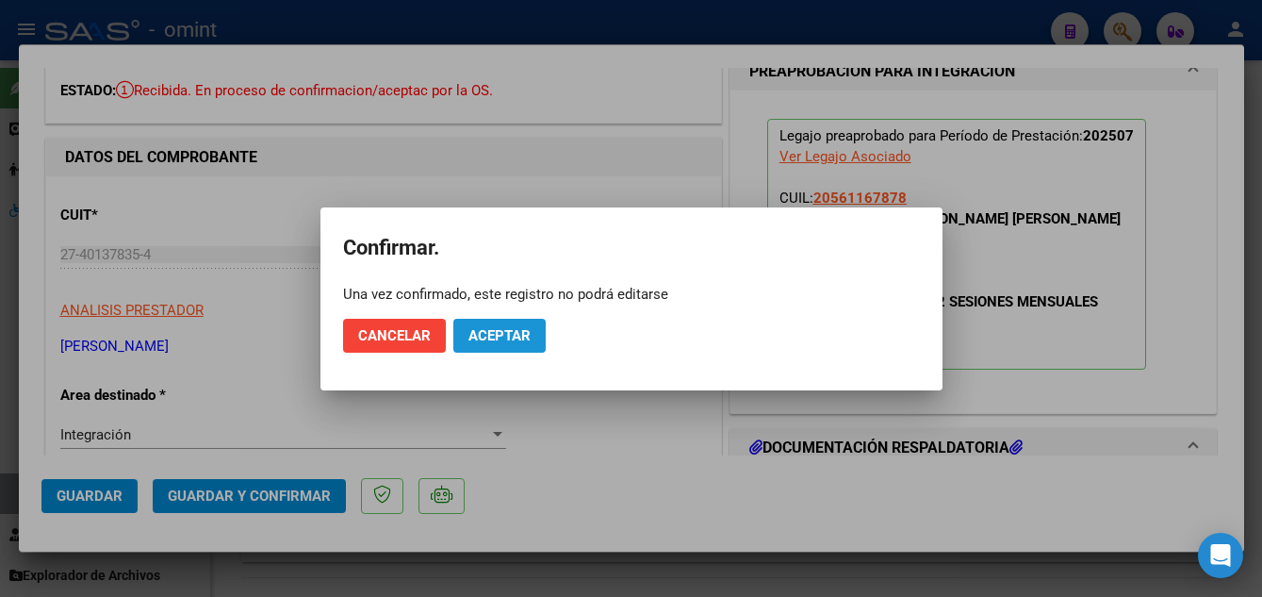
click at [509, 333] on span "Aceptar" at bounding box center [499, 335] width 62 height 17
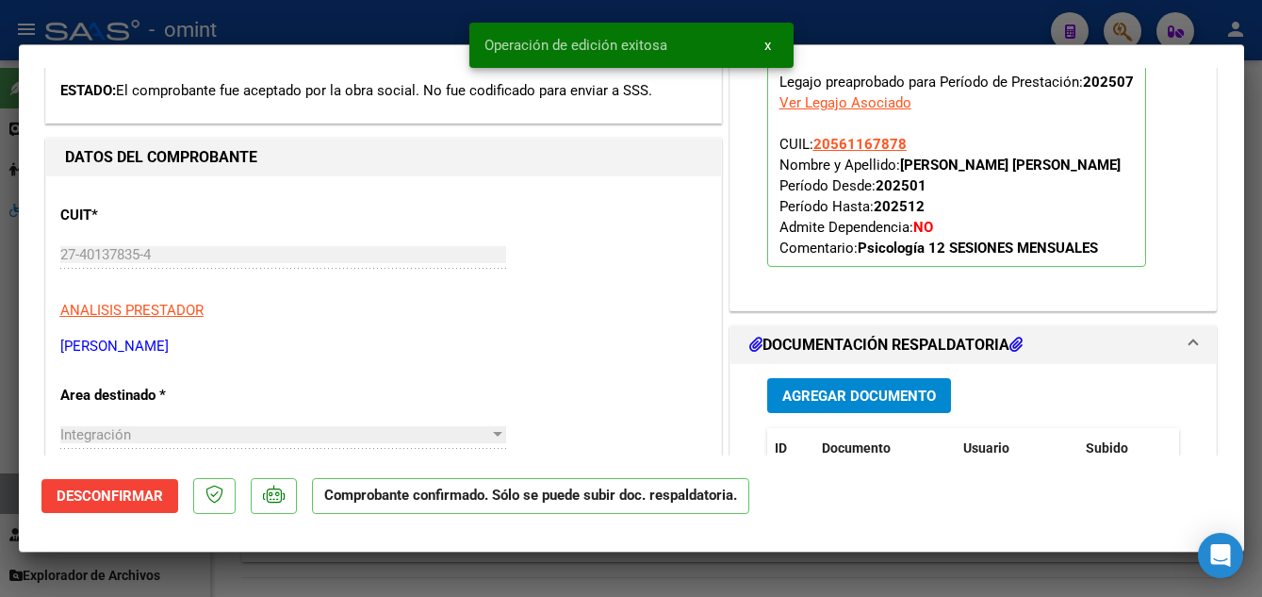
scroll to position [0, 0]
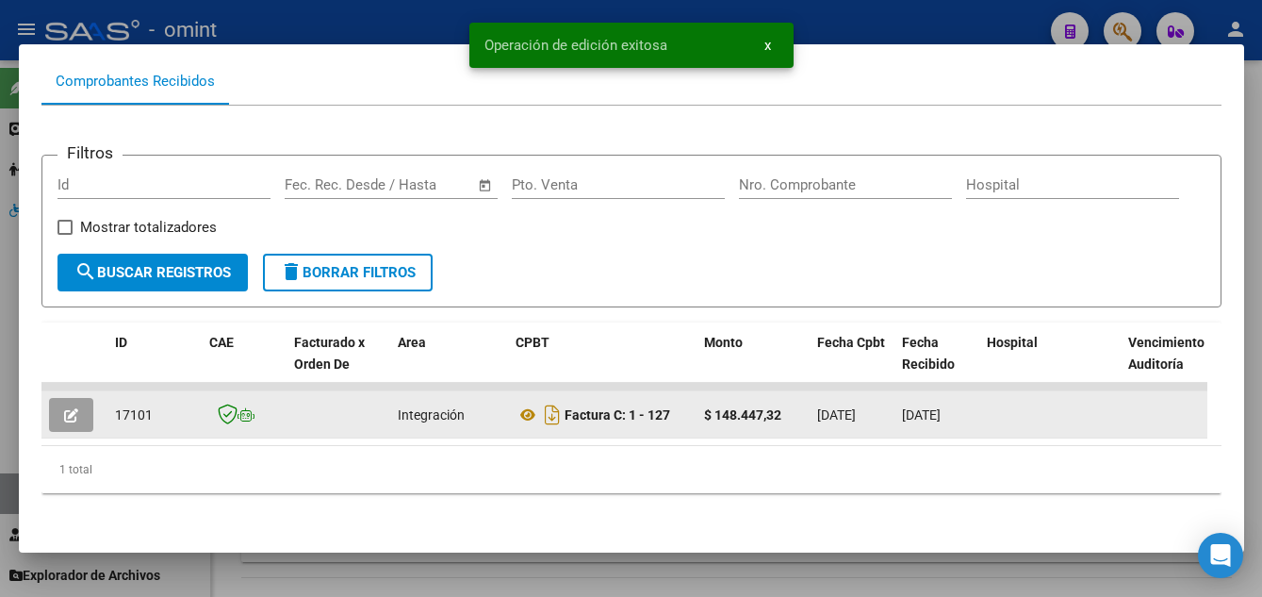
drag, startPoint x: 113, startPoint y: 407, endPoint x: 153, endPoint y: 408, distance: 39.6
click at [153, 408] on datatable-body-cell "17101" at bounding box center [154, 414] width 94 height 46
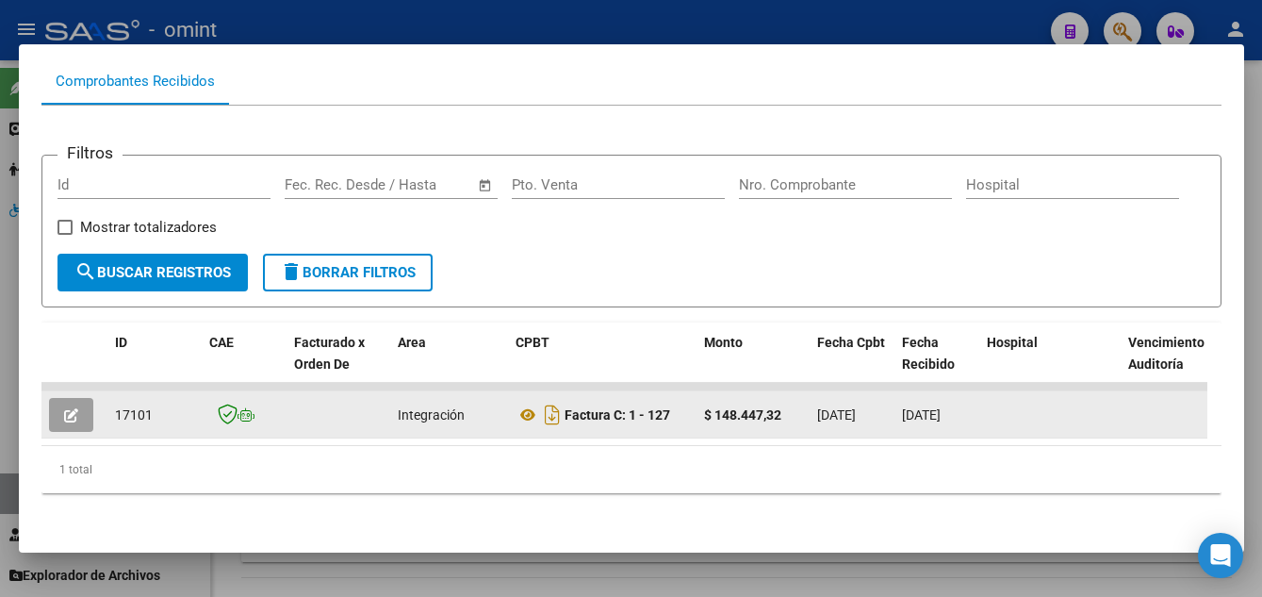
copy span "17101"
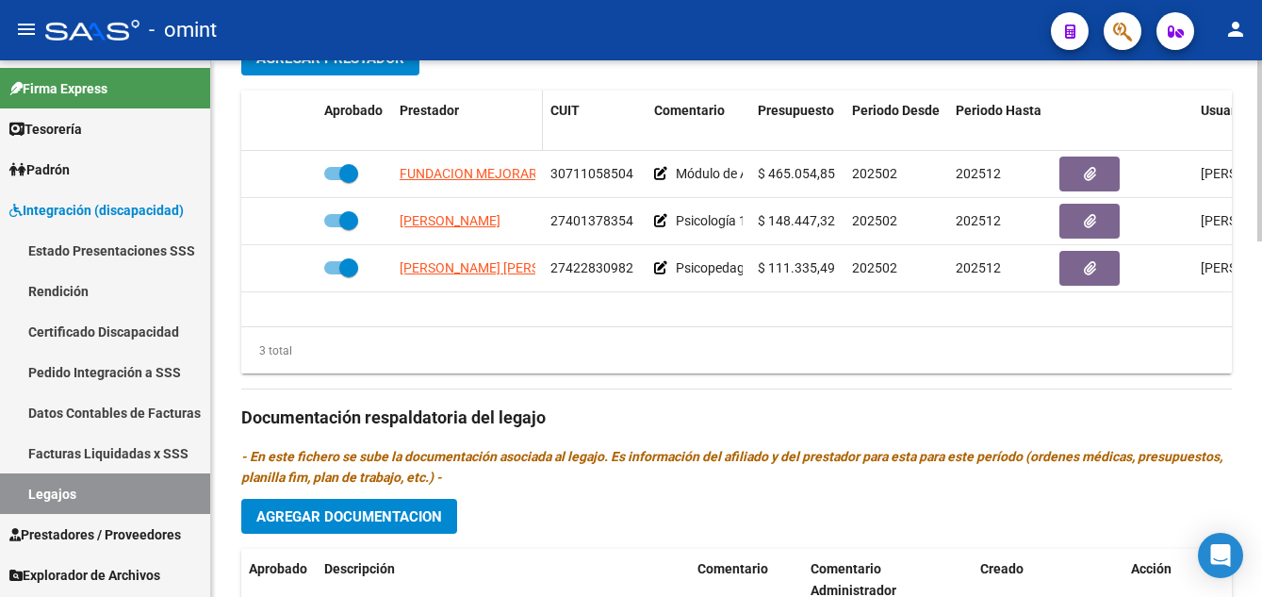
scroll to position [660, 0]
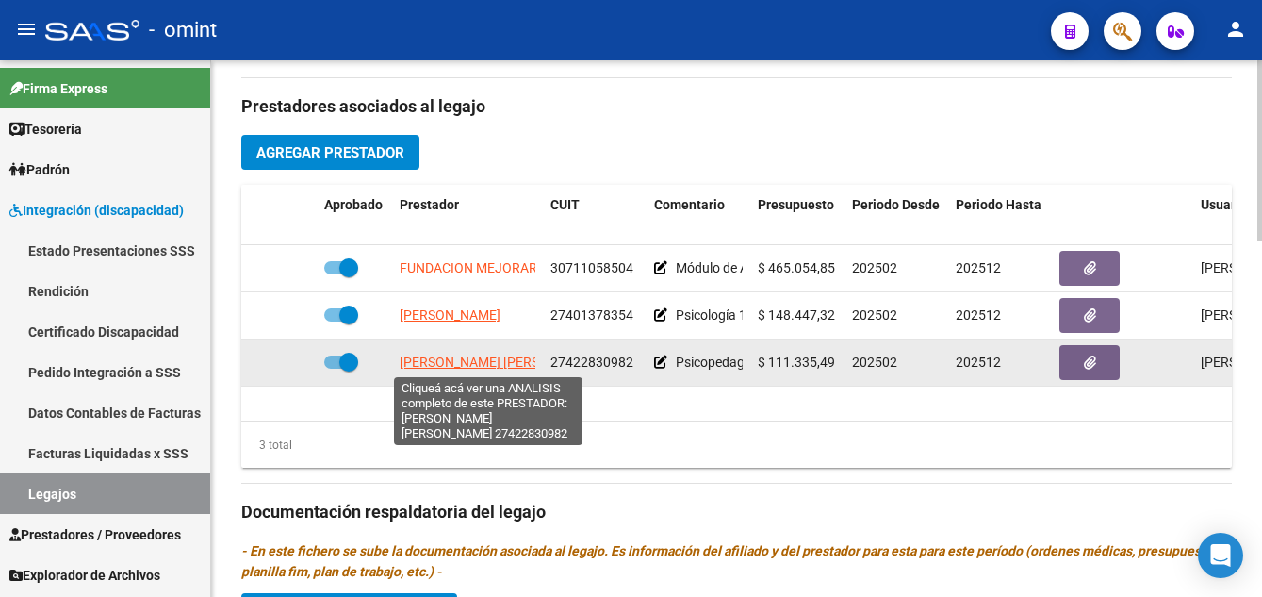
click at [453, 361] on span "[PERSON_NAME] [PERSON_NAME]" at bounding box center [502, 361] width 205 height 15
type textarea "27422830982"
click at [491, 364] on span "[PERSON_NAME] [PERSON_NAME]" at bounding box center [502, 361] width 205 height 15
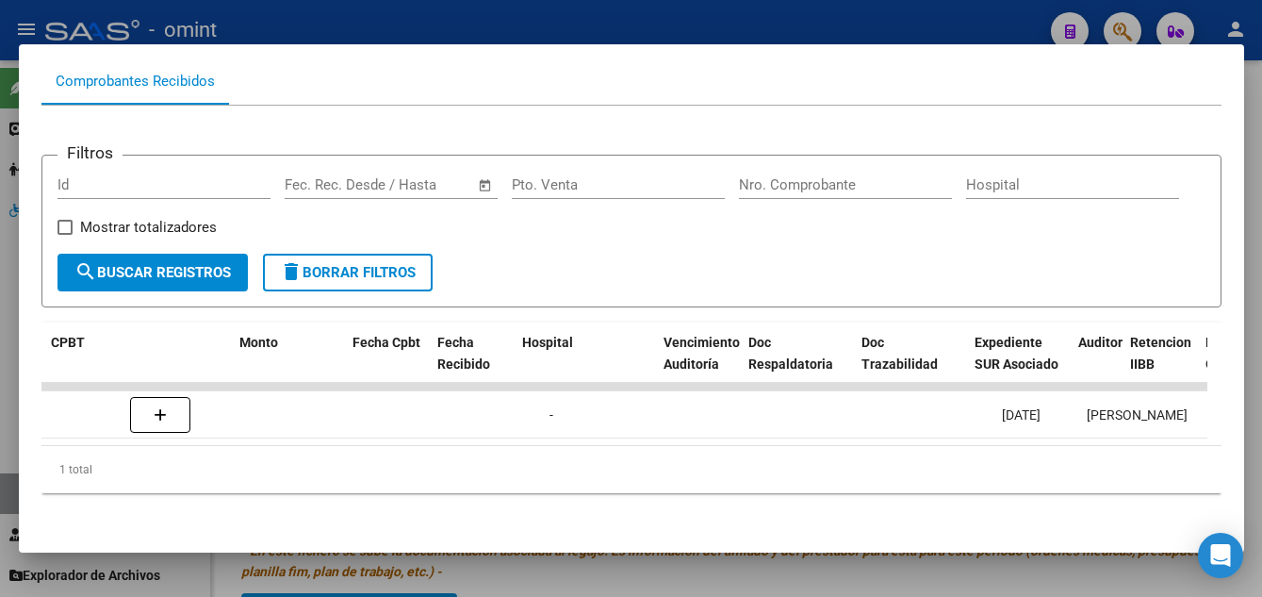
scroll to position [0, 0]
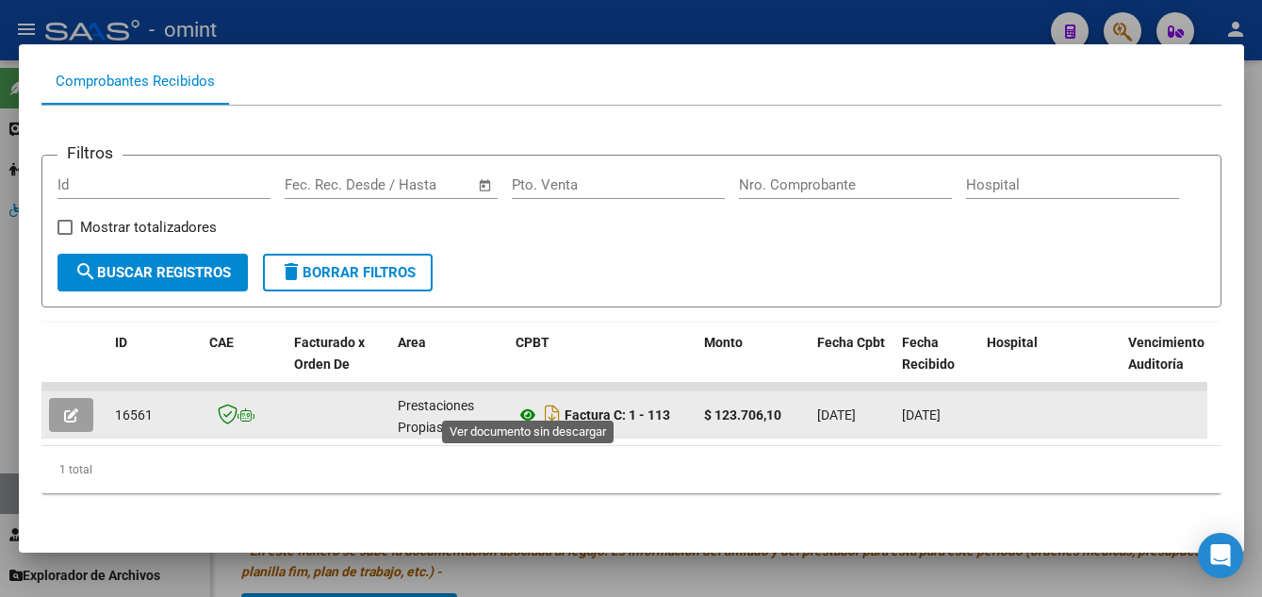
click at [526, 403] on icon at bounding box center [528, 414] width 25 height 23
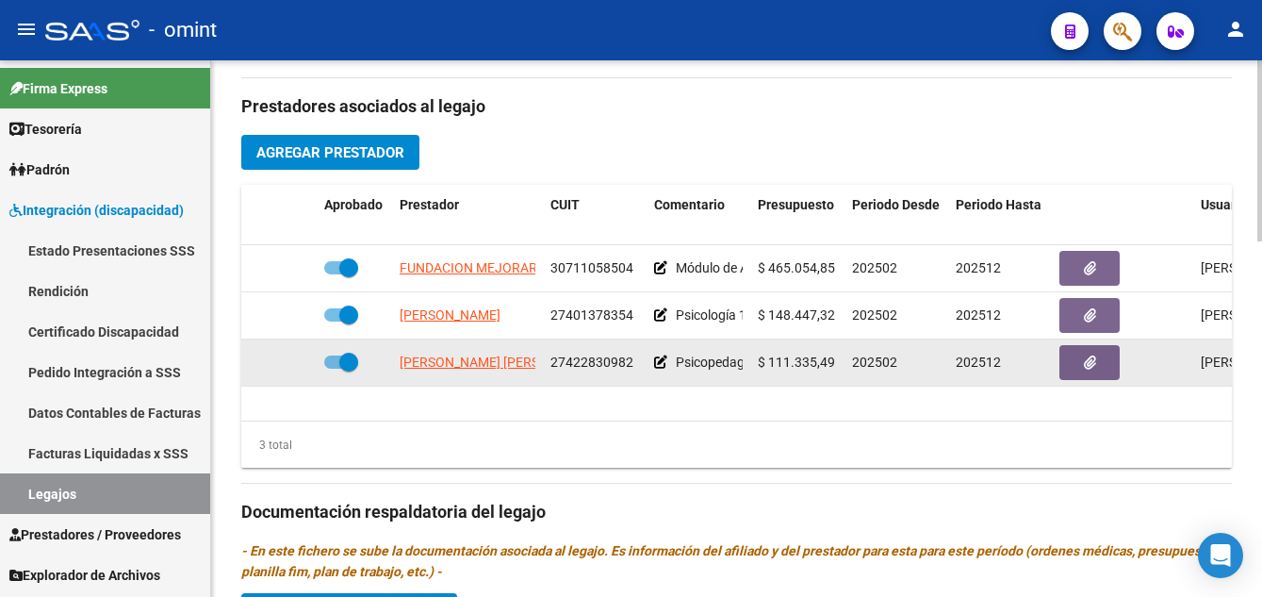
click at [337, 358] on span at bounding box center [341, 361] width 34 height 13
click at [334, 368] on input "checkbox" at bounding box center [333, 368] width 1 height 1
click at [288, 358] on icon at bounding box center [289, 361] width 13 height 13
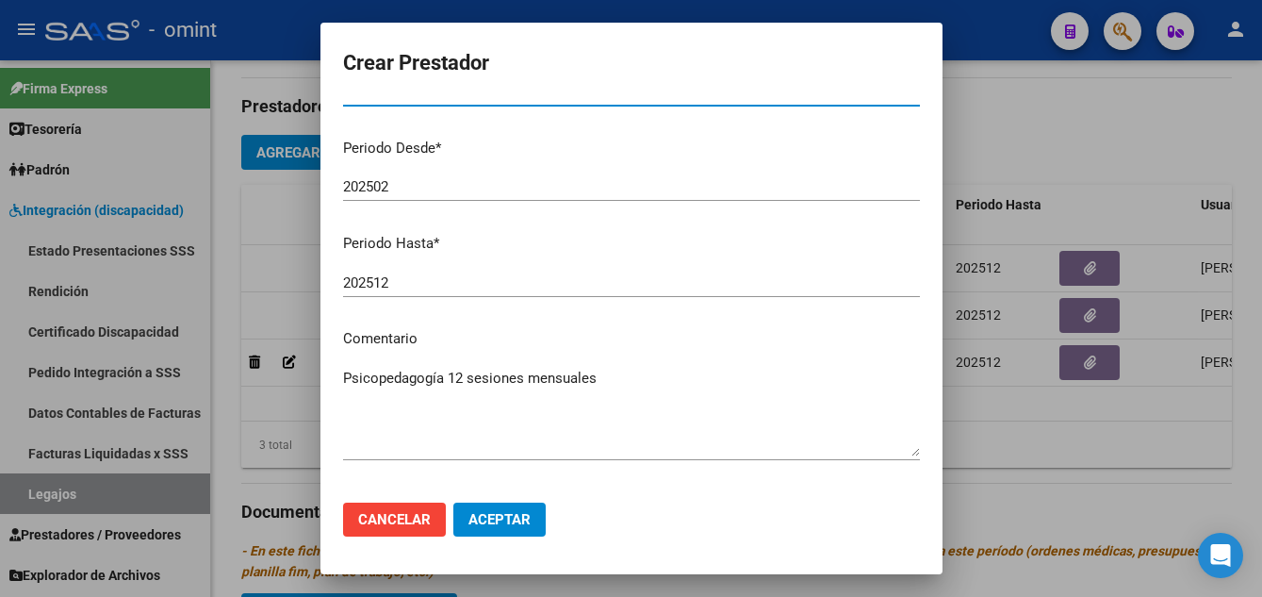
scroll to position [258, 0]
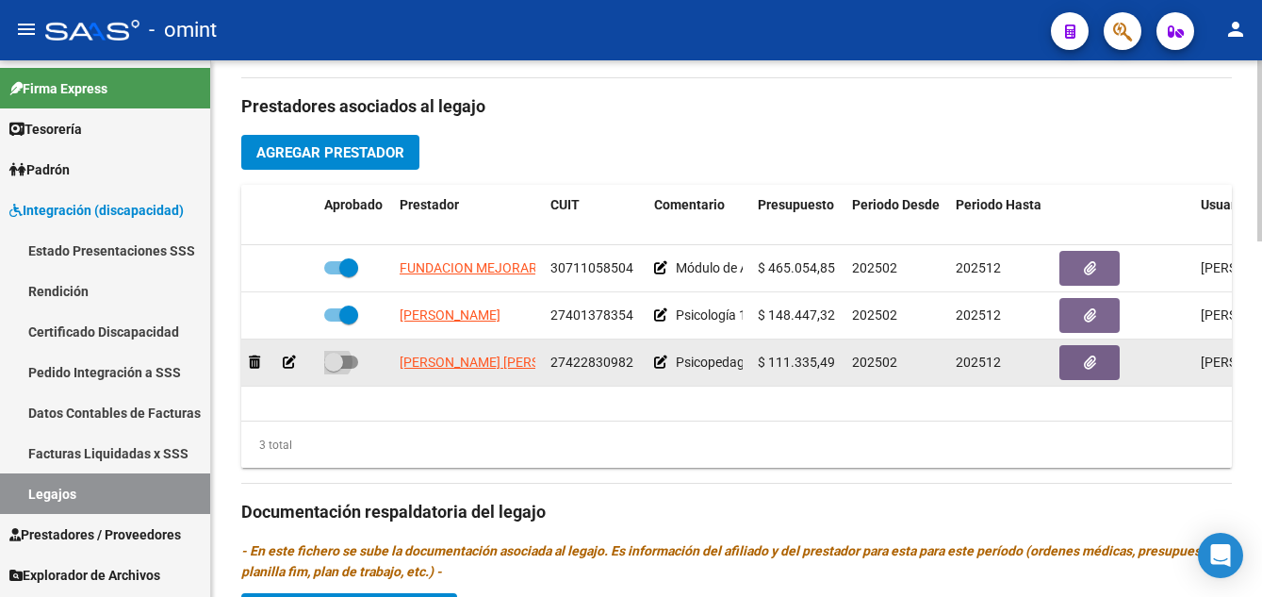
click at [340, 365] on span at bounding box center [333, 361] width 19 height 19
click at [334, 368] on input "checkbox" at bounding box center [333, 368] width 1 height 1
checkbox input "true"
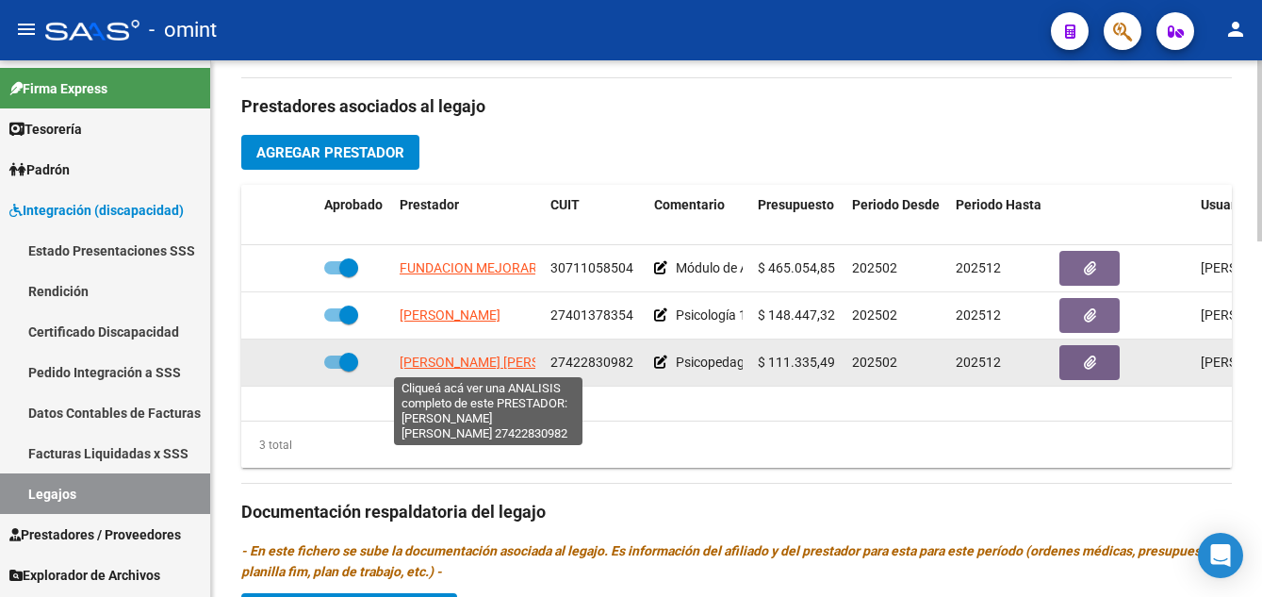
click at [476, 361] on span "[PERSON_NAME] [PERSON_NAME]" at bounding box center [502, 361] width 205 height 15
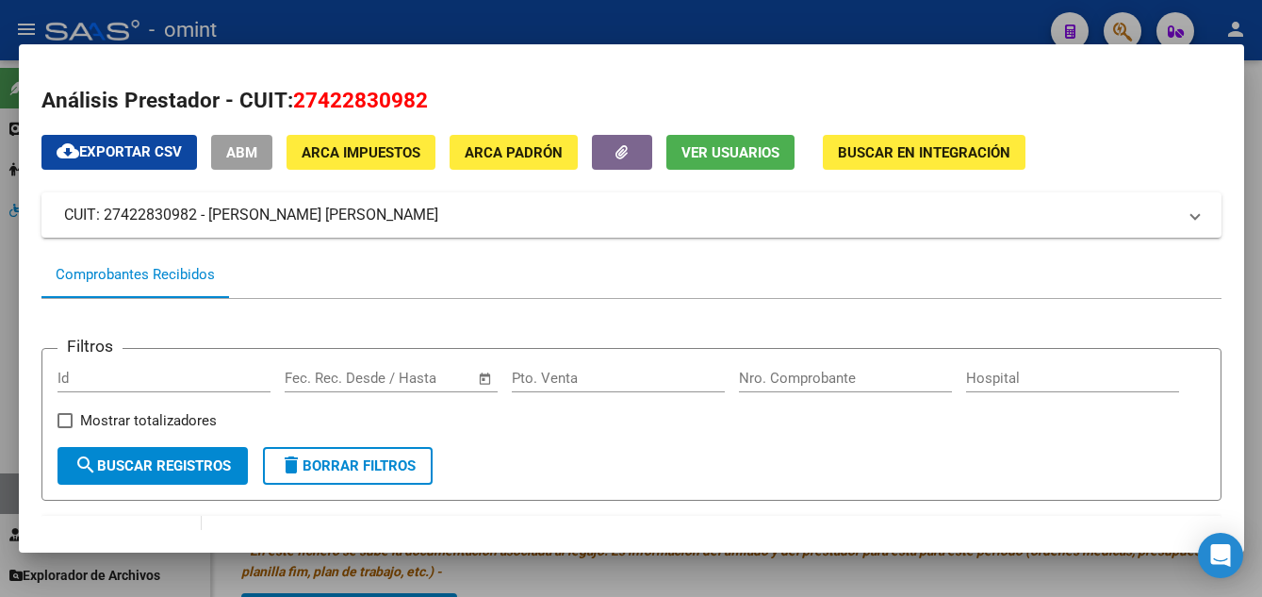
scroll to position [215, 0]
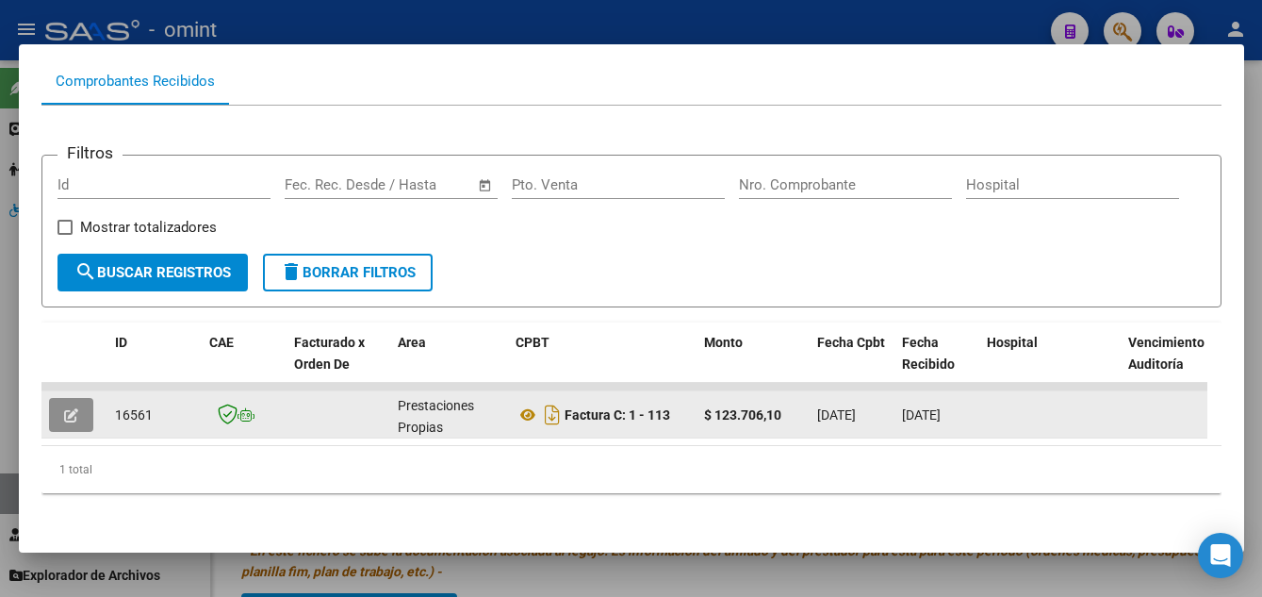
click at [68, 408] on icon "button" at bounding box center [71, 415] width 14 height 14
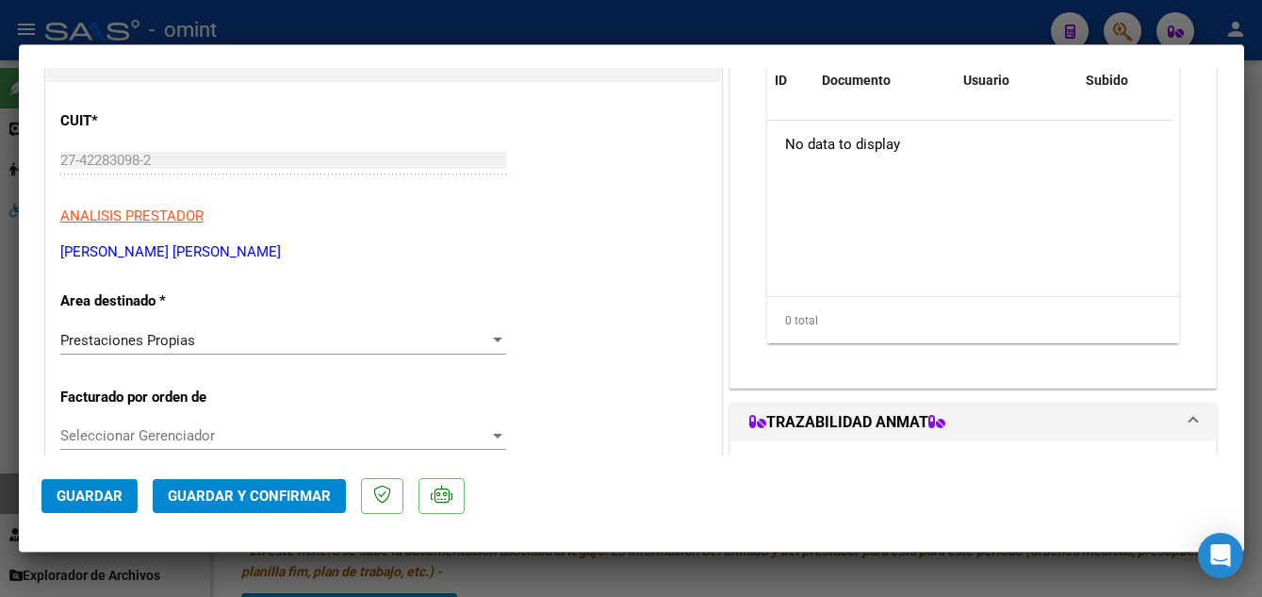
scroll to position [377, 0]
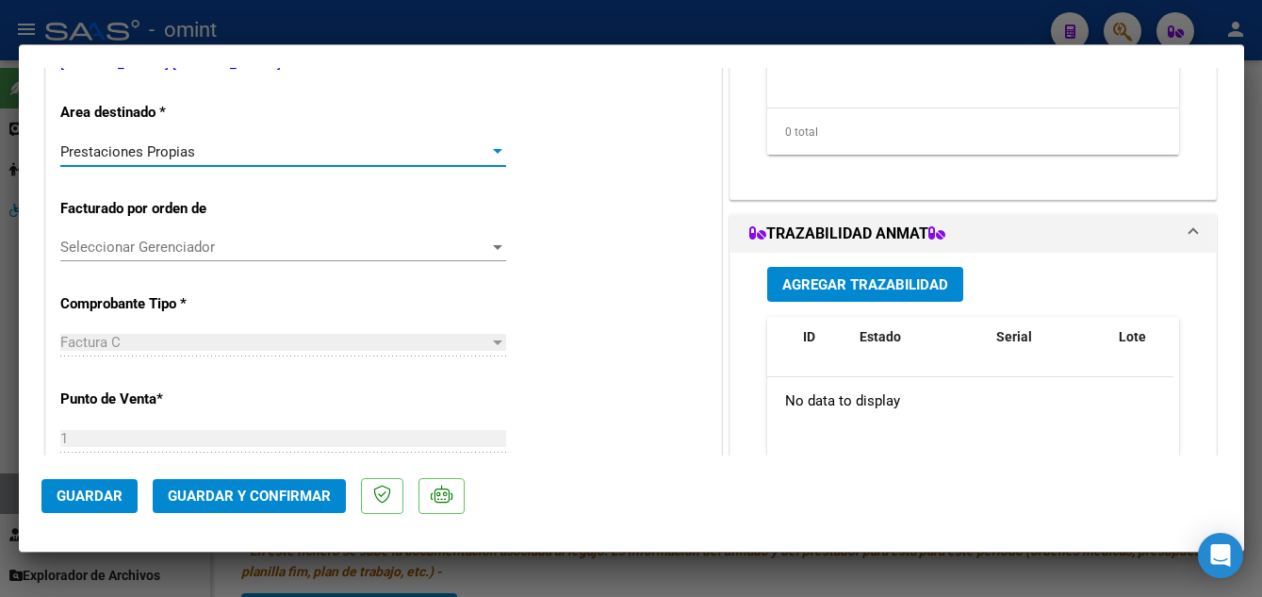
click at [192, 158] on span "Prestaciones Propias" at bounding box center [127, 151] width 135 height 17
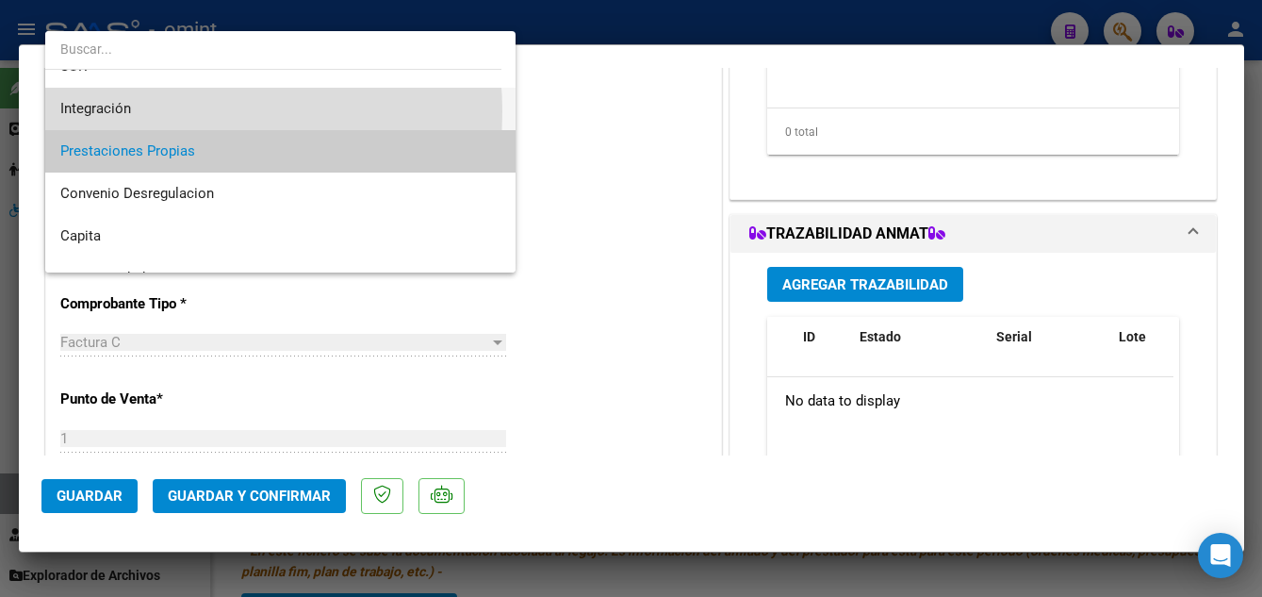
click at [165, 111] on span "Integración" at bounding box center [280, 109] width 440 height 42
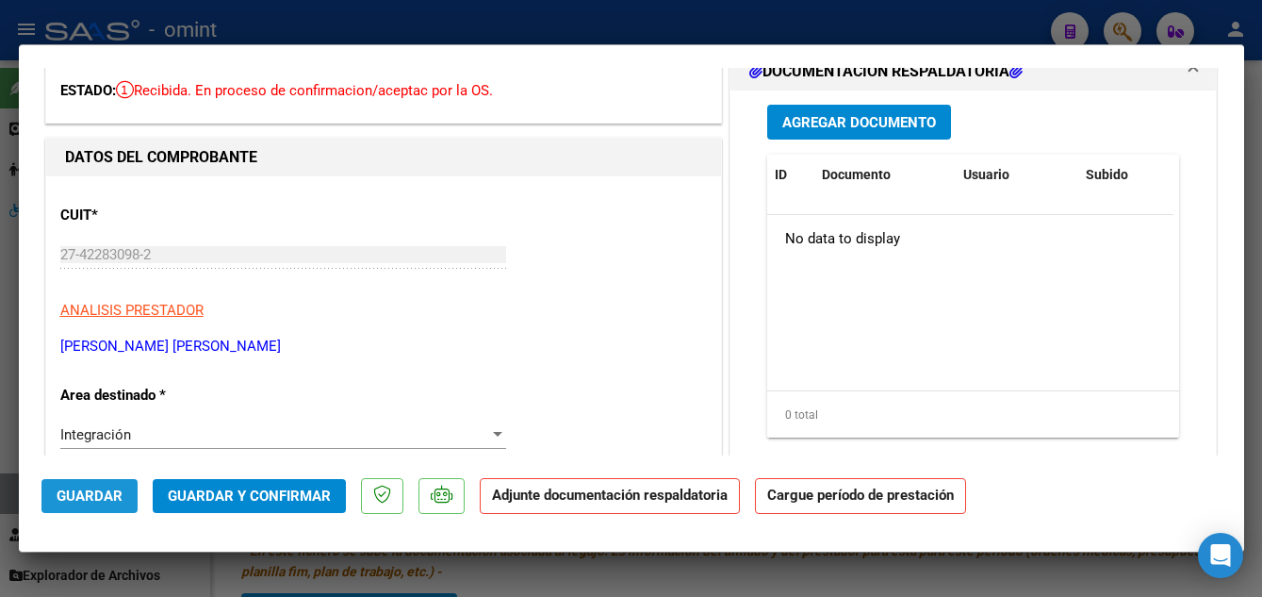
click at [79, 485] on button "Guardar" at bounding box center [89, 496] width 96 height 34
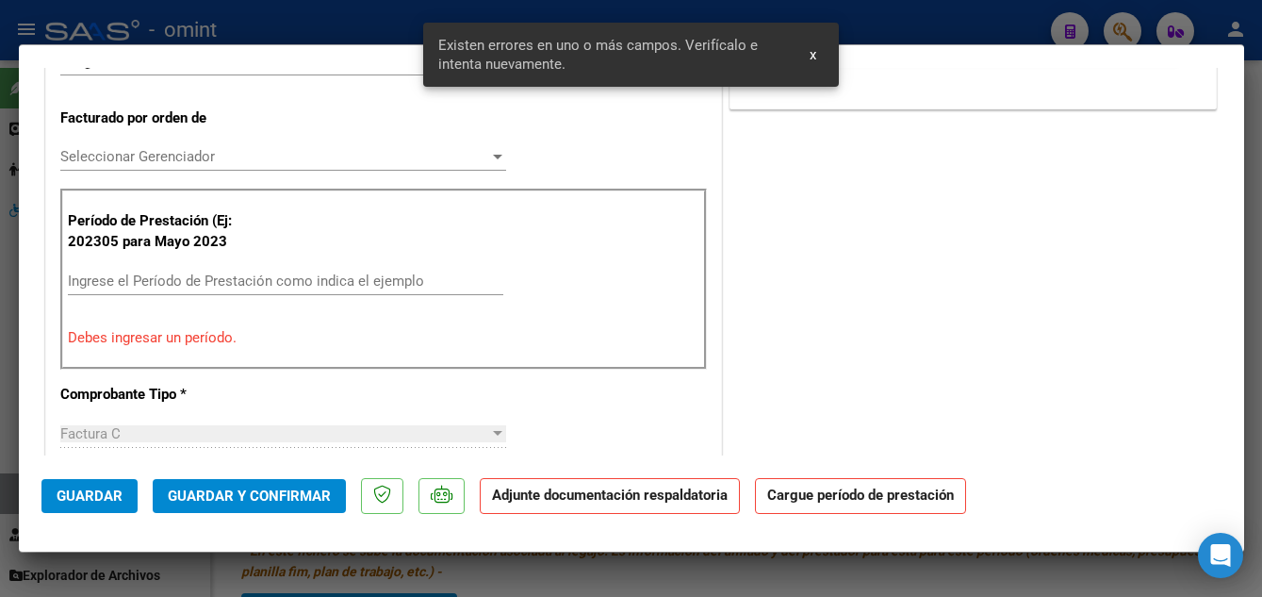
scroll to position [373, 0]
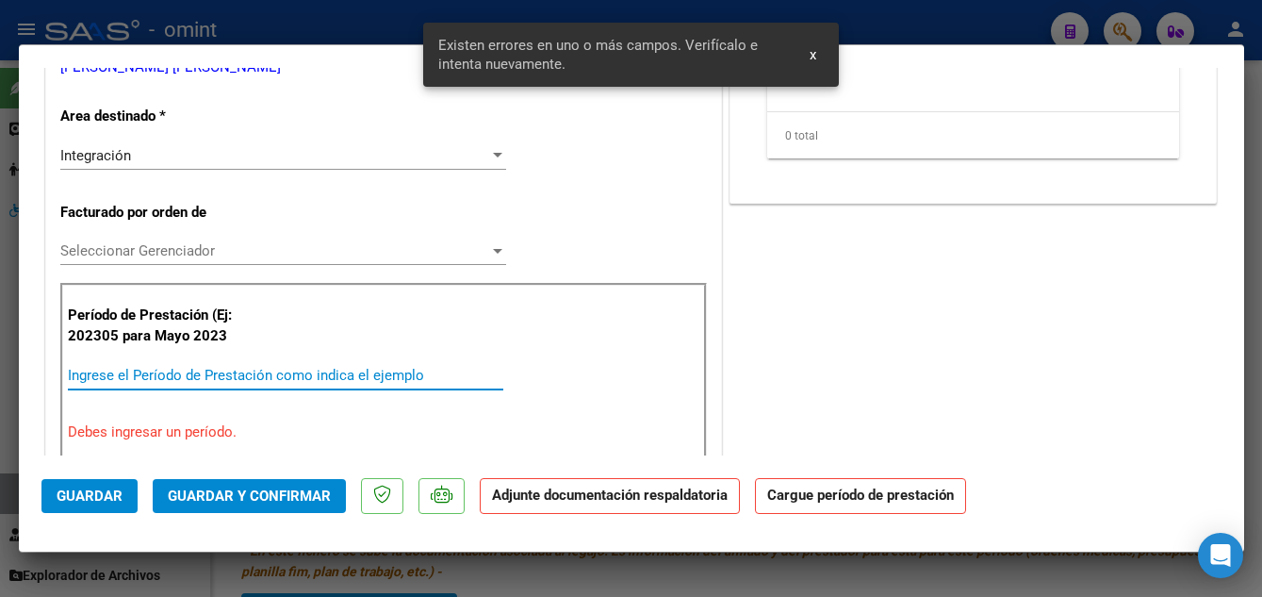
click at [205, 367] on input "Ingrese el Período de Prestación como indica el ejemplo" at bounding box center [285, 375] width 435 height 17
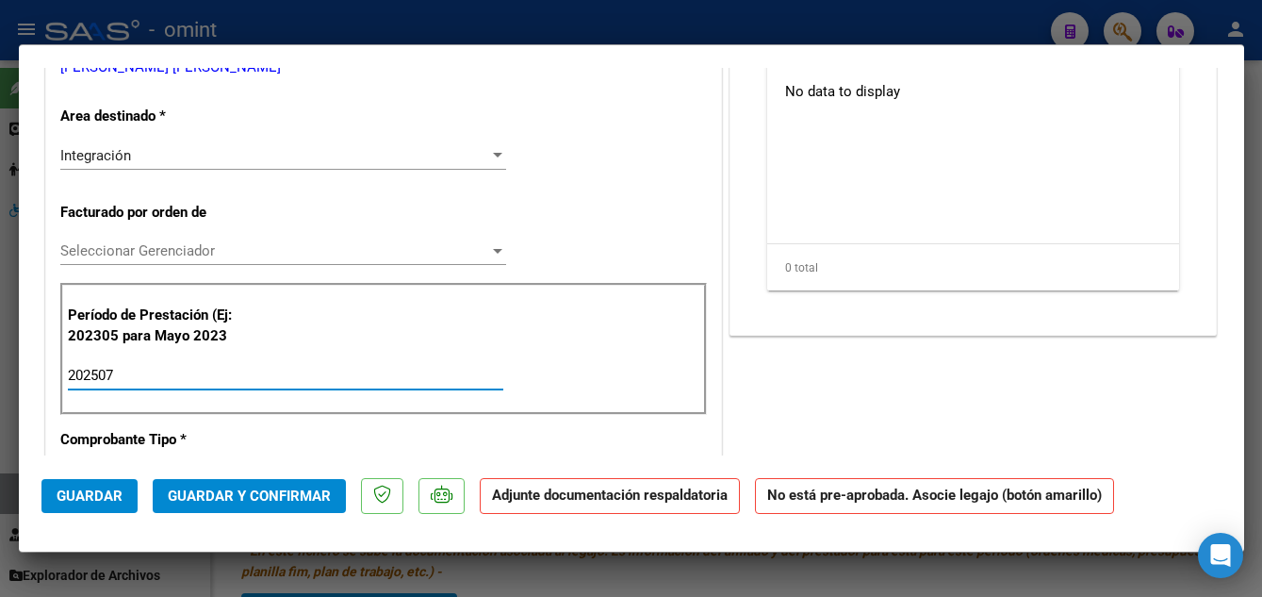
type input "202507"
click at [81, 496] on span "Guardar" at bounding box center [90, 495] width 66 height 17
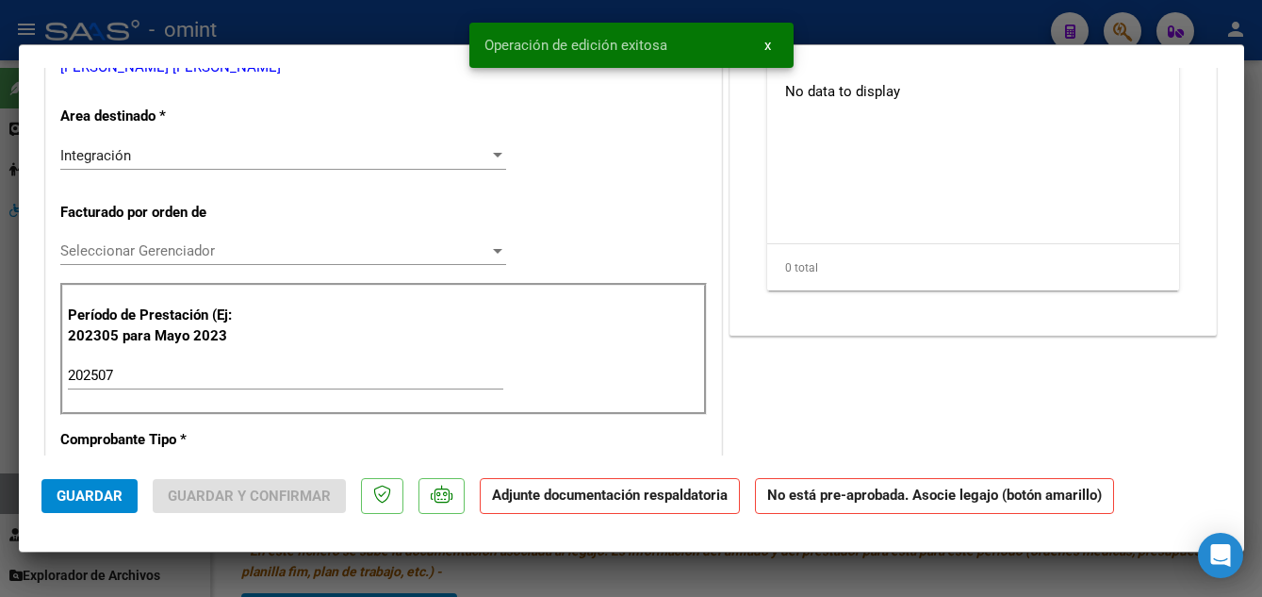
type input "$ 0,00"
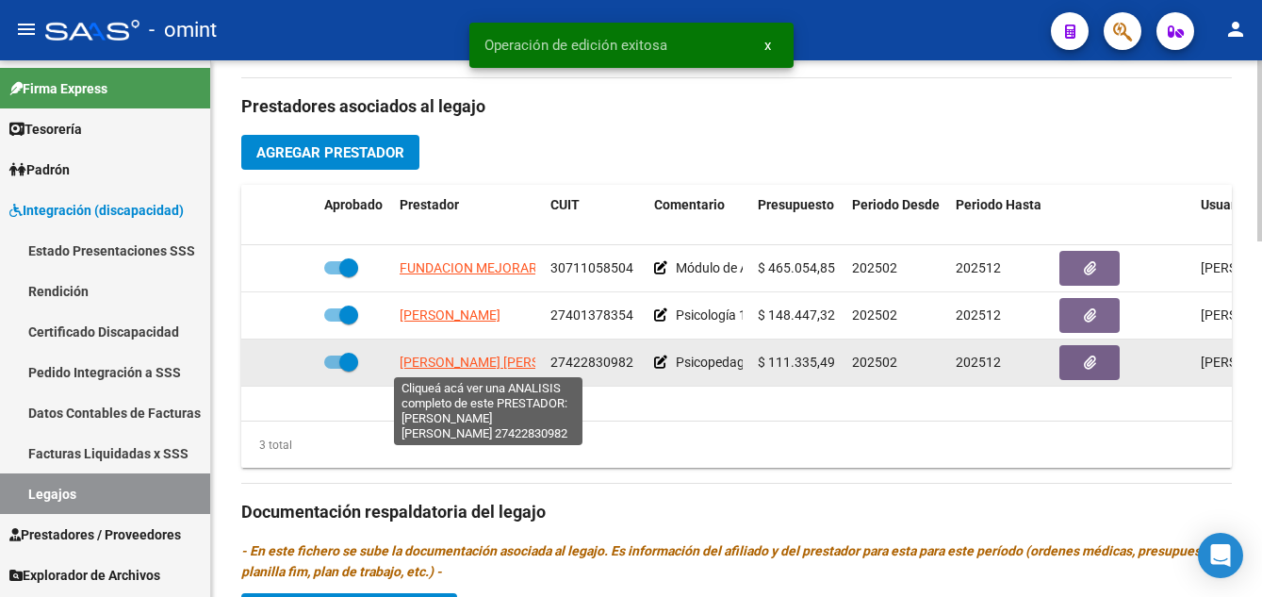
click at [430, 367] on span "[PERSON_NAME] [PERSON_NAME]" at bounding box center [502, 361] width 205 height 15
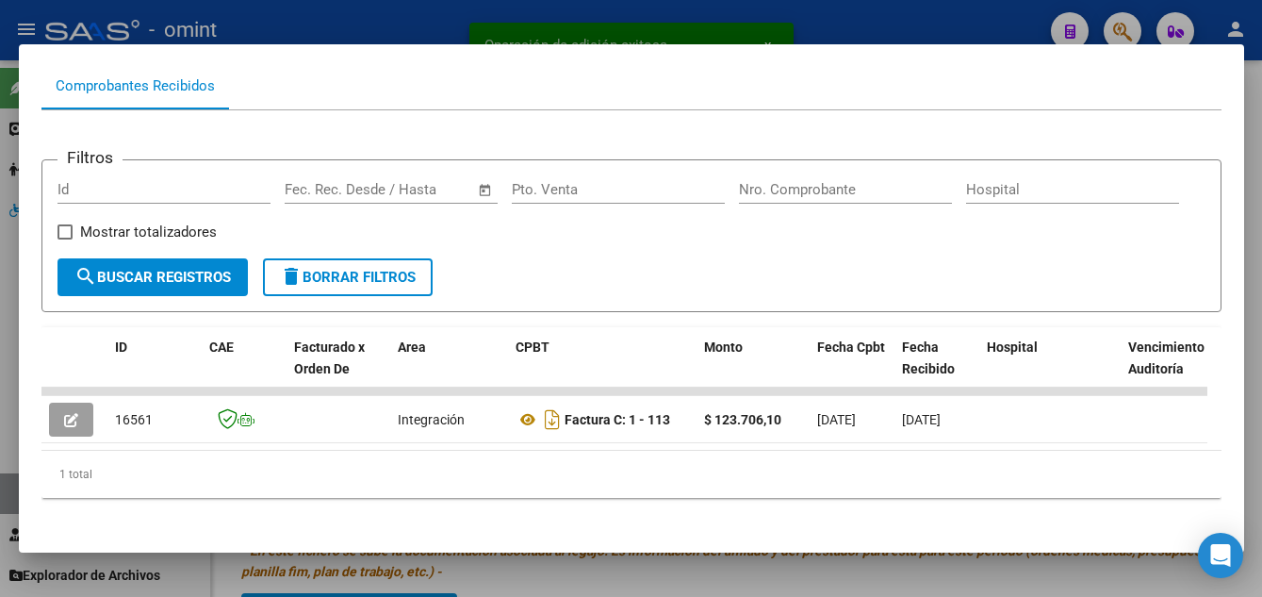
scroll to position [215, 0]
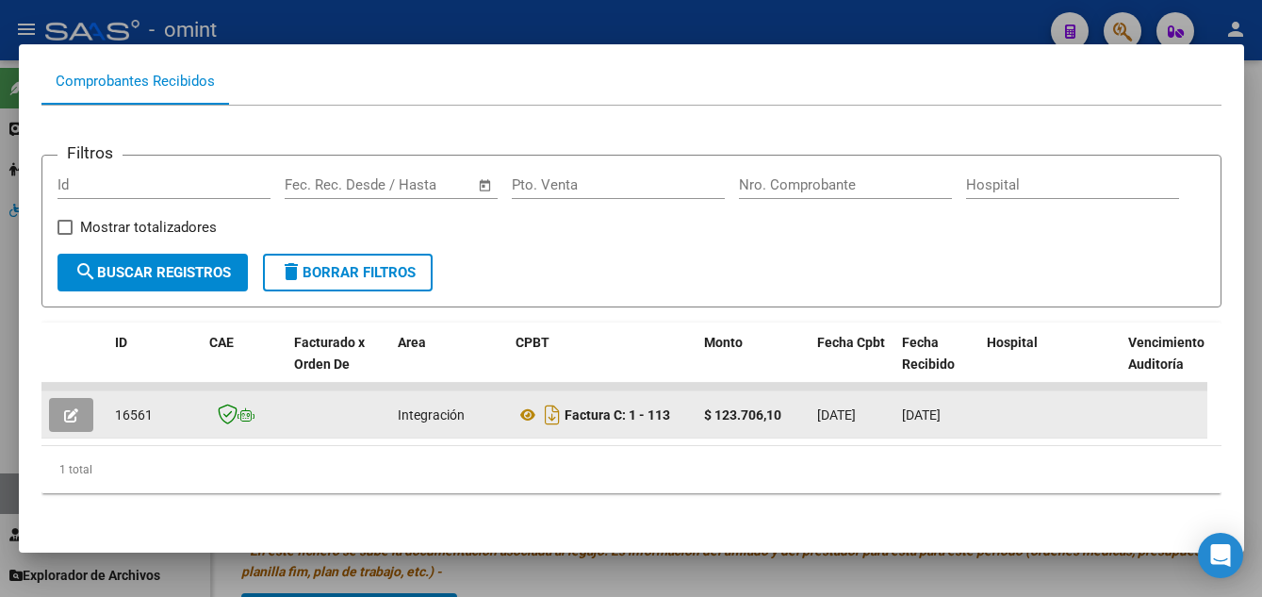
click at [61, 400] on button "button" at bounding box center [71, 415] width 44 height 34
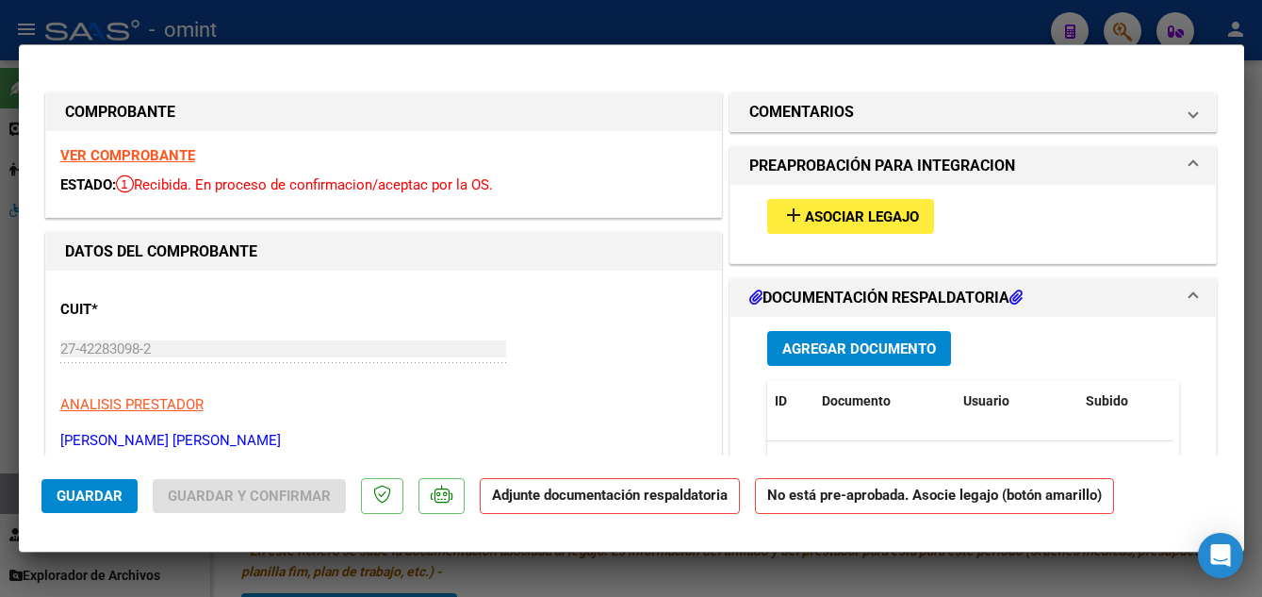
click at [836, 224] on span "Asociar Legajo" at bounding box center [862, 216] width 114 height 17
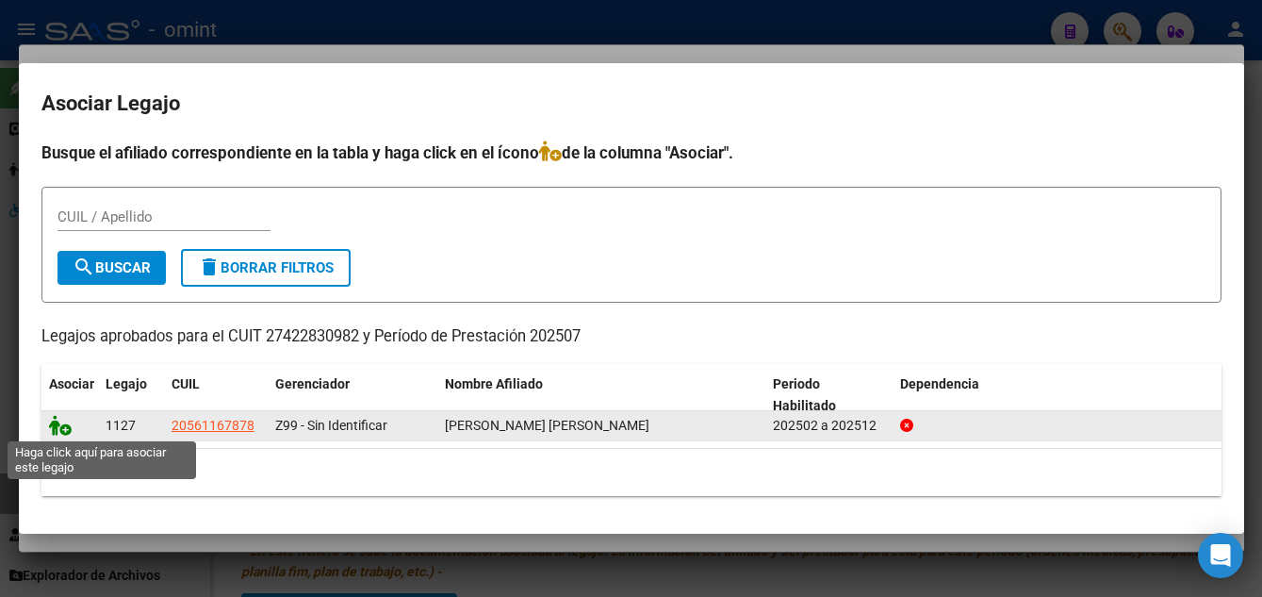
click at [49, 429] on icon at bounding box center [60, 425] width 23 height 21
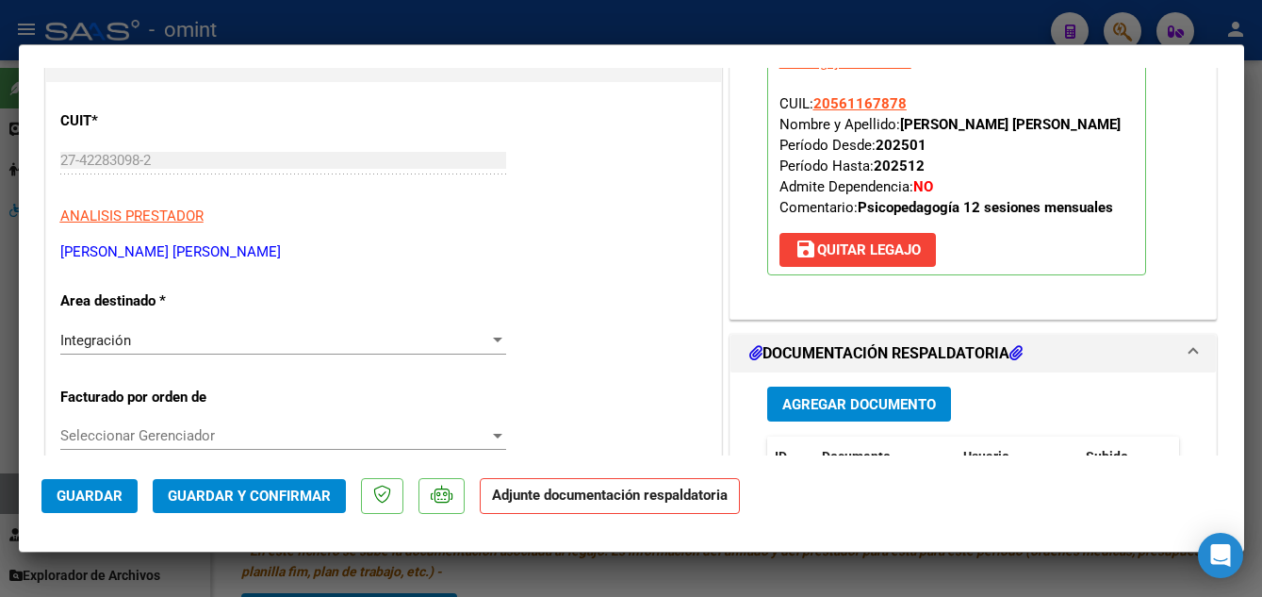
scroll to position [0, 0]
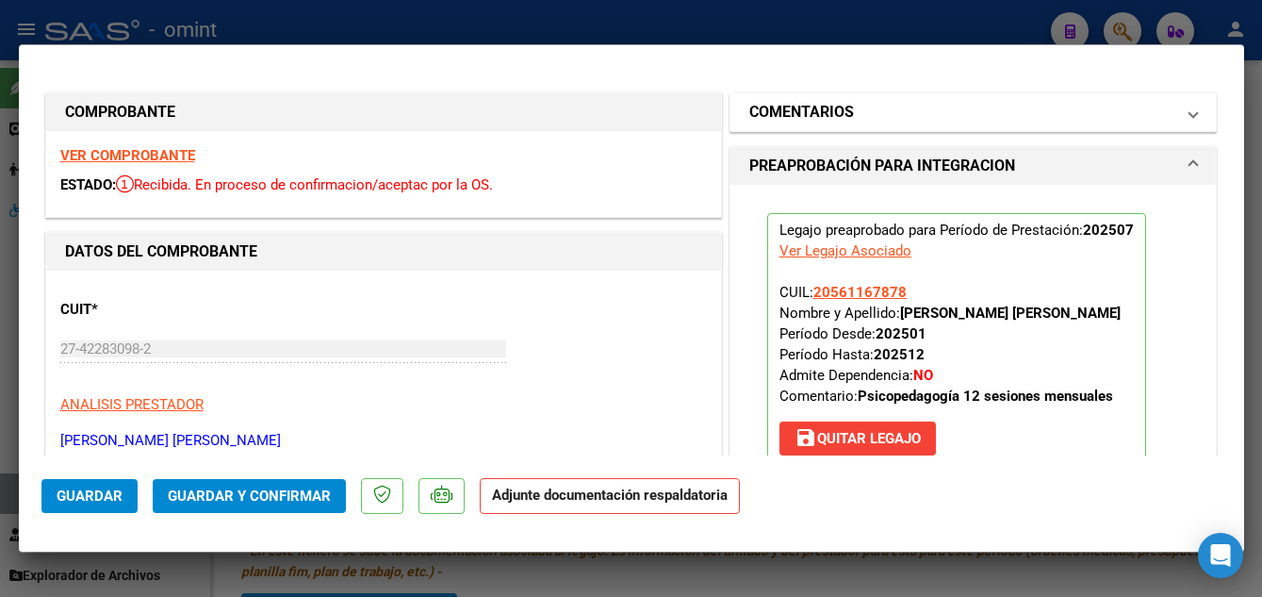
click at [841, 110] on h1 "COMENTARIOS" at bounding box center [801, 112] width 105 height 23
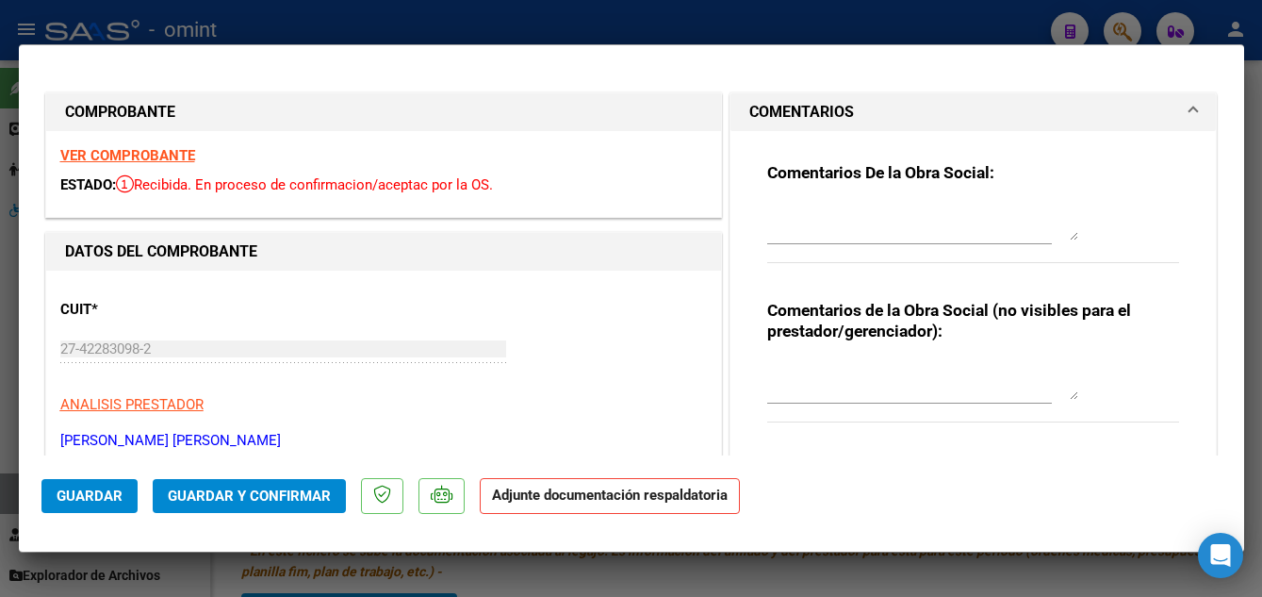
click at [807, 229] on textarea at bounding box center [922, 222] width 311 height 38
type textarea "FALTA PLANILLA DE ASISTENCIA"
click at [93, 493] on span "Guardar" at bounding box center [90, 495] width 66 height 17
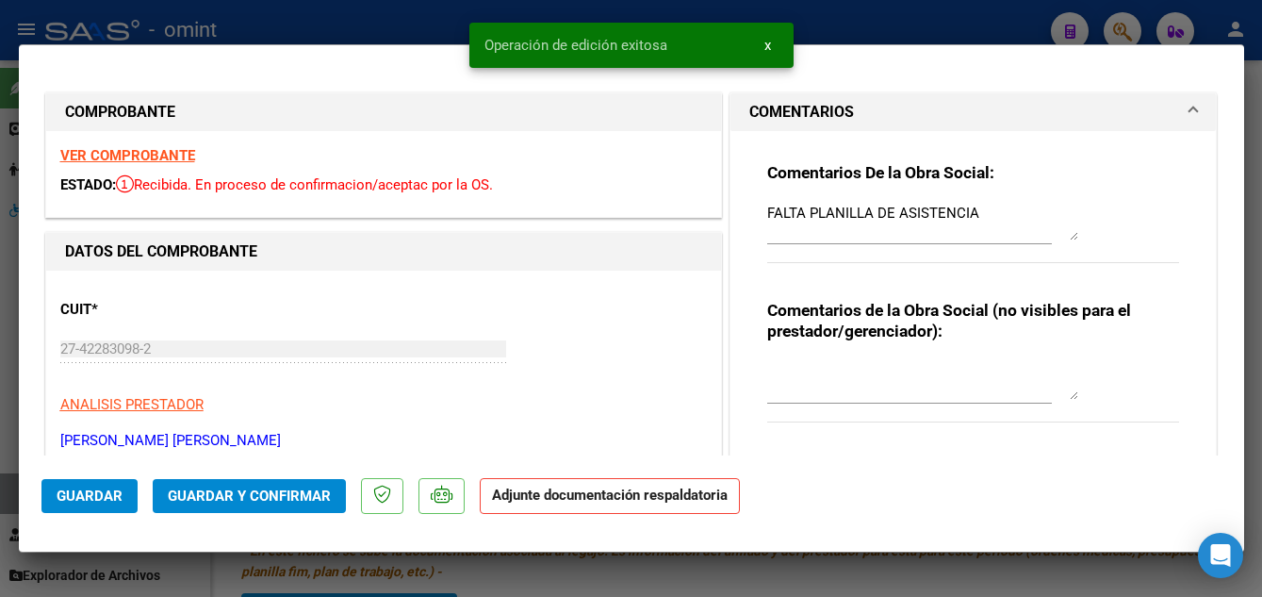
type input "$ 0,00"
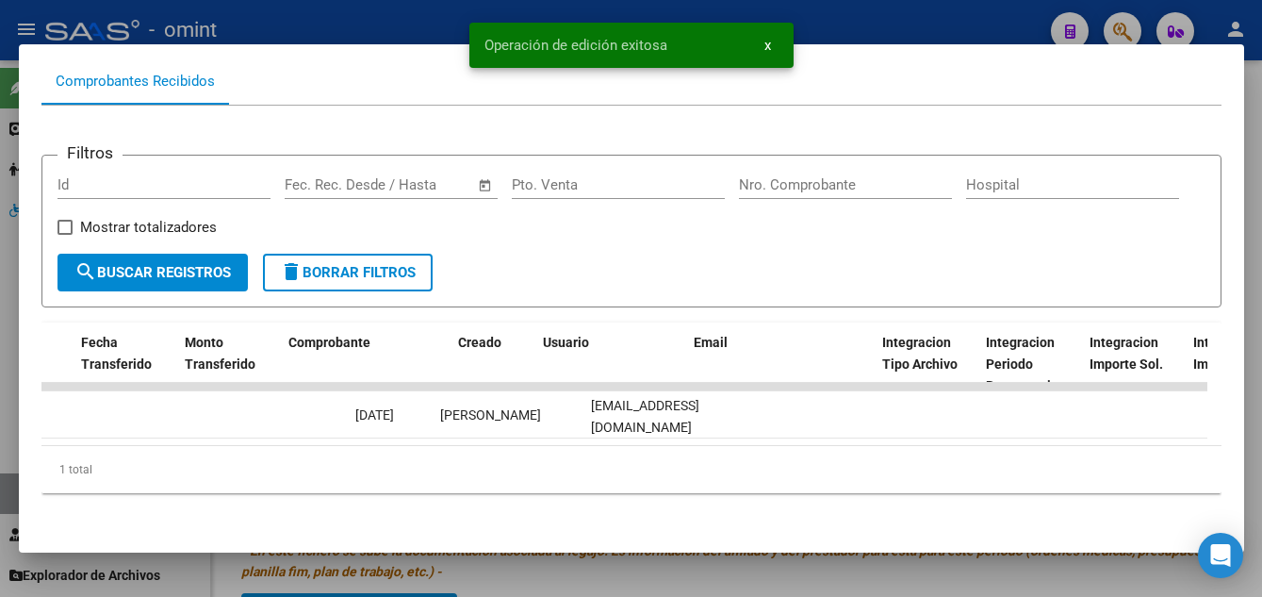
scroll to position [0, 1956]
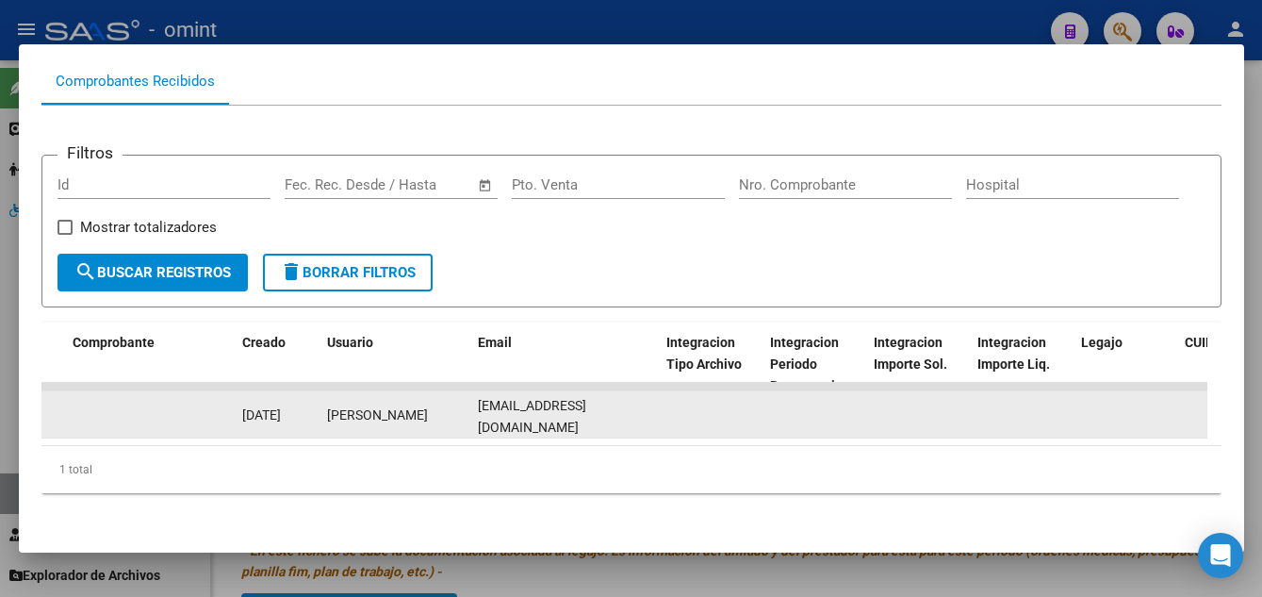
drag, startPoint x: 481, startPoint y: 401, endPoint x: 651, endPoint y: 401, distance: 170.6
click at [651, 401] on datatable-body-cell "[EMAIL_ADDRESS][DOMAIN_NAME]" at bounding box center [564, 414] width 188 height 46
drag, startPoint x: 651, startPoint y: 401, endPoint x: 627, endPoint y: 401, distance: 24.5
copy span "[EMAIL_ADDRESS][DOMAIN_NAME]"
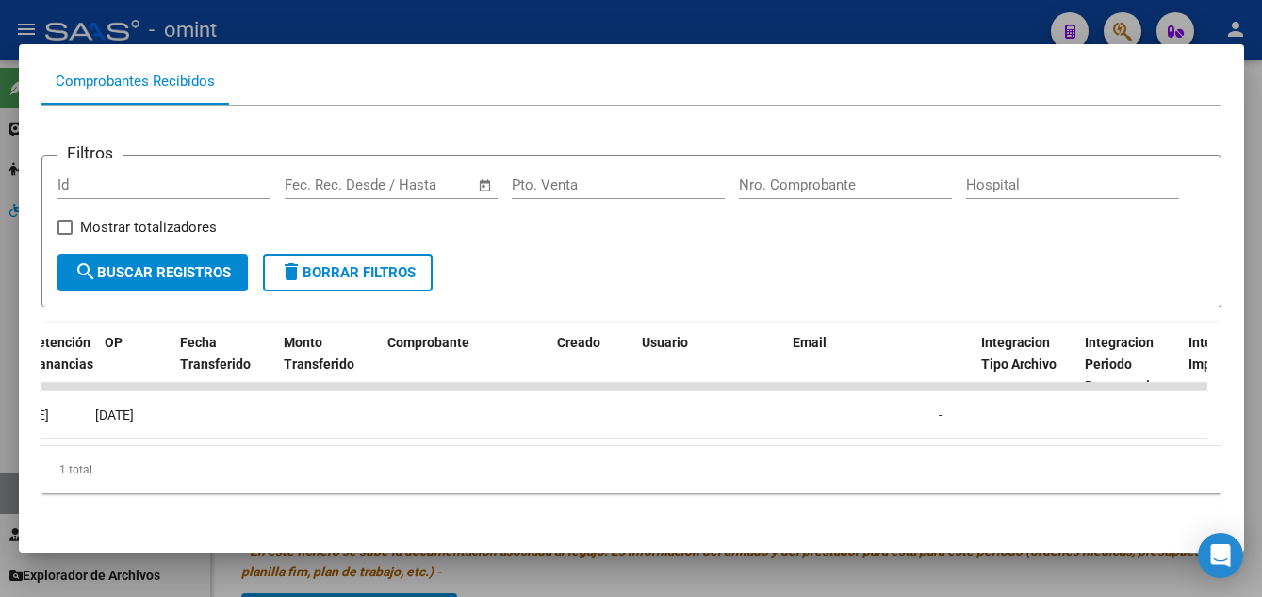
scroll to position [0, 0]
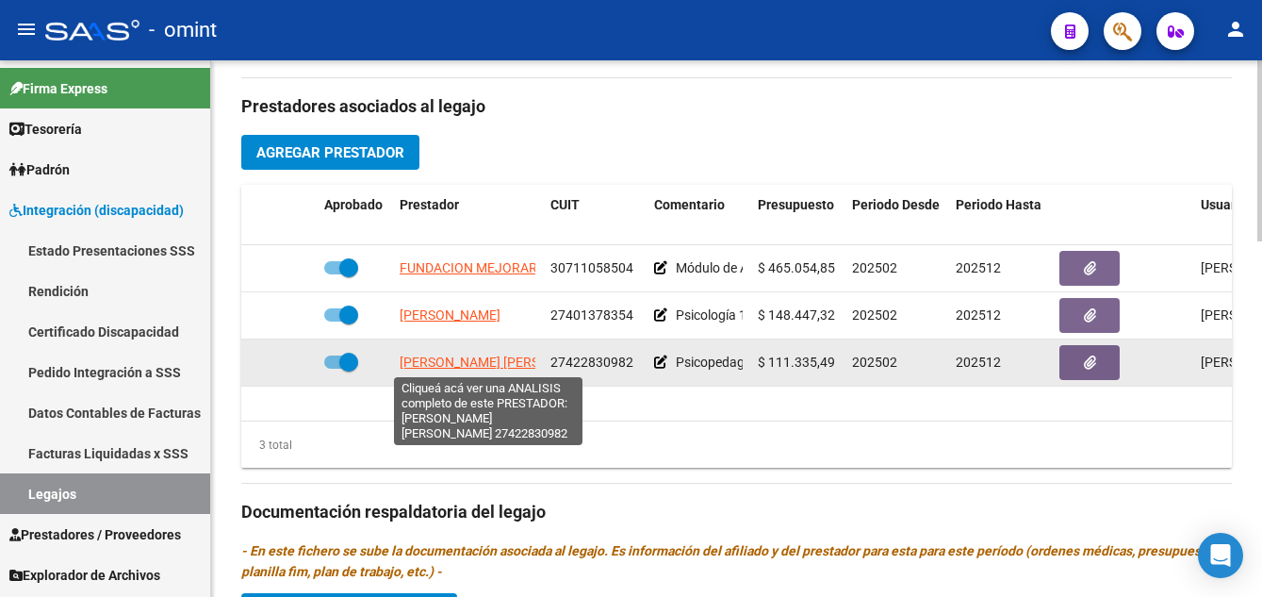
click at [446, 362] on span "[PERSON_NAME] [PERSON_NAME]" at bounding box center [502, 361] width 205 height 15
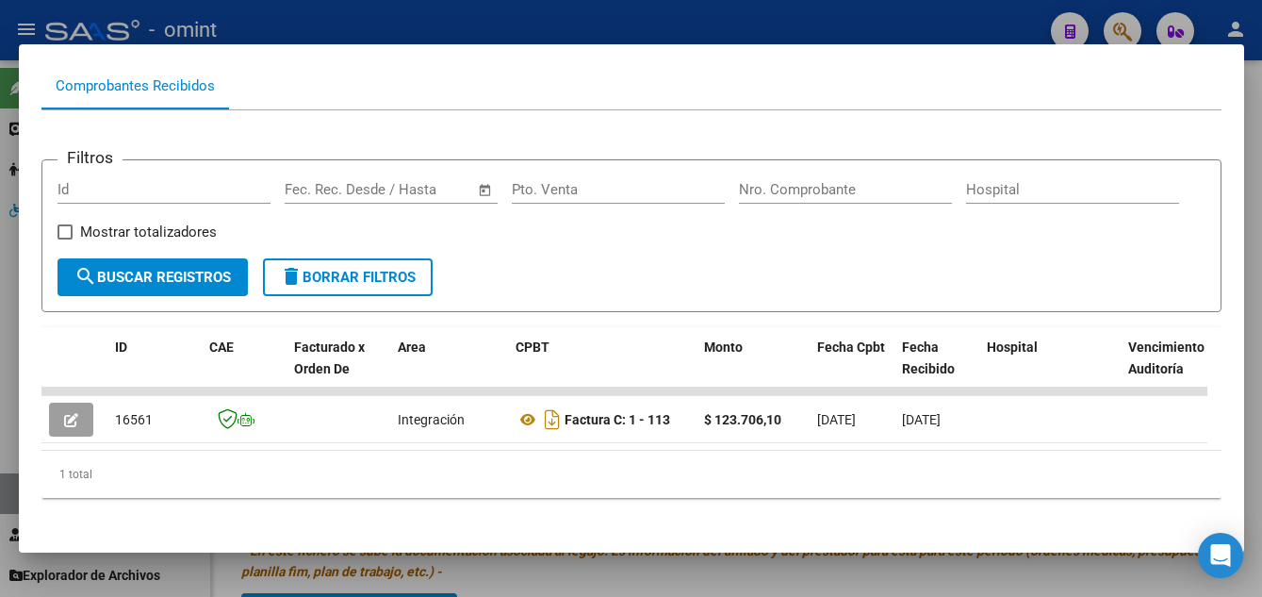
scroll to position [215, 0]
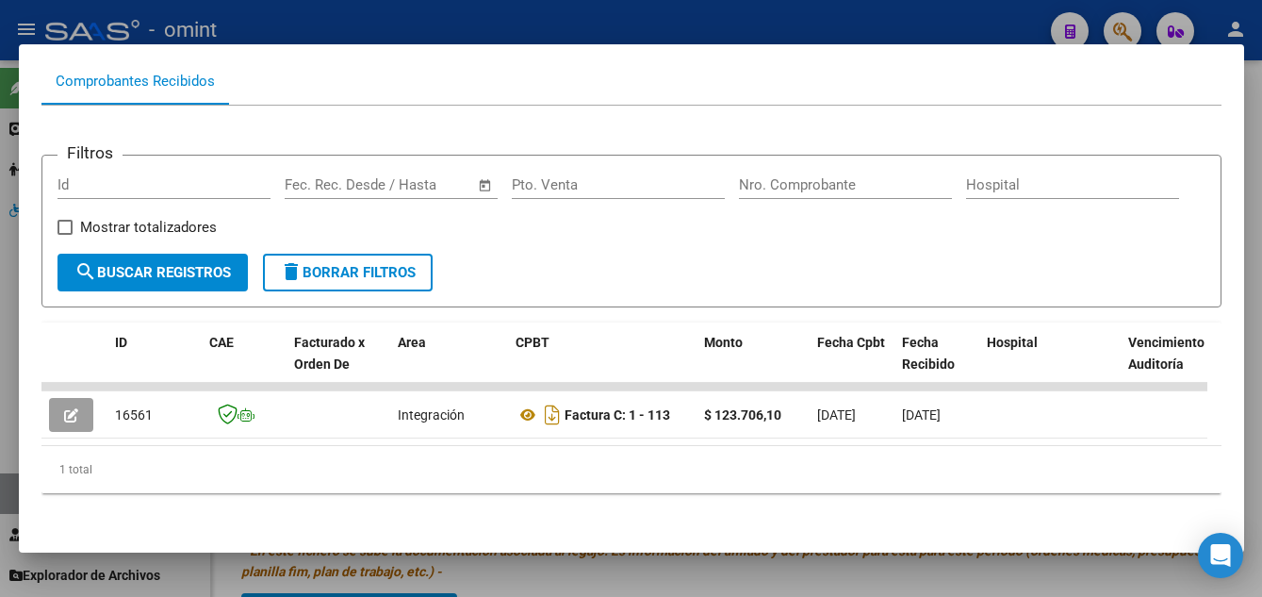
click at [740, 19] on div at bounding box center [631, 298] width 1262 height 597
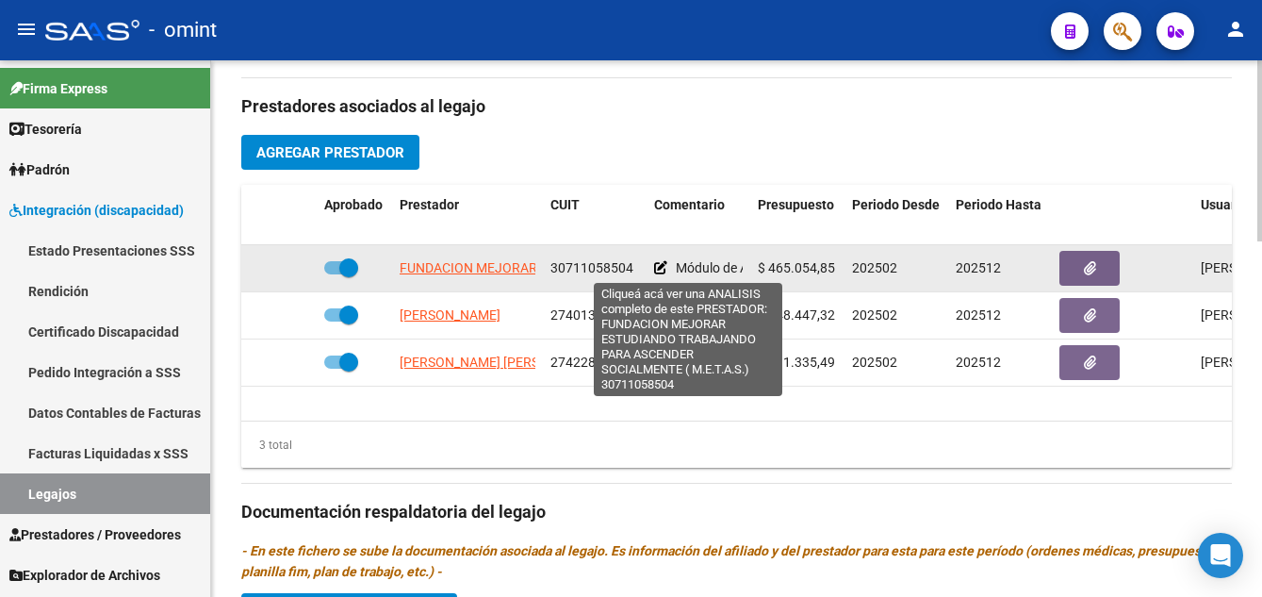
click at [483, 268] on span "FUNDACION MEJORAR ESTUDIANDO TRABAJANDO PARA ASCENDER SOCIALMENTE ( M.E.T.A.S.)" at bounding box center [689, 267] width 579 height 15
type textarea "30711058504"
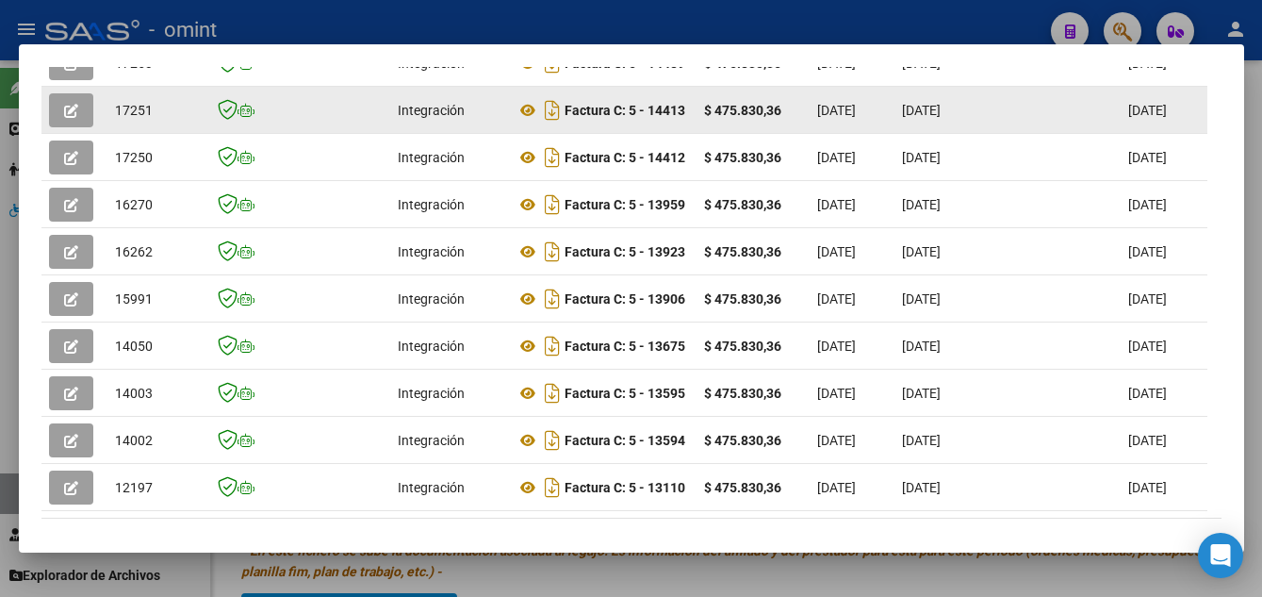
scroll to position [262, 0]
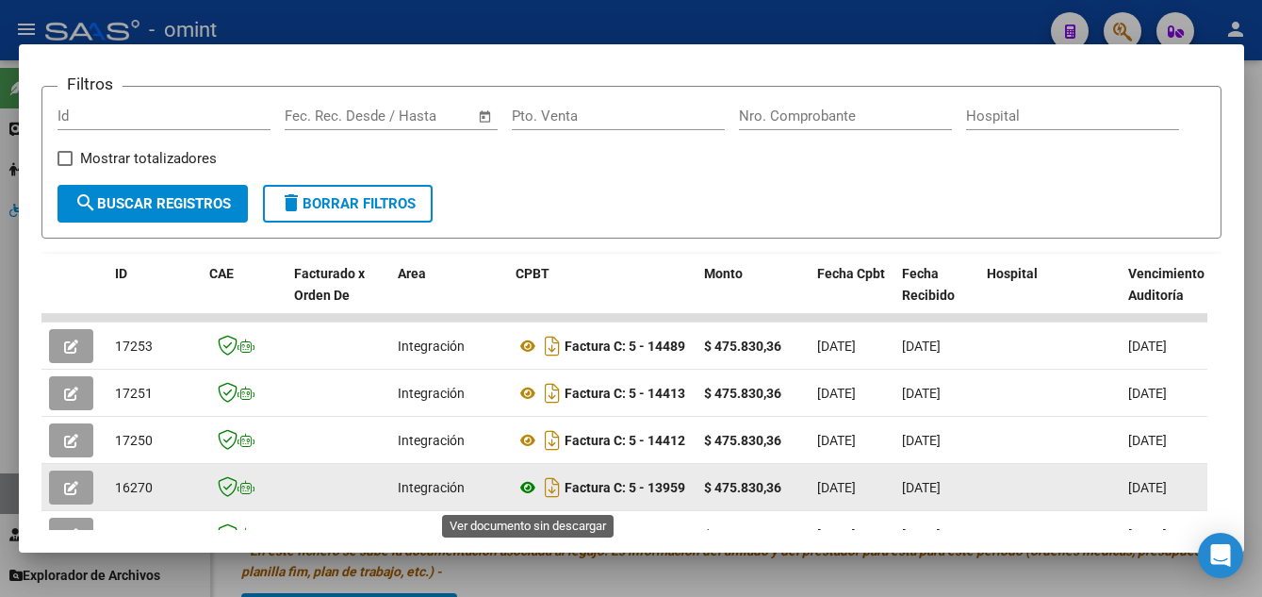
click at [521, 491] on icon at bounding box center [528, 487] width 25 height 23
click at [69, 490] on icon "button" at bounding box center [71, 488] width 14 height 14
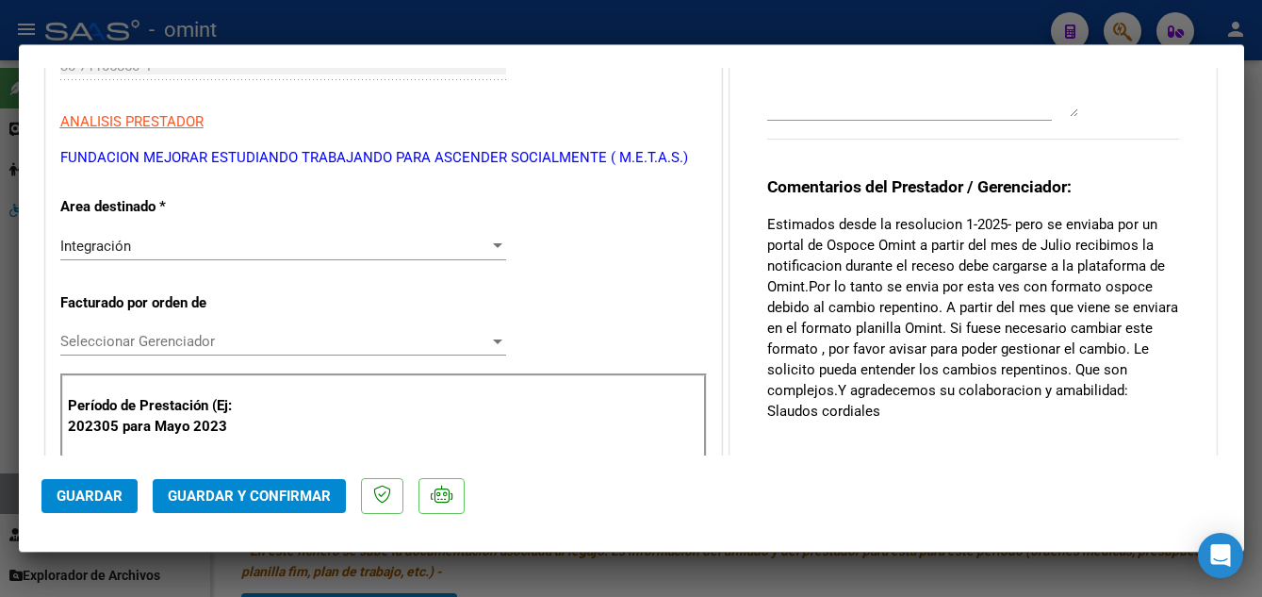
scroll to position [377, 0]
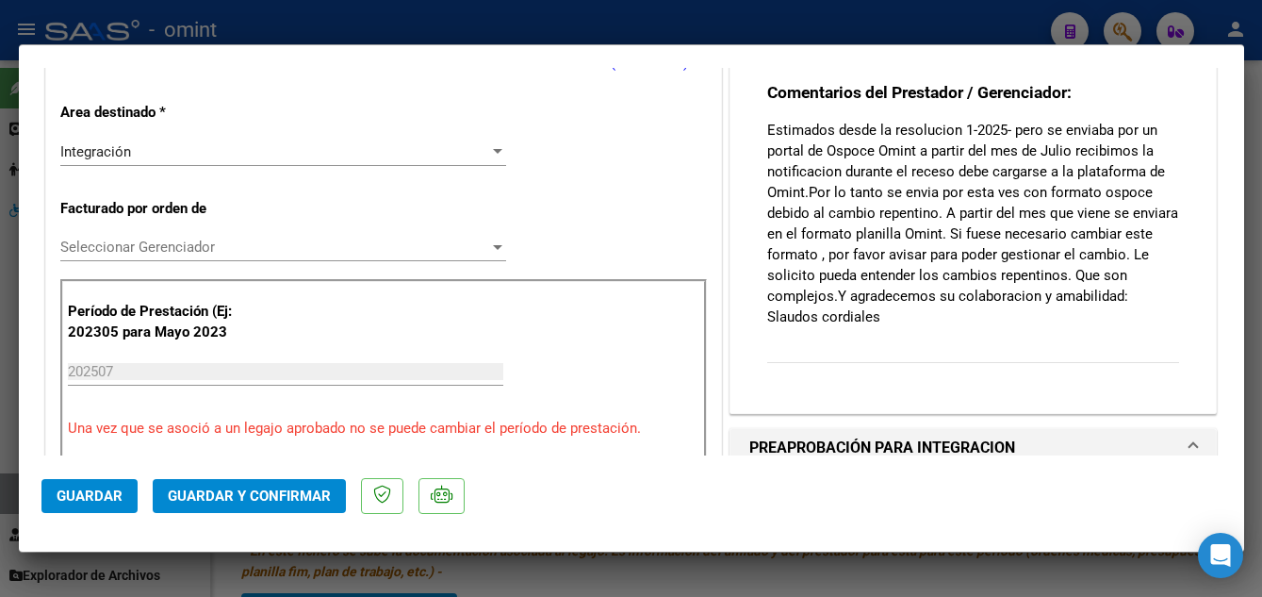
drag, startPoint x: 758, startPoint y: 128, endPoint x: 866, endPoint y: 326, distance: 225.6
click at [866, 326] on p "Estimados desde la resolucion 1-2025- pero se enviaba por un portal de Ospoce O…" at bounding box center [973, 223] width 413 height 207
drag, startPoint x: 866, startPoint y: 326, endPoint x: 1088, endPoint y: 199, distance: 255.4
click at [1089, 198] on p "Estimados desde la resolucion 1-2025- pero se enviaba por un portal de Ospoce O…" at bounding box center [973, 223] width 413 height 207
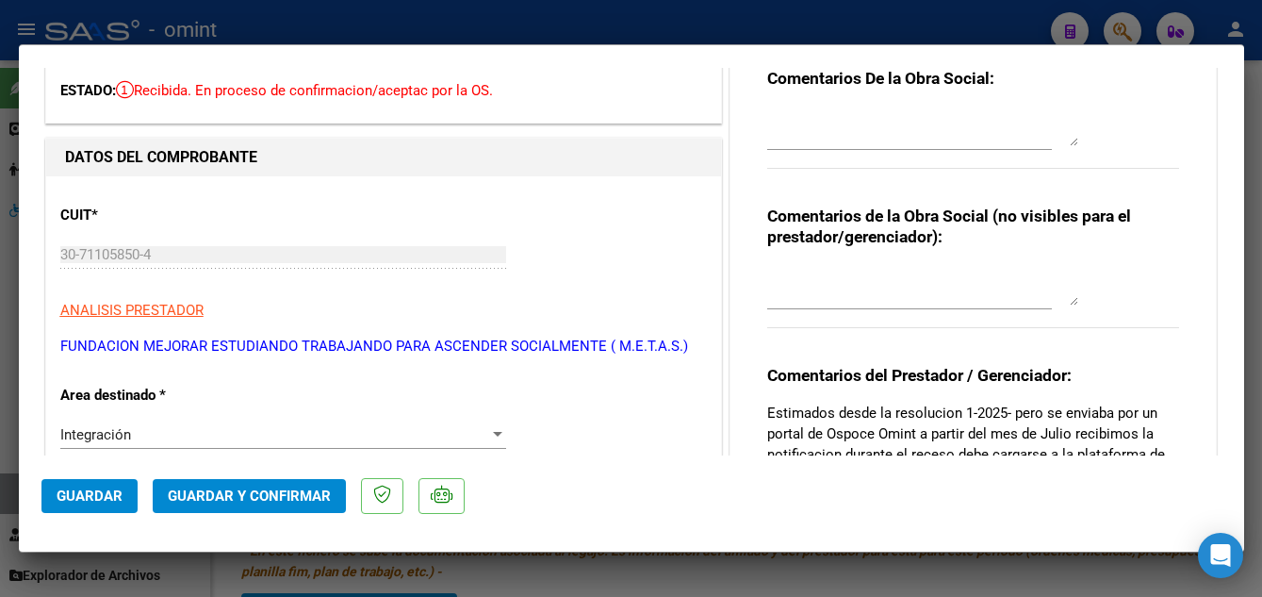
scroll to position [0, 0]
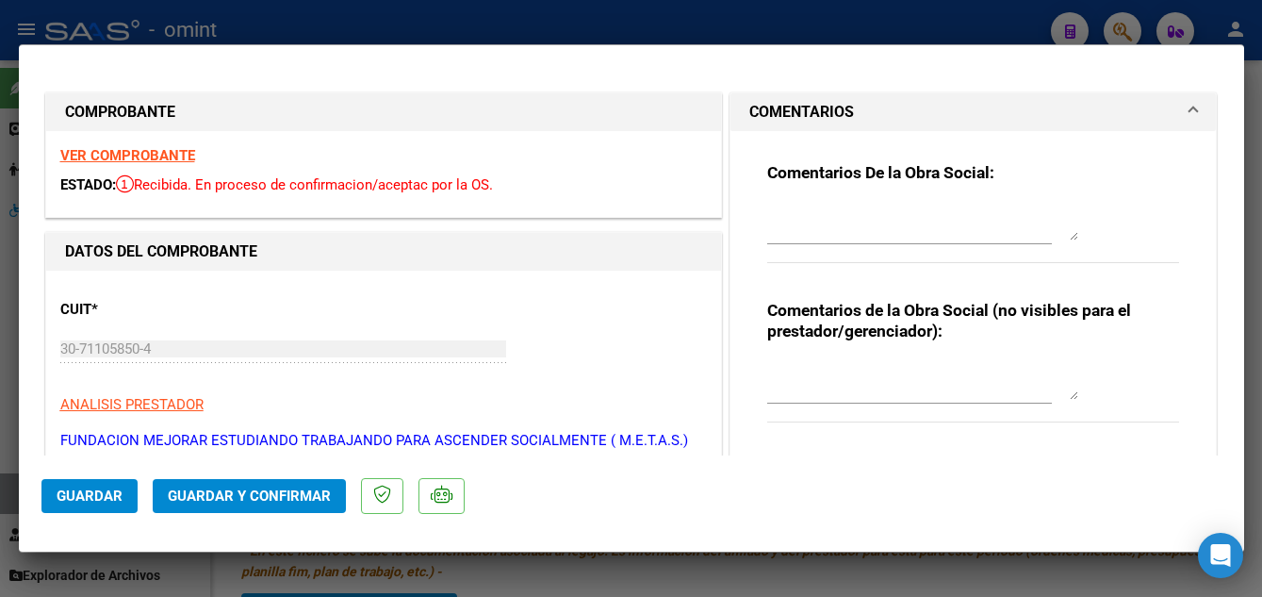
click at [886, 204] on textarea at bounding box center [922, 222] width 311 height 38
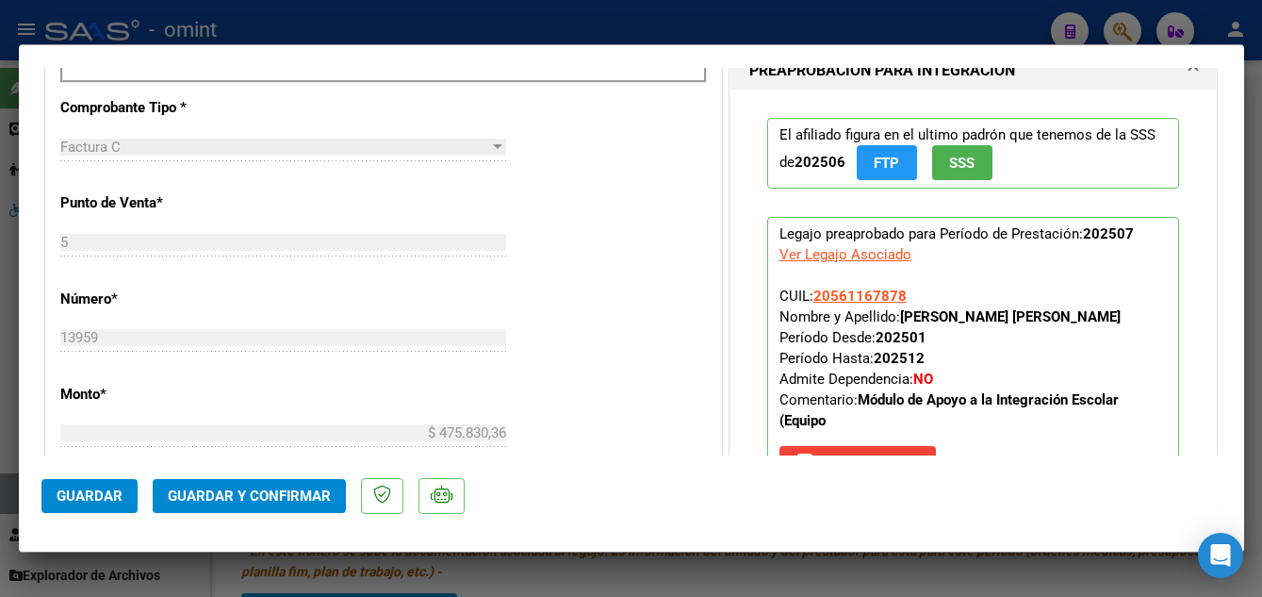
scroll to position [942, 0]
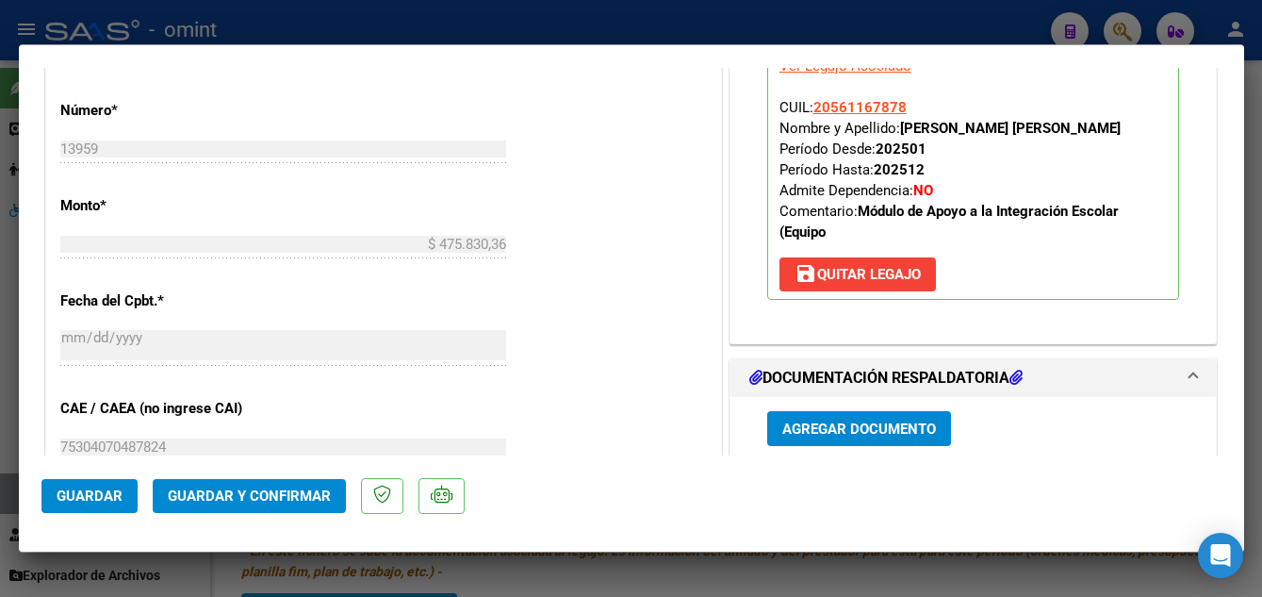
type textarea "ESTIMADOS NO HACE FALTA QUE CAMBIEN LA PLANILLA"
click at [283, 491] on span "Guardar y Confirmar" at bounding box center [249, 495] width 163 height 17
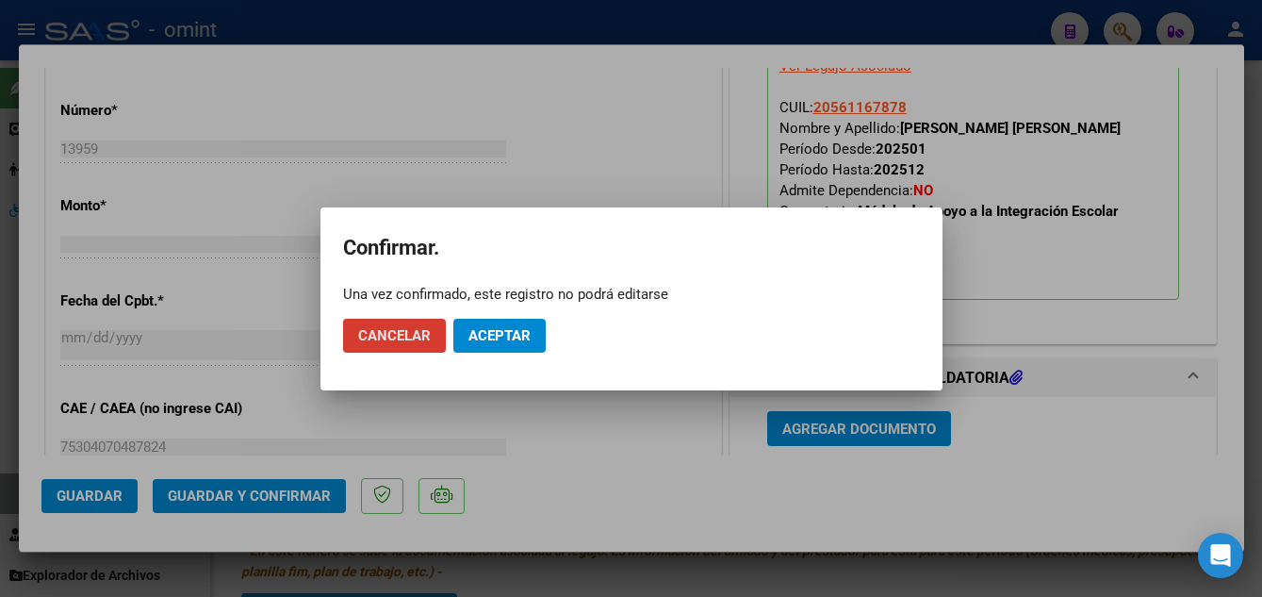
click at [524, 337] on span "Aceptar" at bounding box center [499, 335] width 62 height 17
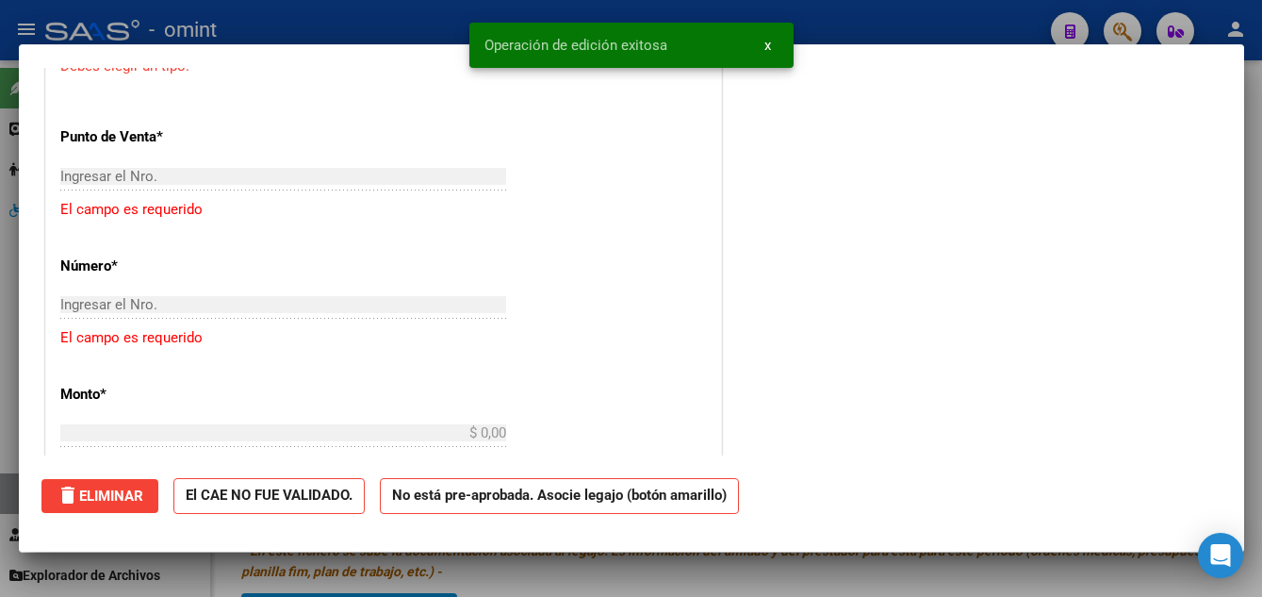
scroll to position [0, 0]
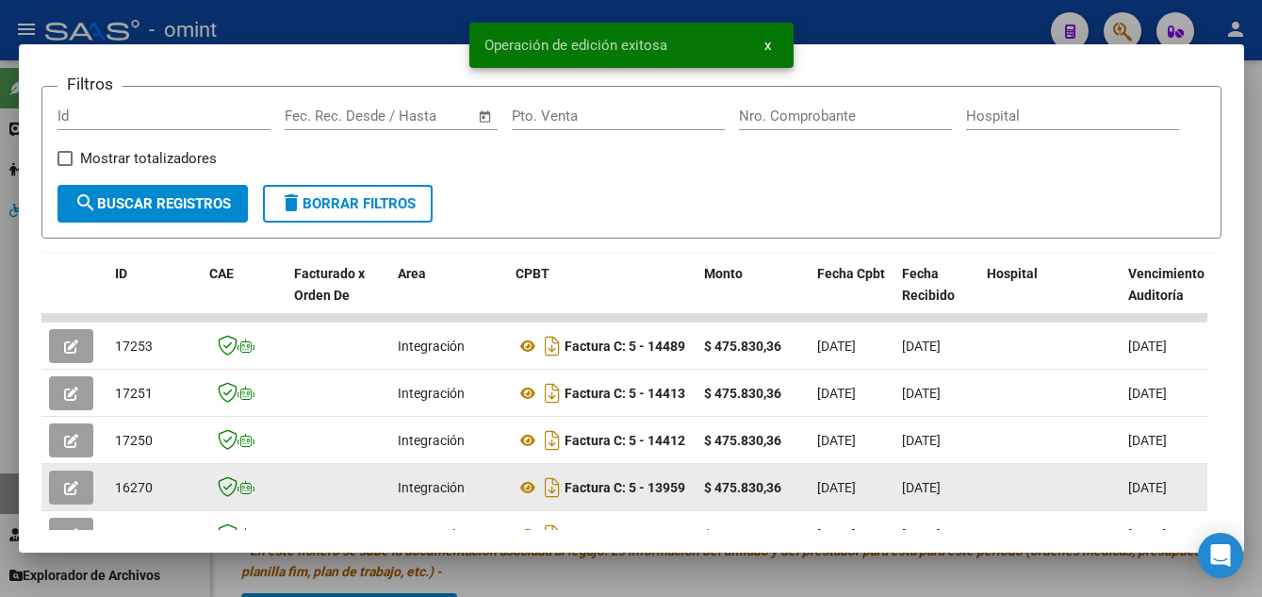
drag, startPoint x: 117, startPoint y: 494, endPoint x: 154, endPoint y: 501, distance: 37.5
click at [154, 499] on div "16270" at bounding box center [154, 488] width 79 height 22
copy span "16270"
